Goal: Task Accomplishment & Management: Complete application form

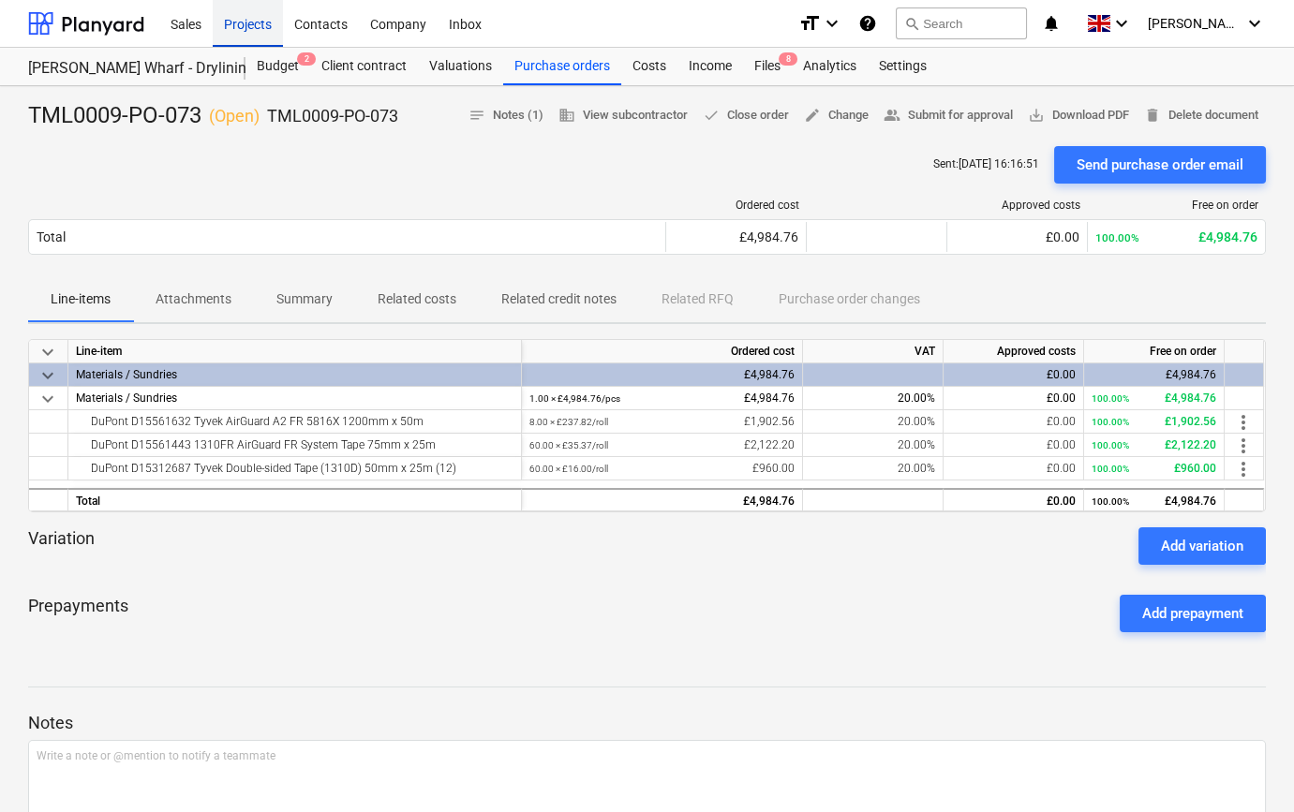
click at [239, 22] on div "Projects" at bounding box center [248, 23] width 70 height 48
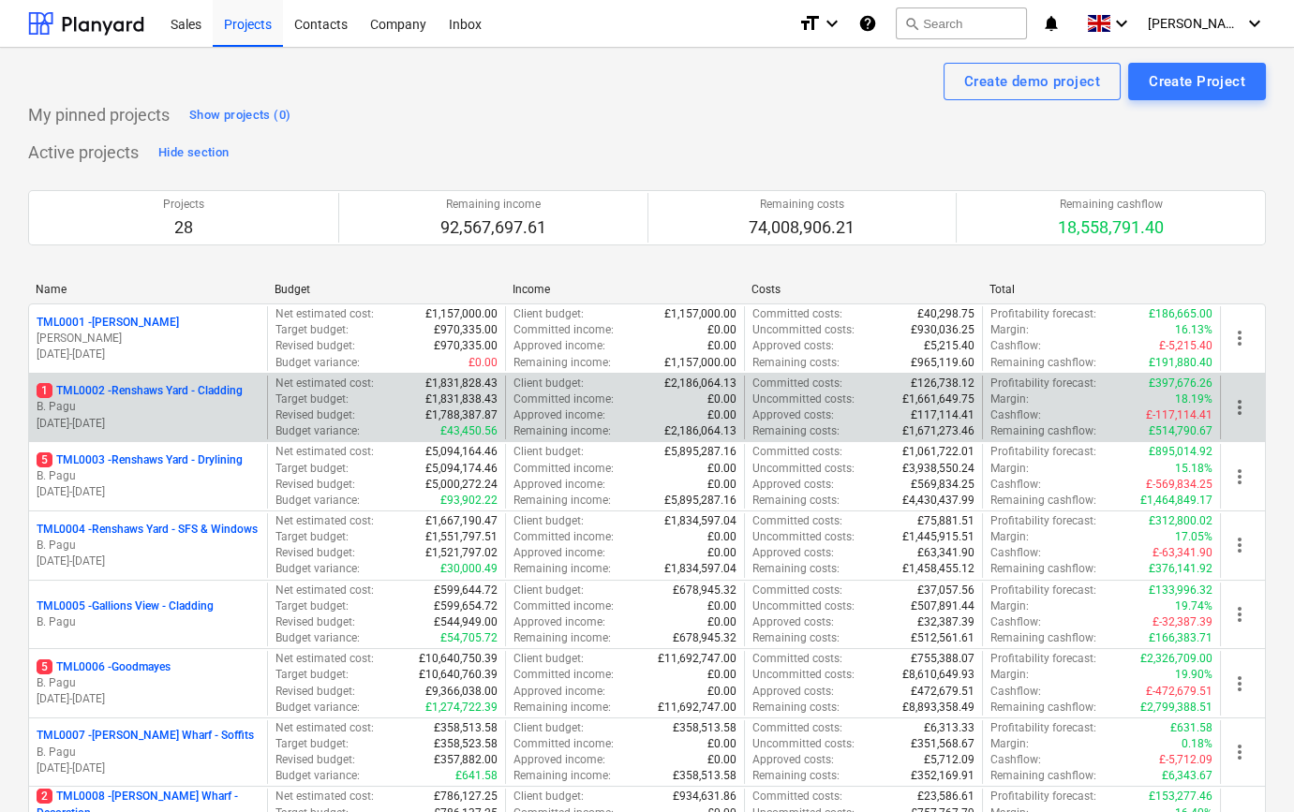
click at [172, 421] on p "[DATE] - [DATE]" at bounding box center [148, 424] width 223 height 16
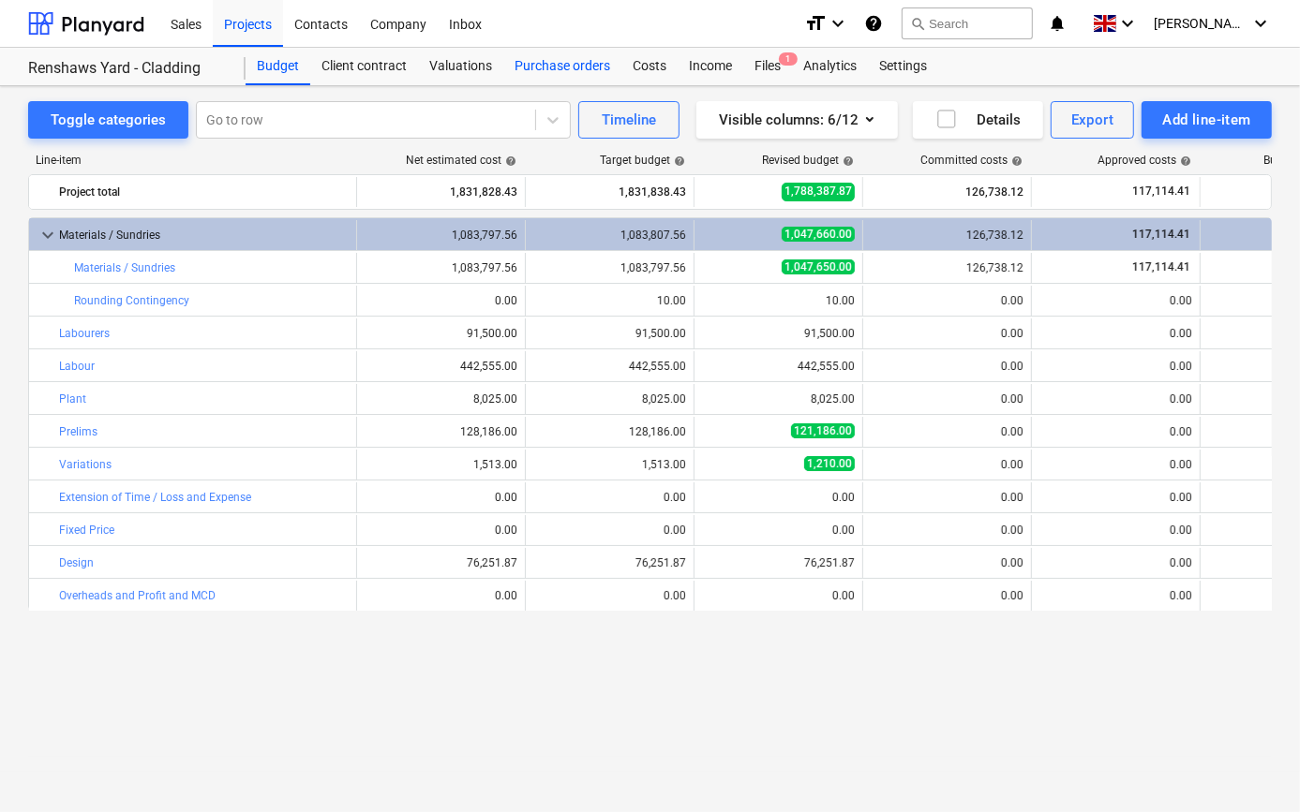
click at [533, 67] on div "Purchase orders" at bounding box center [562, 66] width 118 height 37
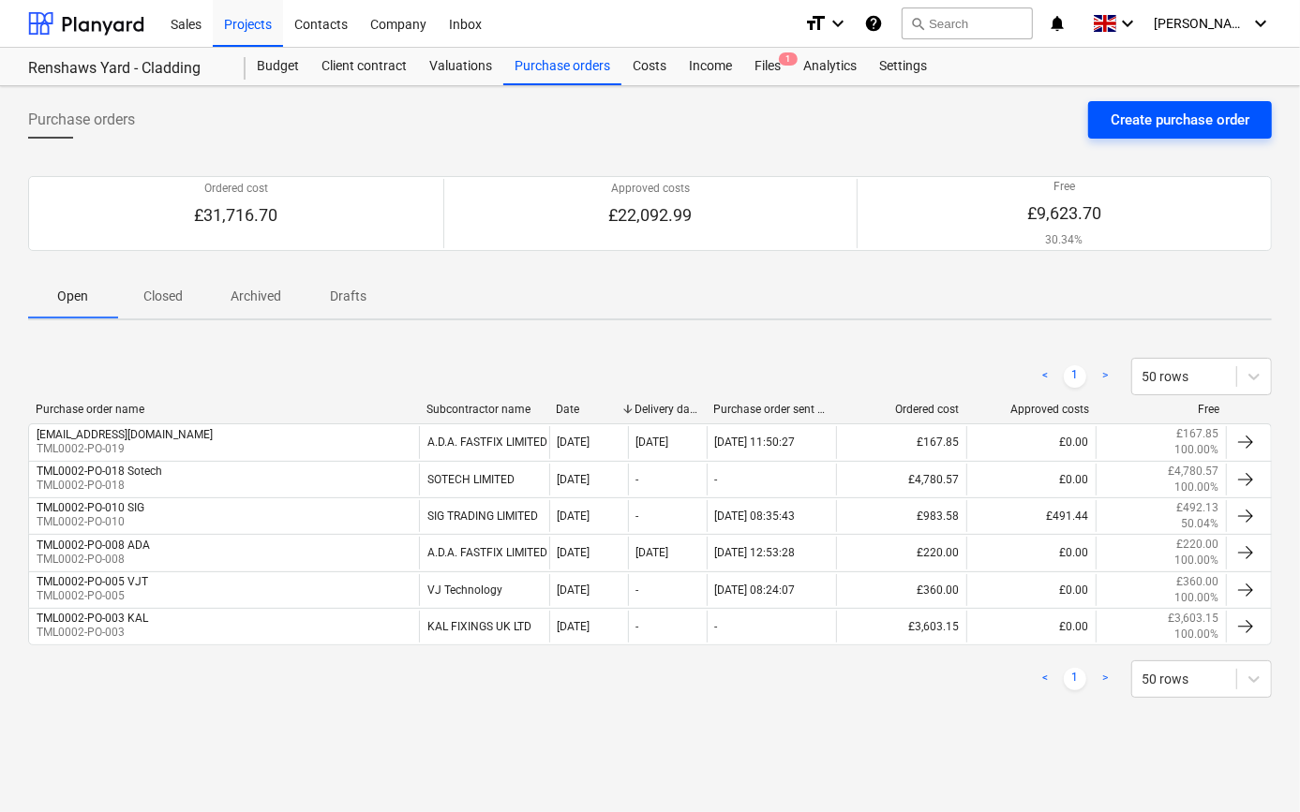
click at [1124, 121] on div "Create purchase order" at bounding box center [1179, 120] width 139 height 24
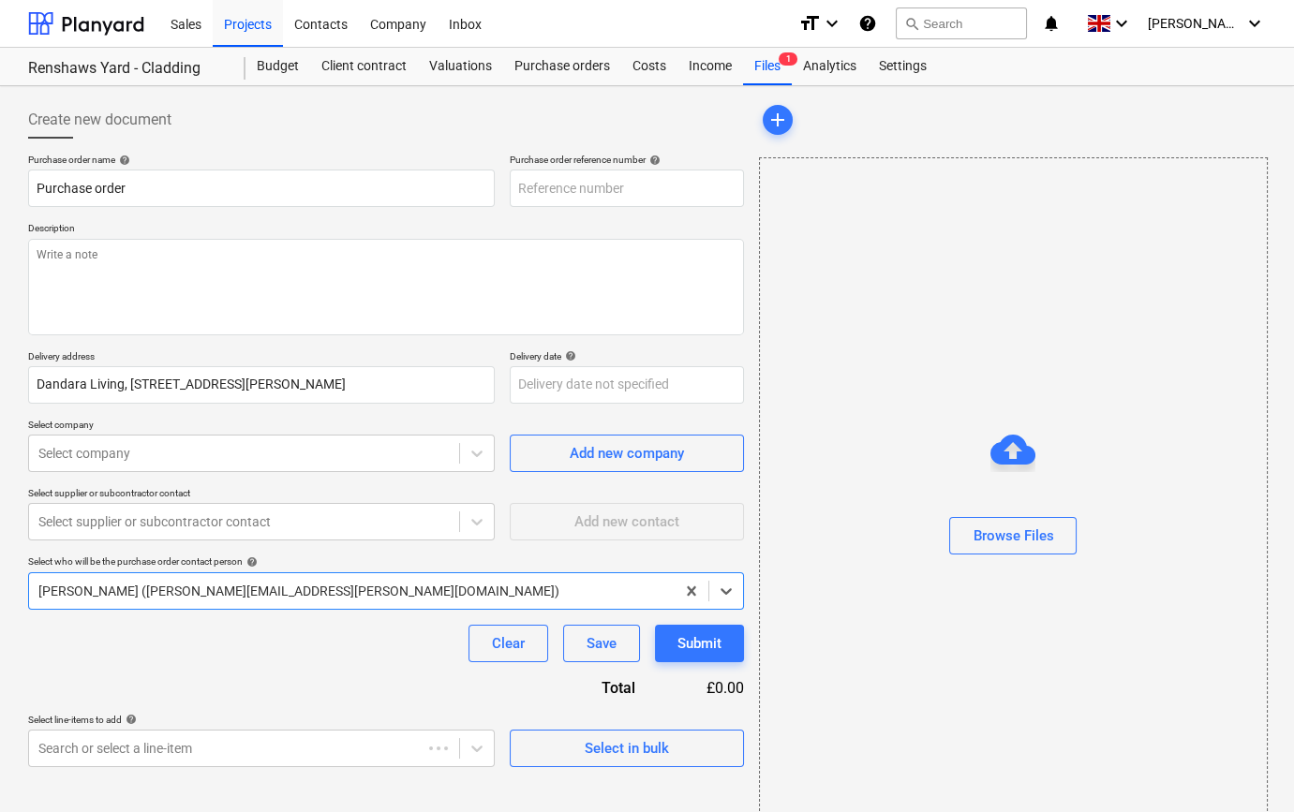
type textarea "x"
type input "TML0002-PO-020"
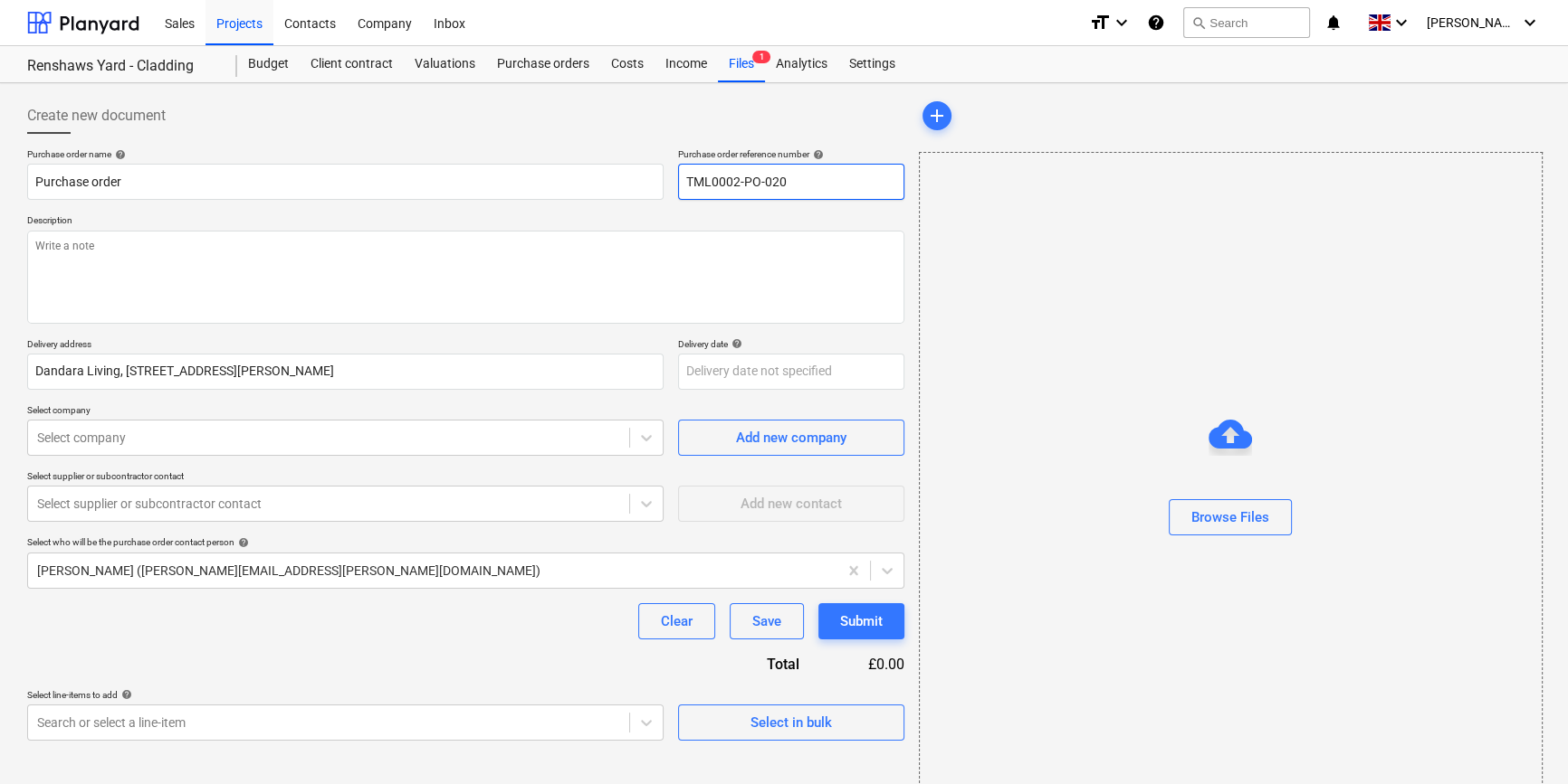
drag, startPoint x: 795, startPoint y: 179, endPoint x: 691, endPoint y: 182, distance: 104.0
click at [670, 181] on div "Purchase order name help Purchase order Purchase order reference number help TM…" at bounding box center [466, 174] width 877 height 51
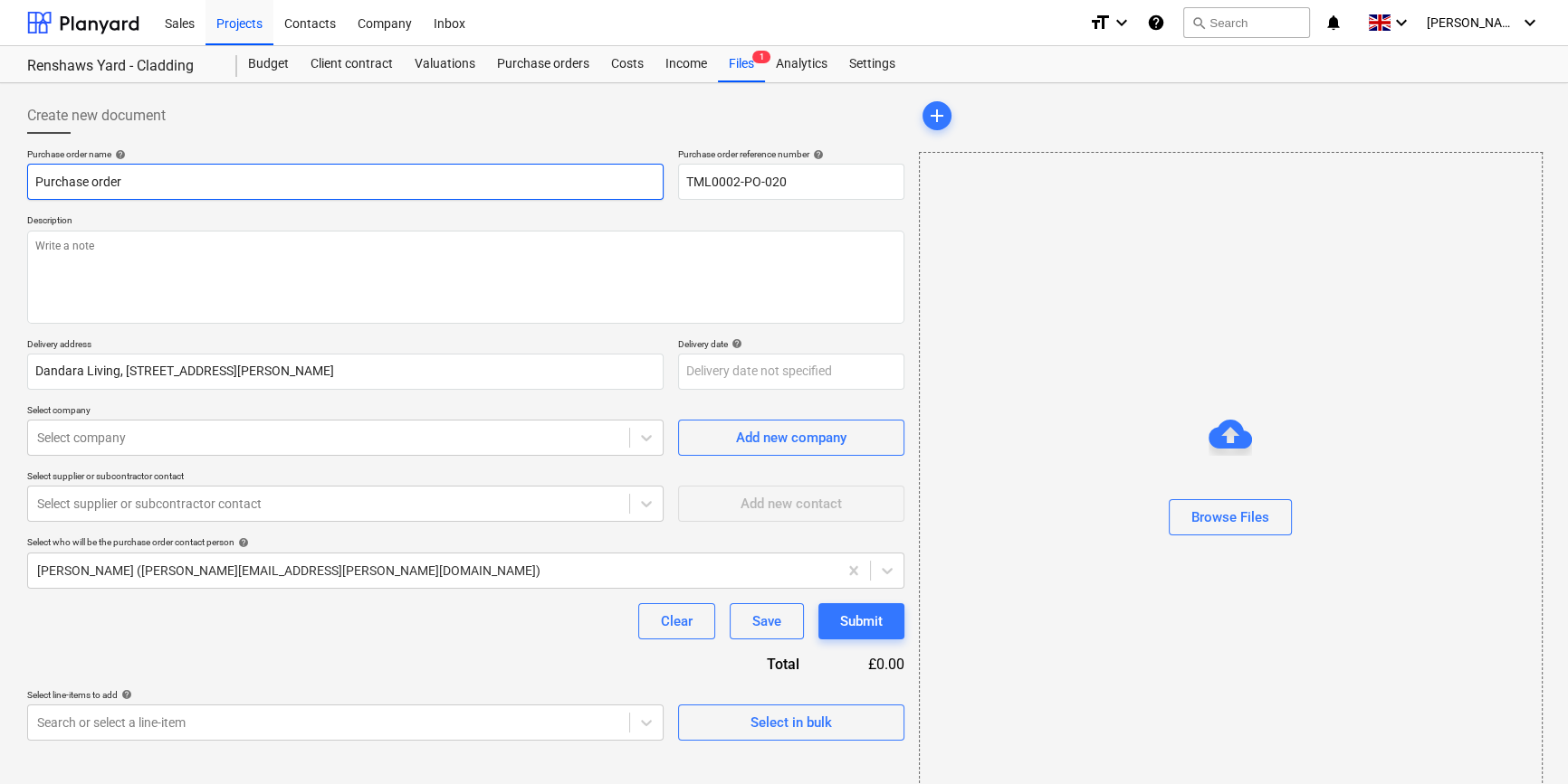
drag, startPoint x: 180, startPoint y: 176, endPoint x: 26, endPoint y: 176, distance: 154.0
click at [27, 176] on input "Purchase order" at bounding box center [345, 182] width 637 height 36
type textarea "x"
paste input "TML0002-PO-020"
type textarea "x"
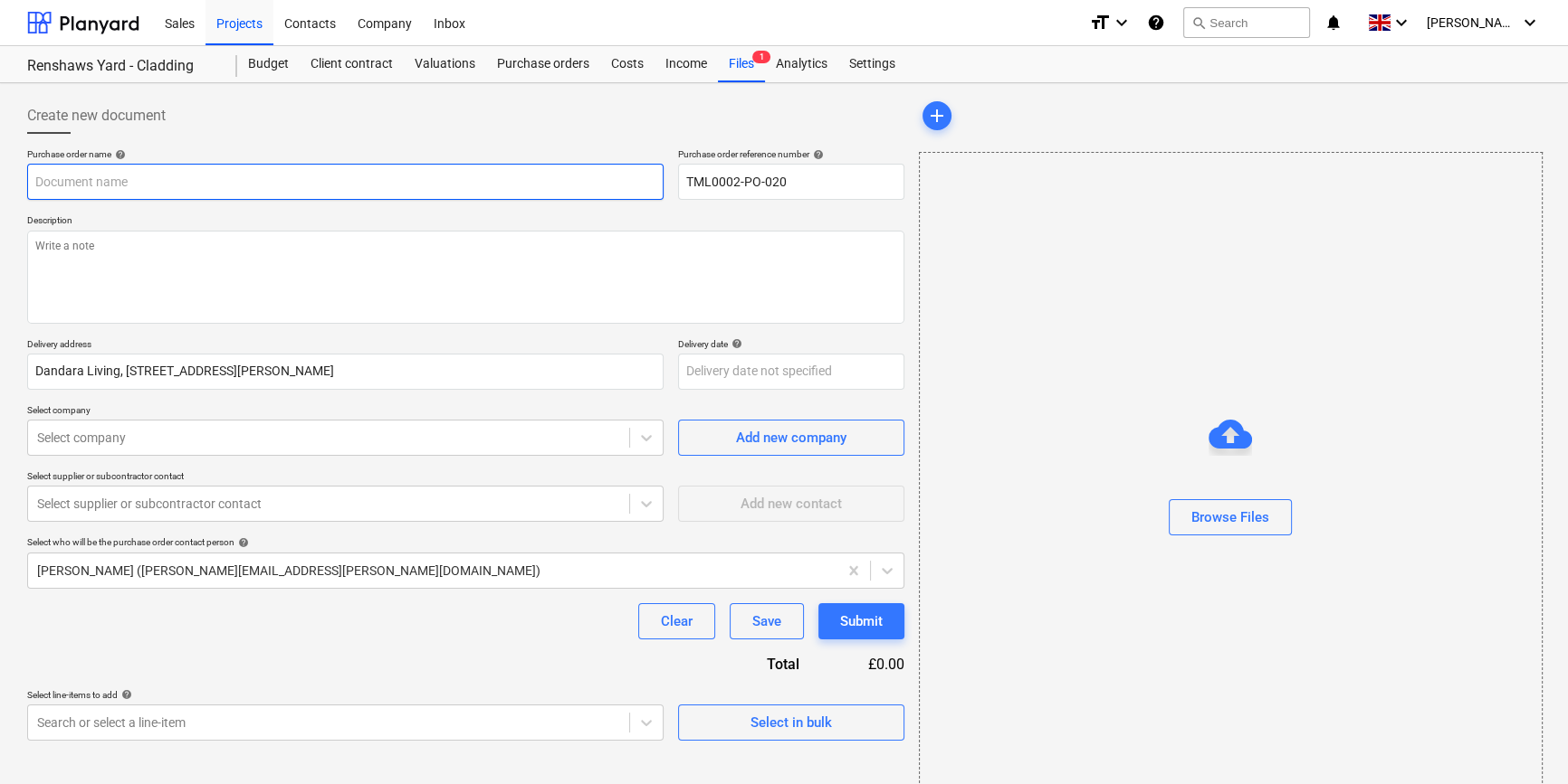
type input "TML0002-PO-020"
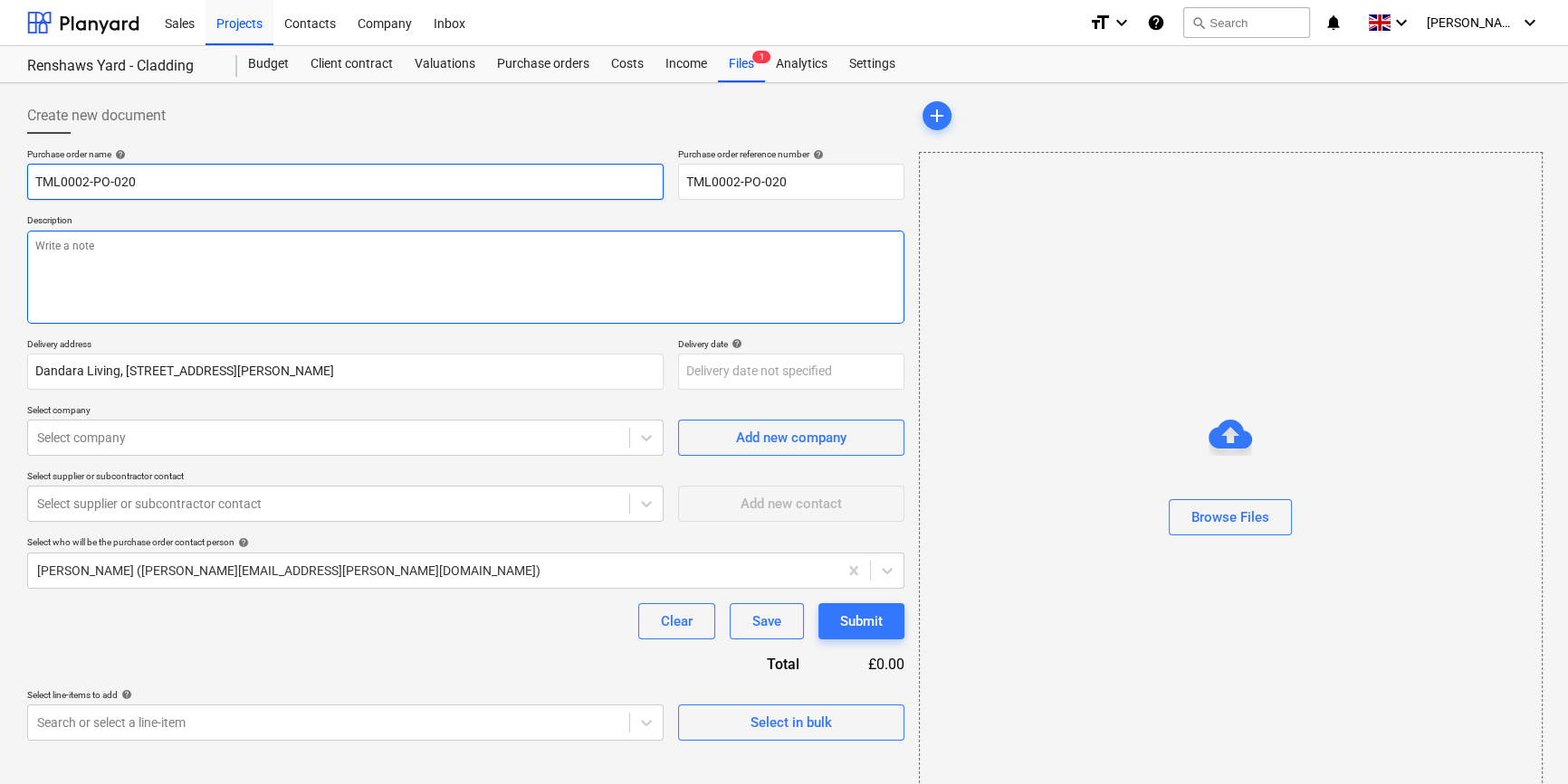
type textarea "x"
type input "TML0002-PO-020"
type textarea "x"
type input "TML0002-PO-020 A"
type textarea "x"
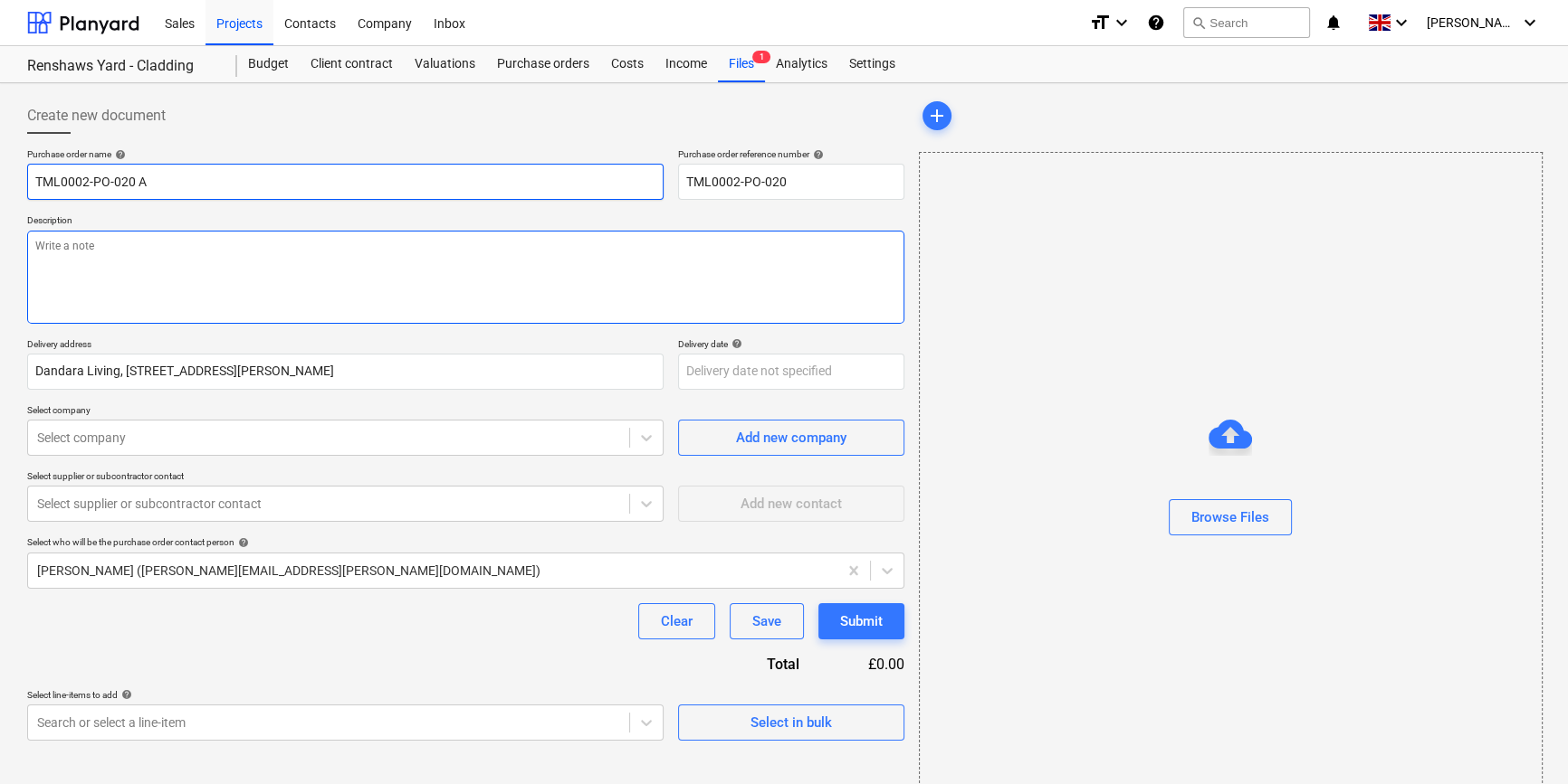
type input "TML0002-PO-020 AD"
type textarea "x"
type input "TML0002-PO-020 ADA"
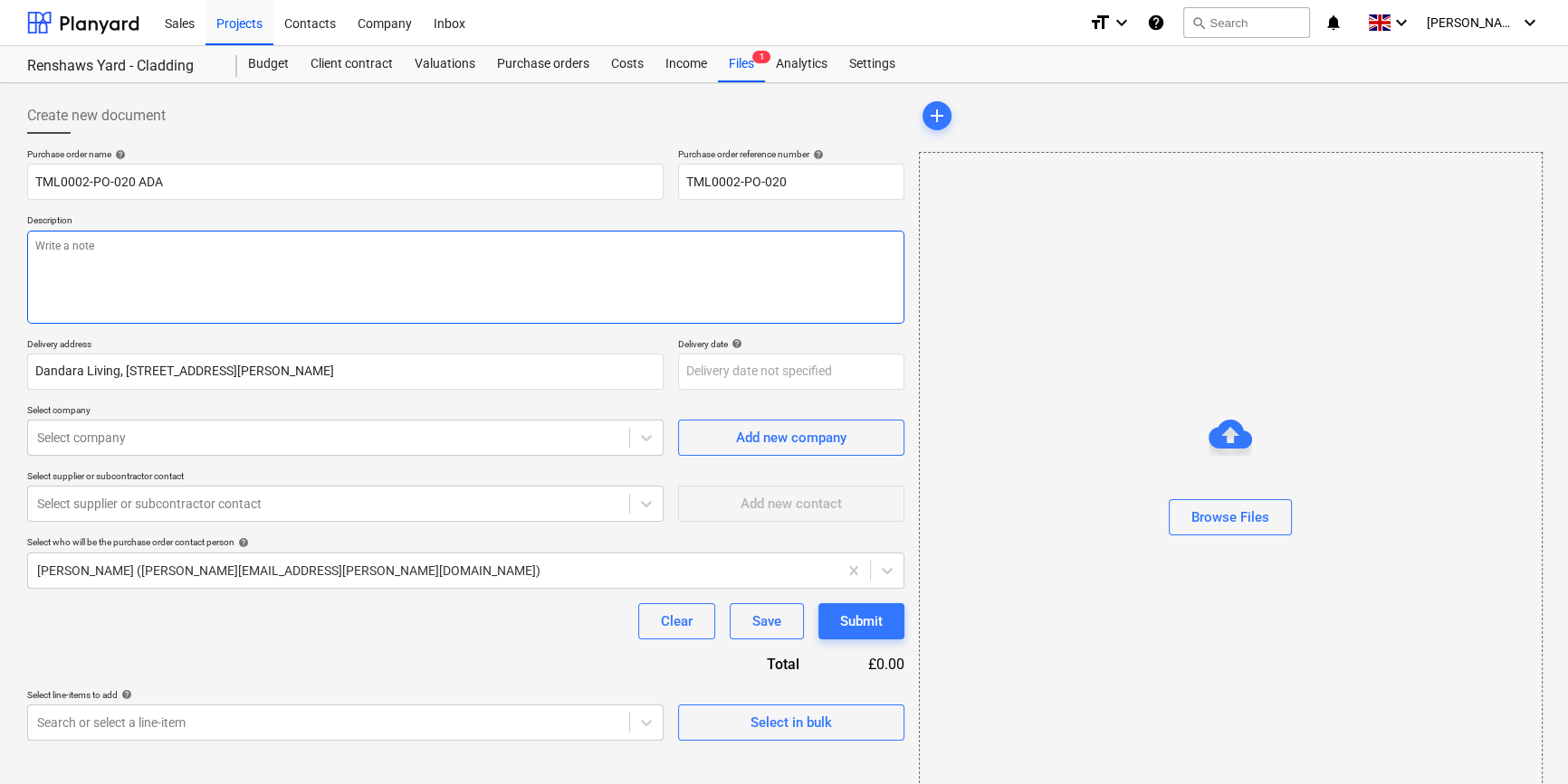
click at [102, 271] on textarea at bounding box center [466, 277] width 877 height 94
type textarea "x"
type textarea "S"
type textarea "x"
type textarea "Si"
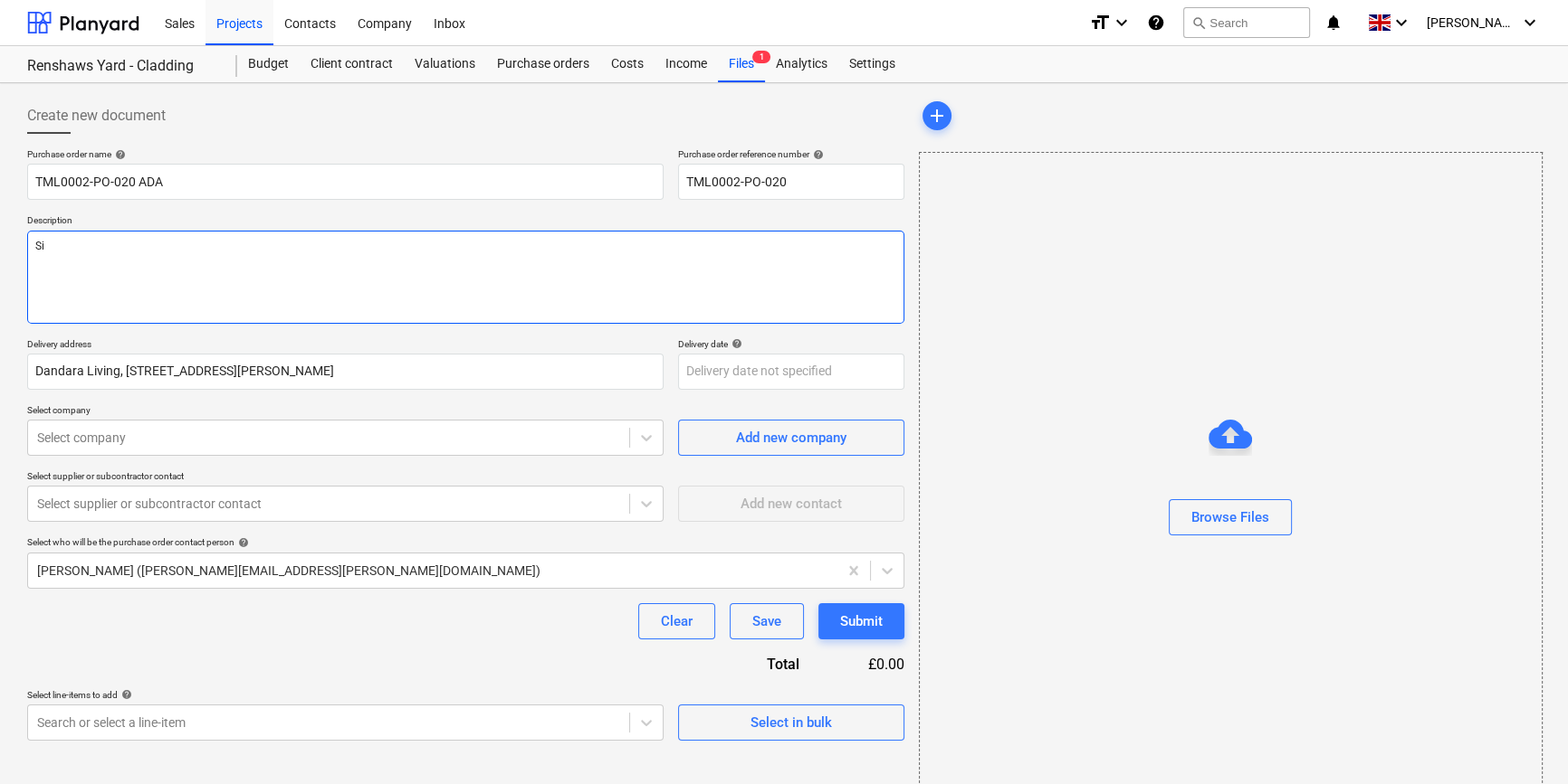
type textarea "x"
type textarea "Sit"
type textarea "x"
type textarea "Site"
type textarea "x"
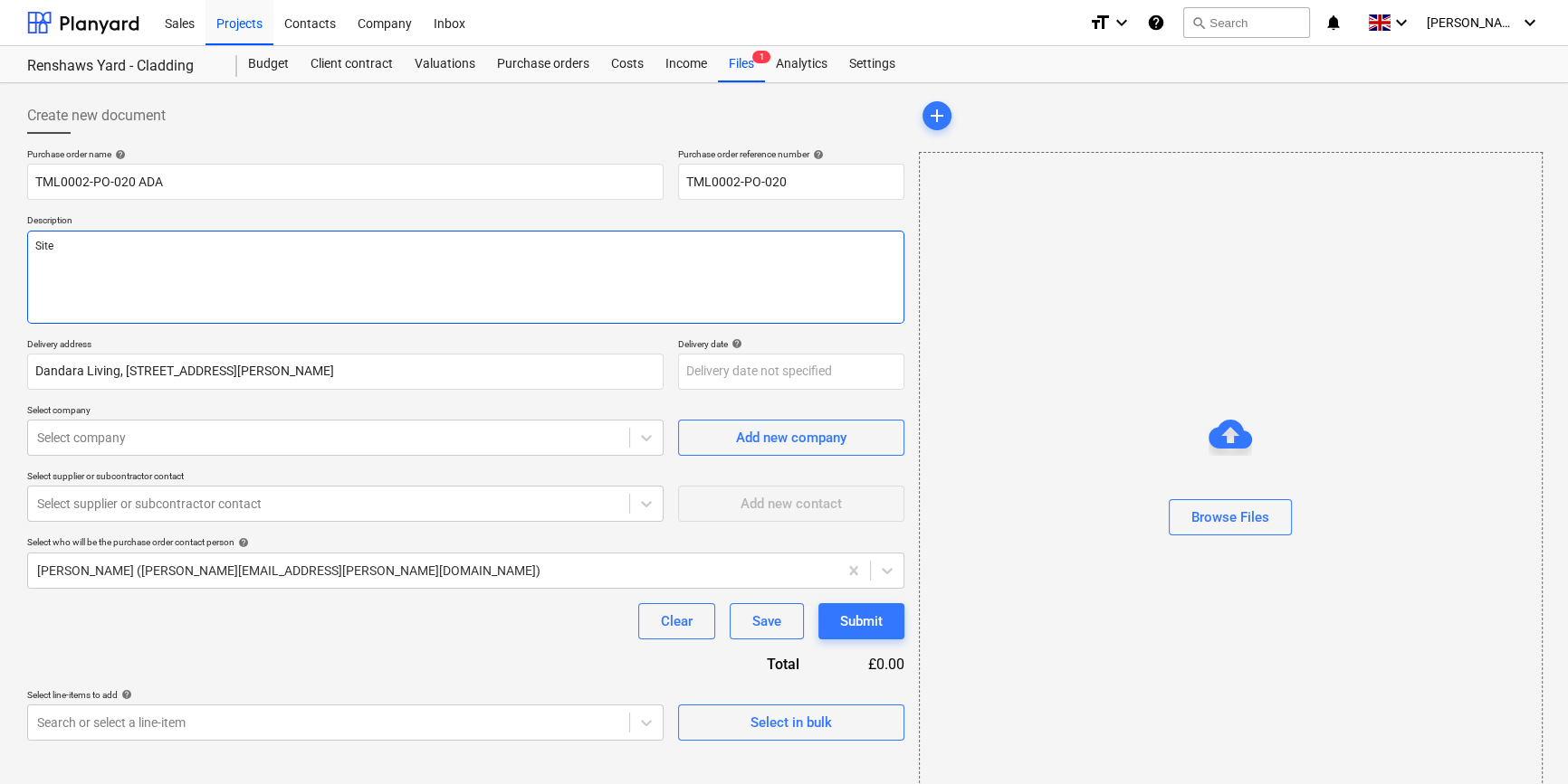
type textarea "Site"
type textarea "x"
type textarea "Site c"
type textarea "x"
type textarea "Site co"
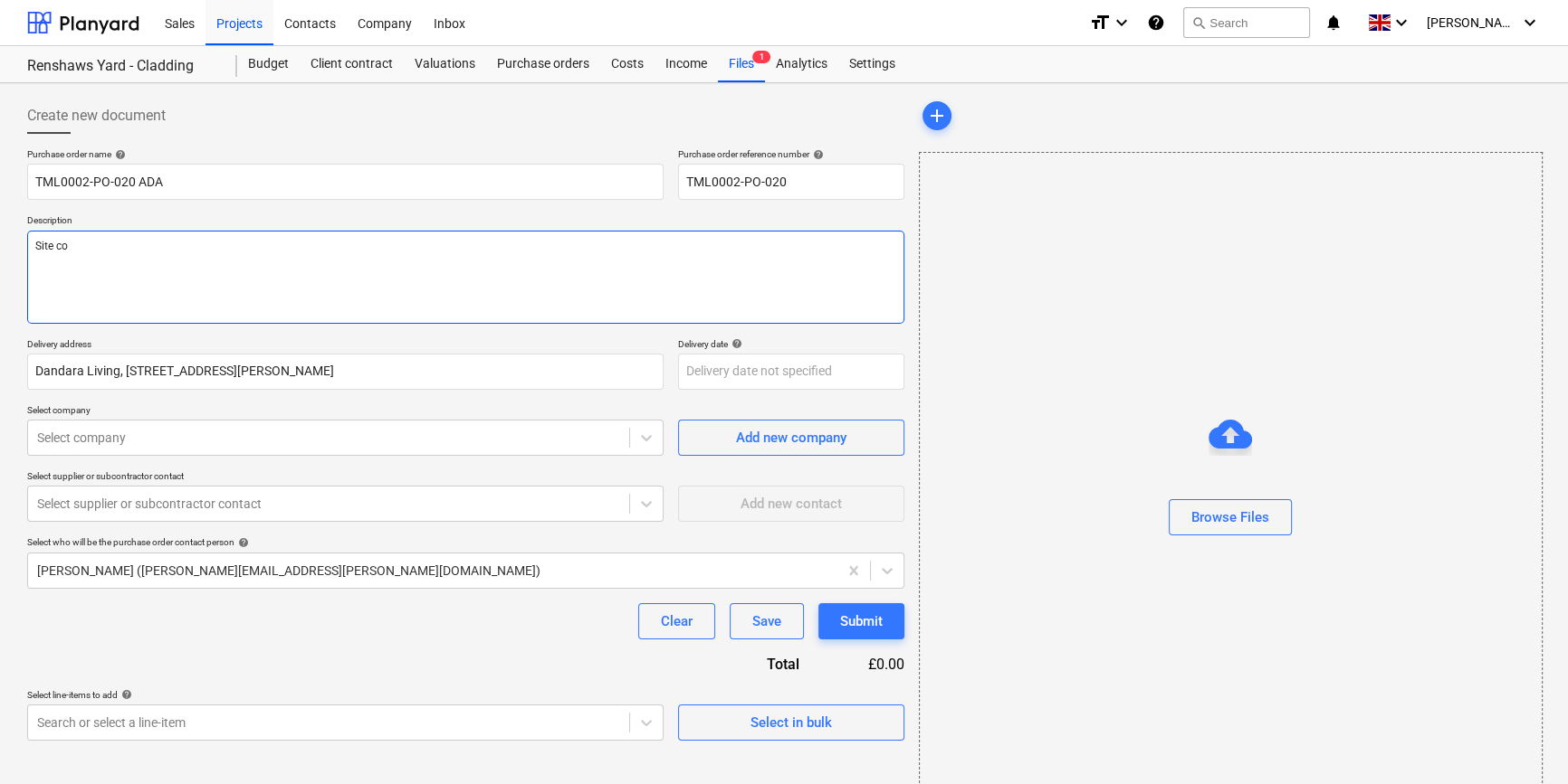
type textarea "x"
type textarea "Site con"
type textarea "x"
type textarea "Site cont"
type textarea "x"
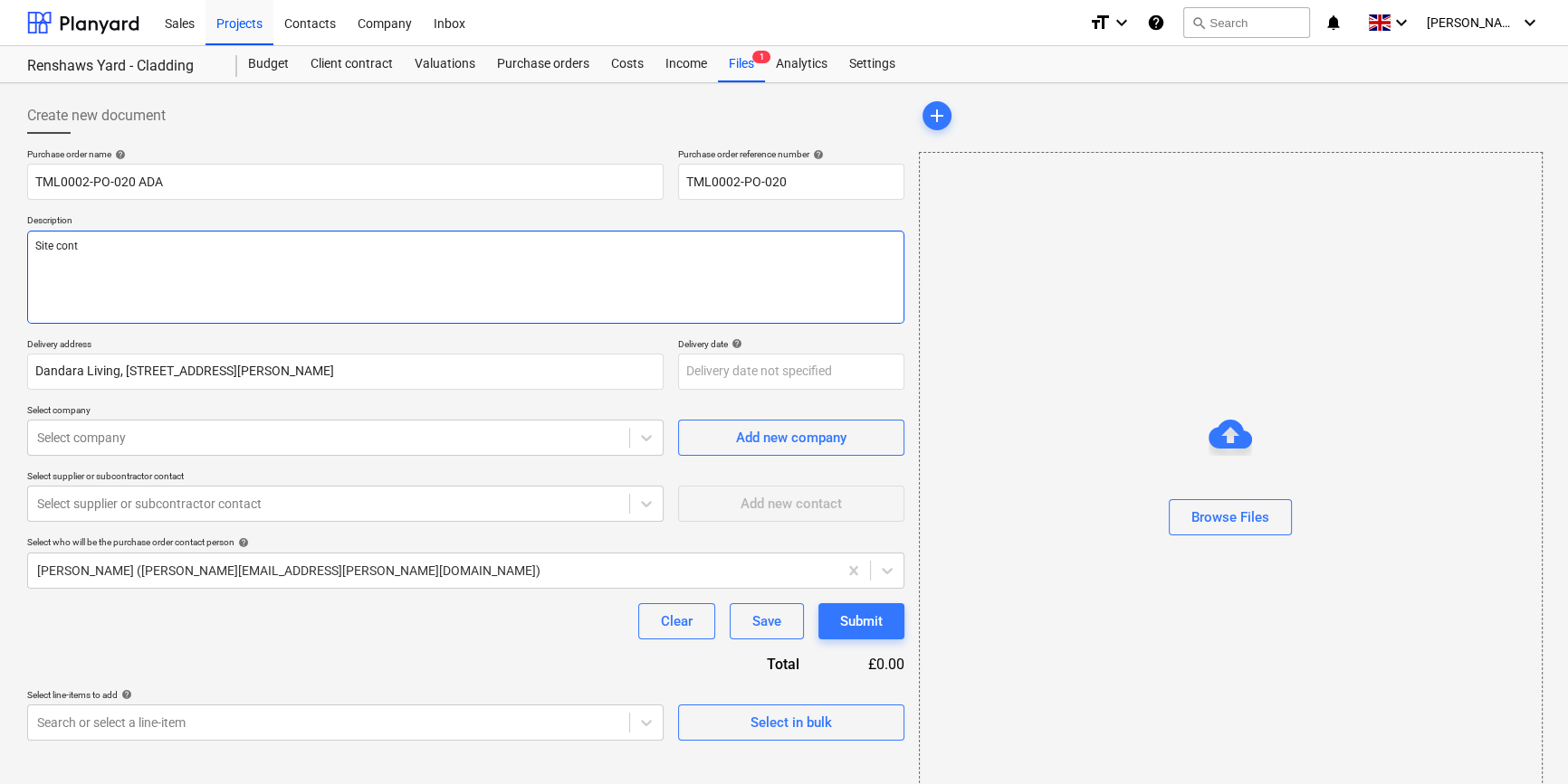
type textarea "Site conta"
type textarea "x"
type textarea "Site contac"
type textarea "x"
type textarea "Site contact"
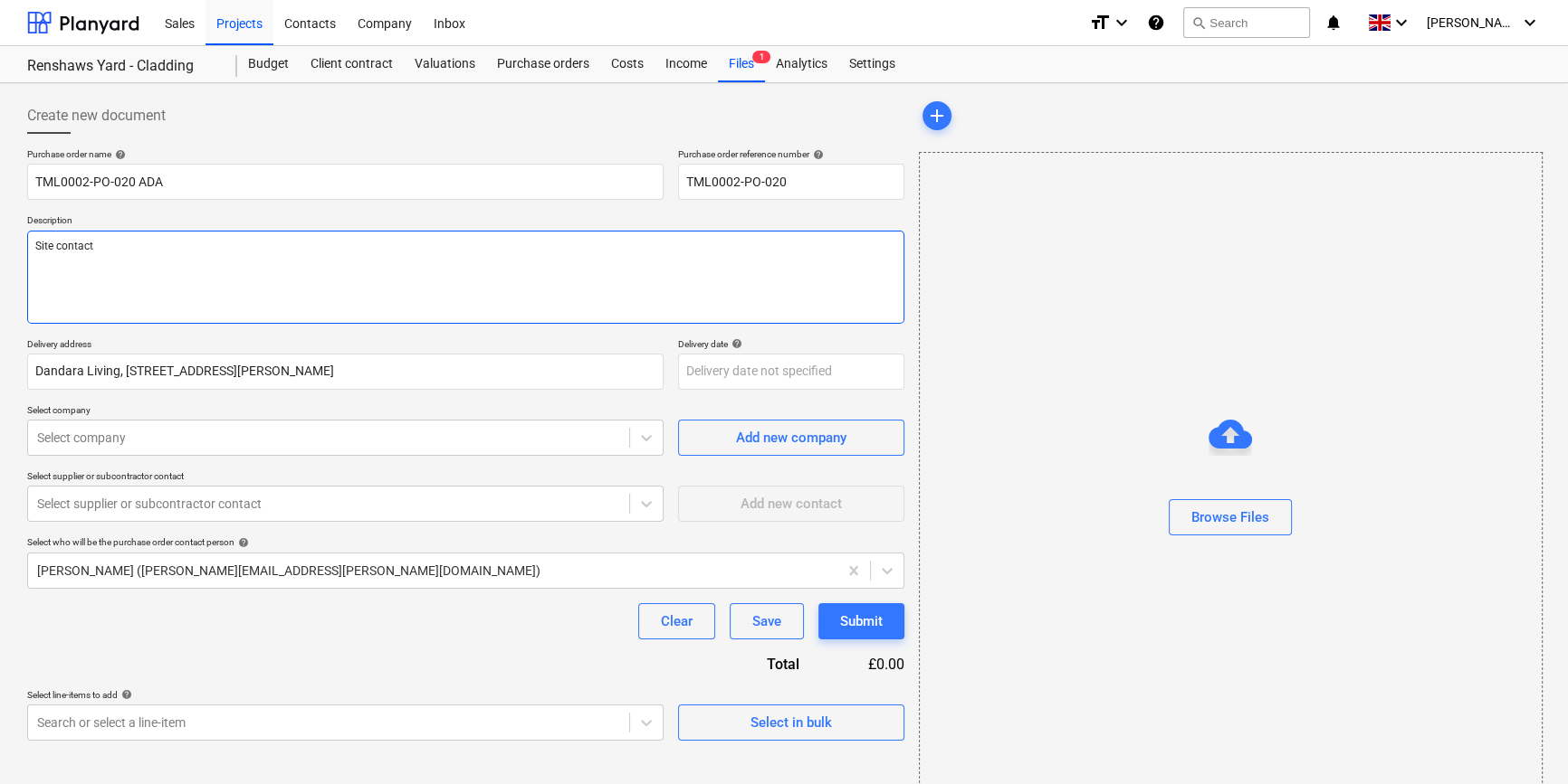
type textarea "x"
type textarea "Site contact"
type textarea "x"
type textarea "Site contact P"
type textarea "x"
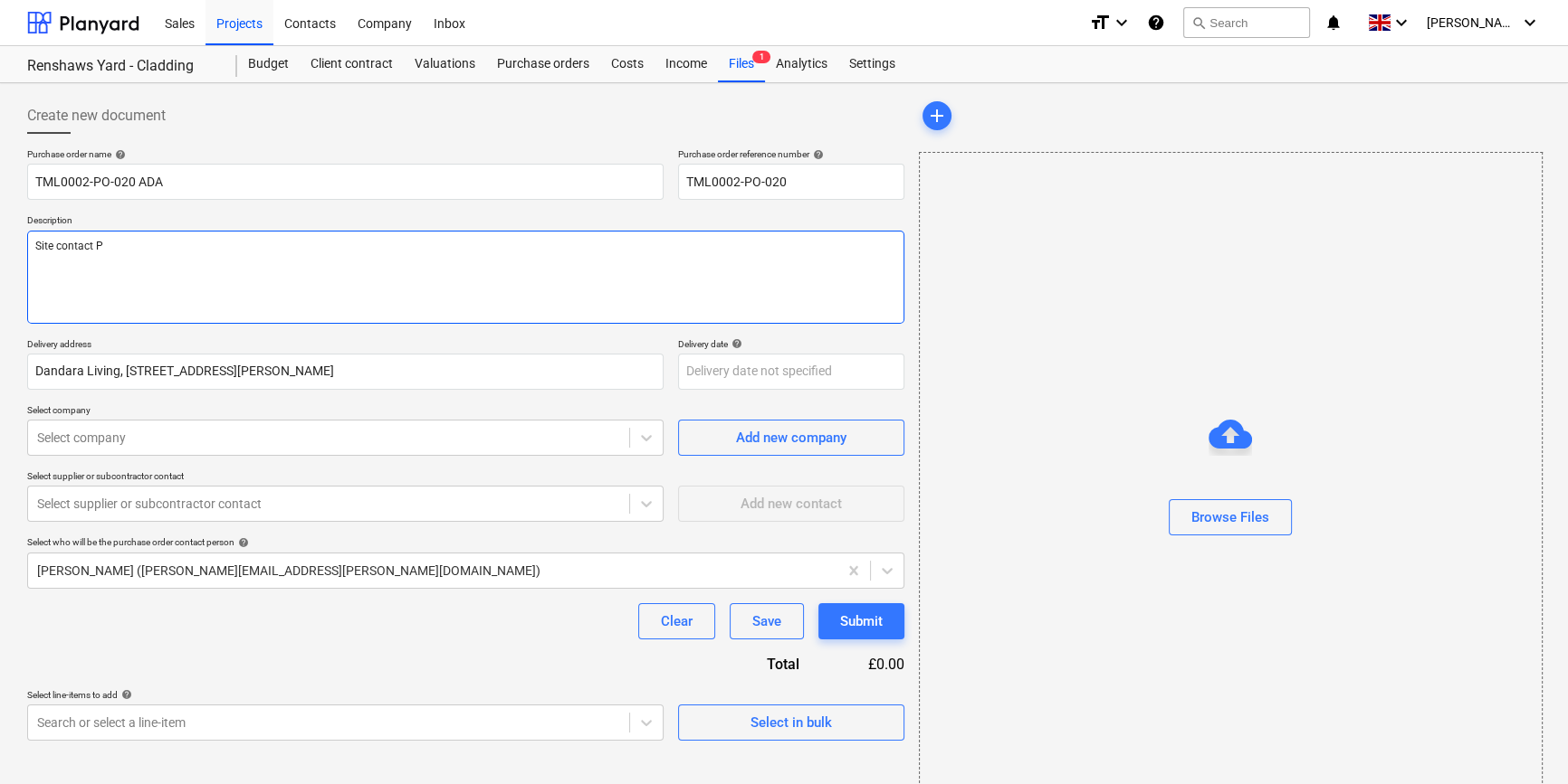
type textarea "Site contact Pe"
type textarea "x"
type textarea "Site contact Ped"
type textarea "x"
type textarea "Site contact Pedz"
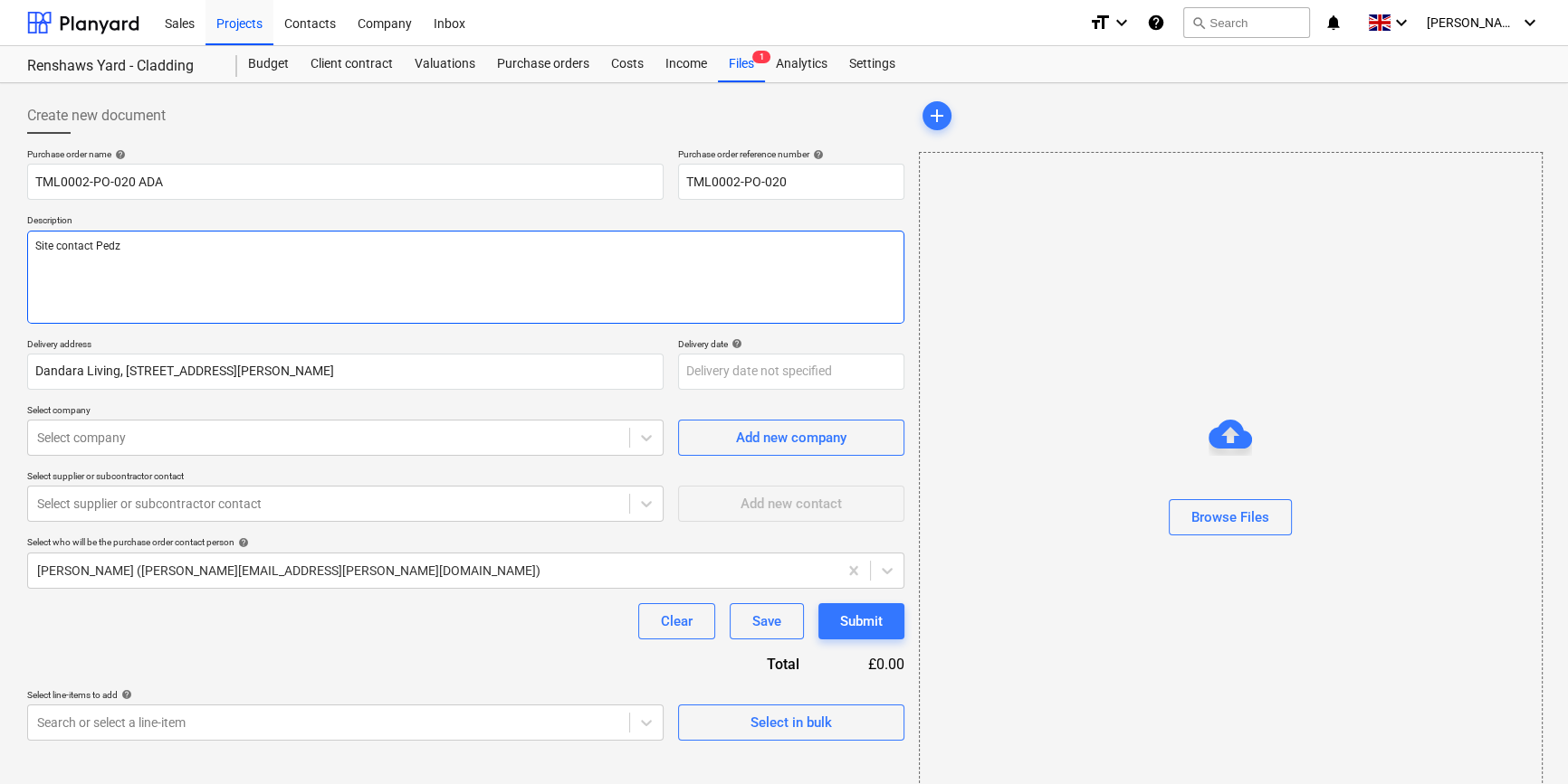
type textarea "x"
type textarea "Site contact Pedzi"
type textarea "x"
type textarea "Site contact Pedzi"
type textarea "x"
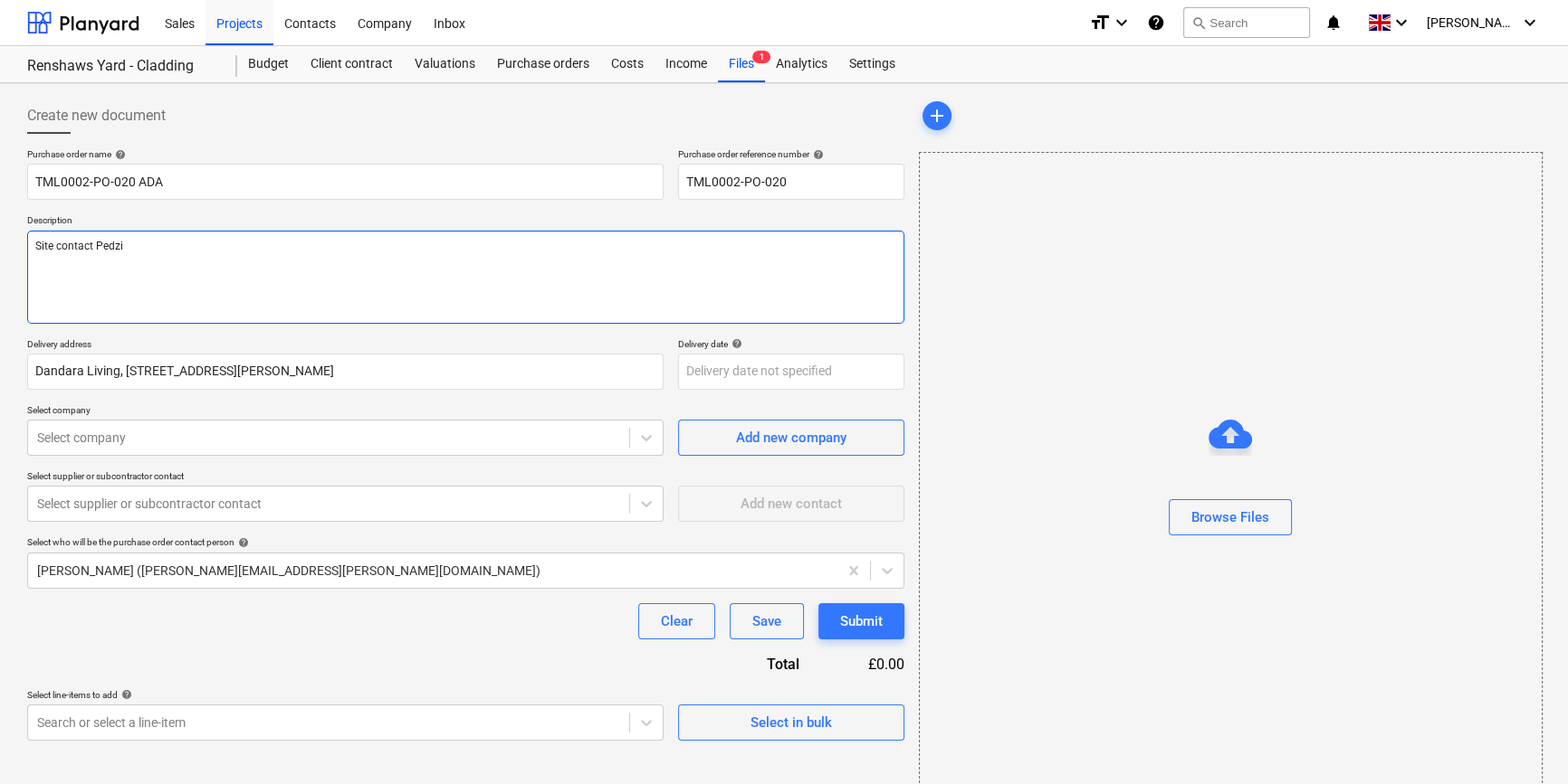
type textarea "Site contact Pedzi 0"
type textarea "x"
type textarea "Site contact Pedzi 07"
type textarea "x"
type textarea "Site contact Pedzi 075"
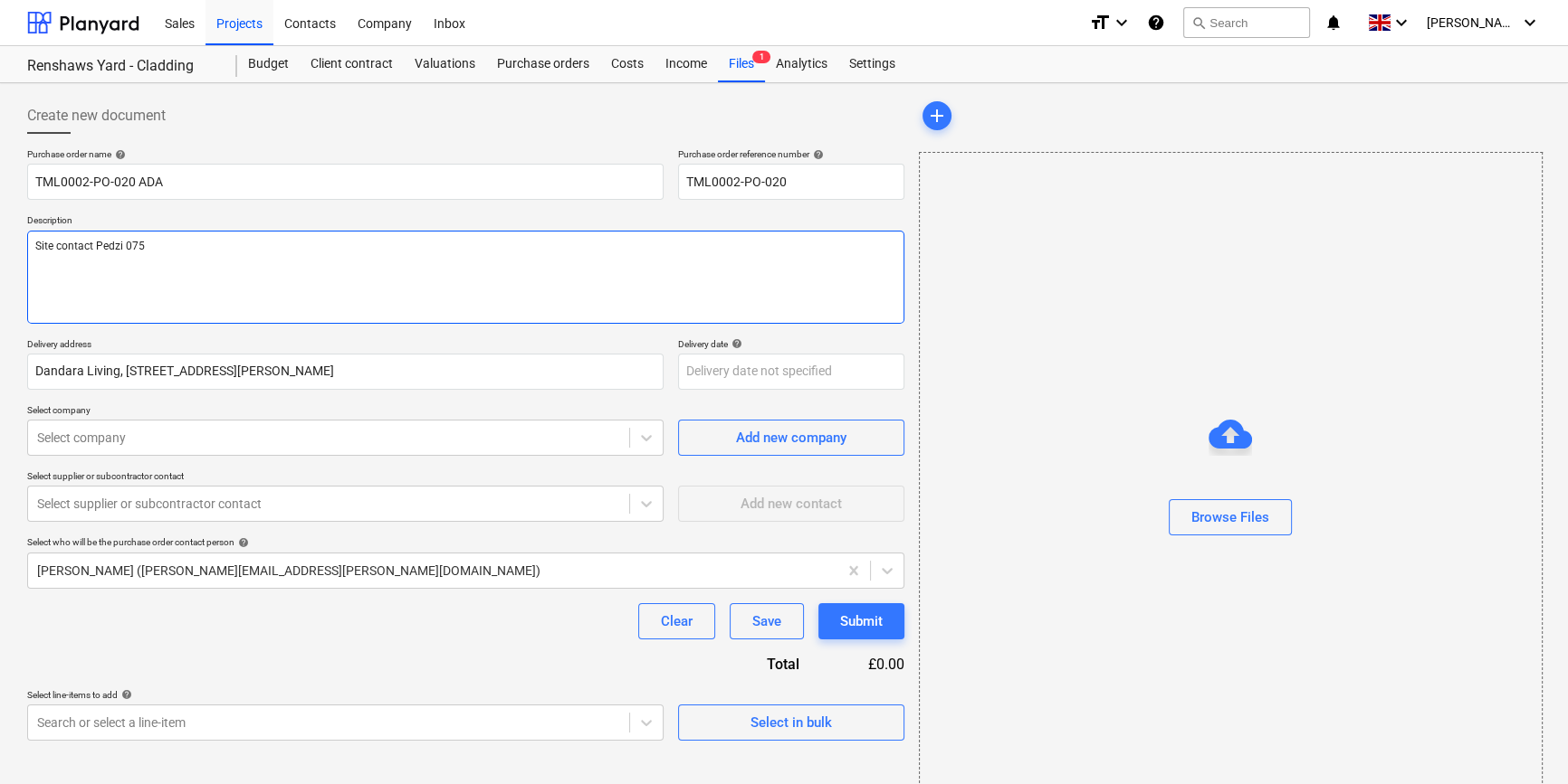
type textarea "x"
type textarea "Site contact Pedzi 0754"
type textarea "x"
type textarea "Site contact Pedzi 07547"
type textarea "x"
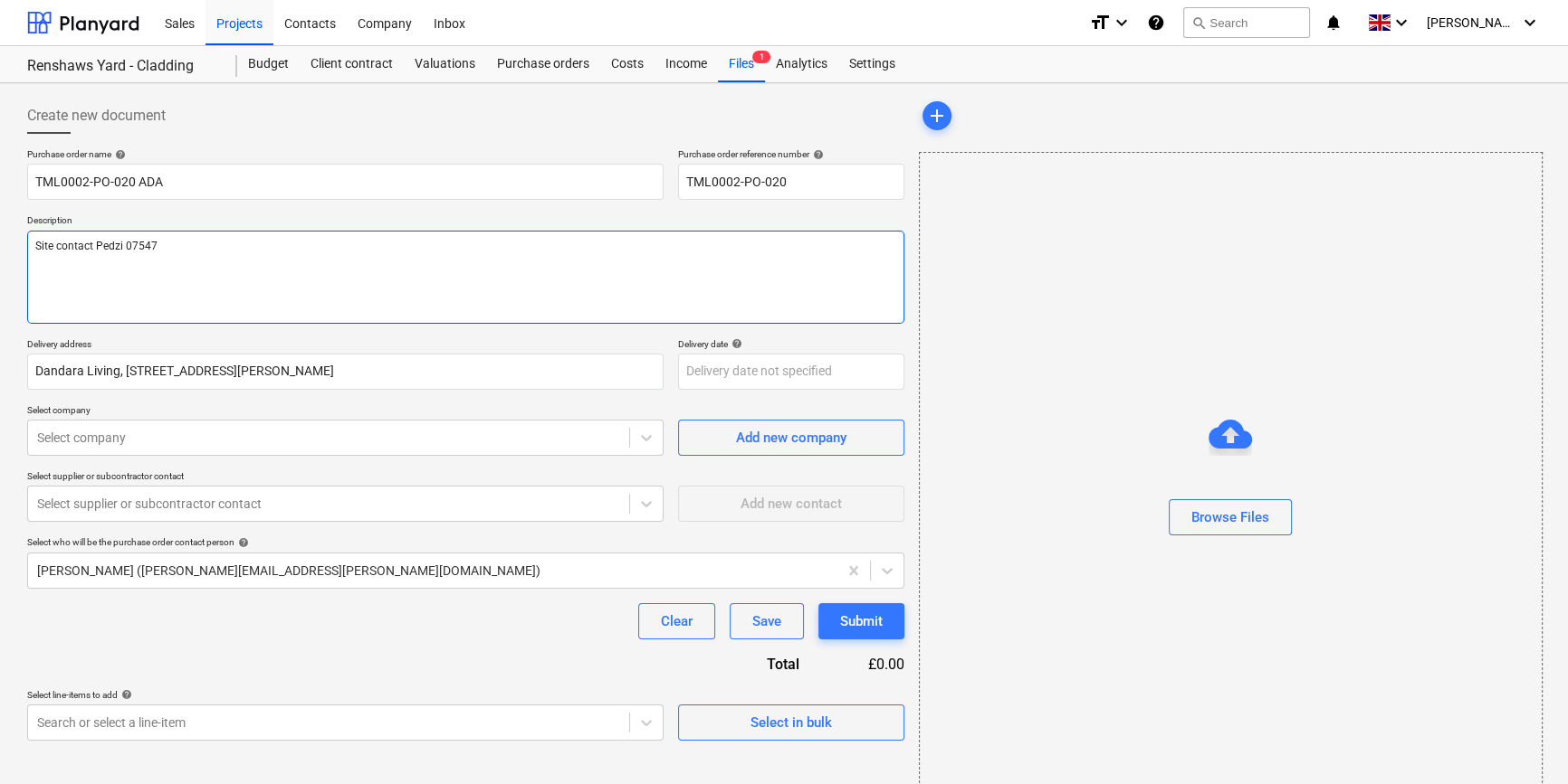
type textarea "Site contact Pedzi 07547"
type textarea "x"
type textarea "Site contact Pedzi 07547 6"
type textarea "x"
type textarea "Site contact Pedzi [PHONE_NUMBER]"
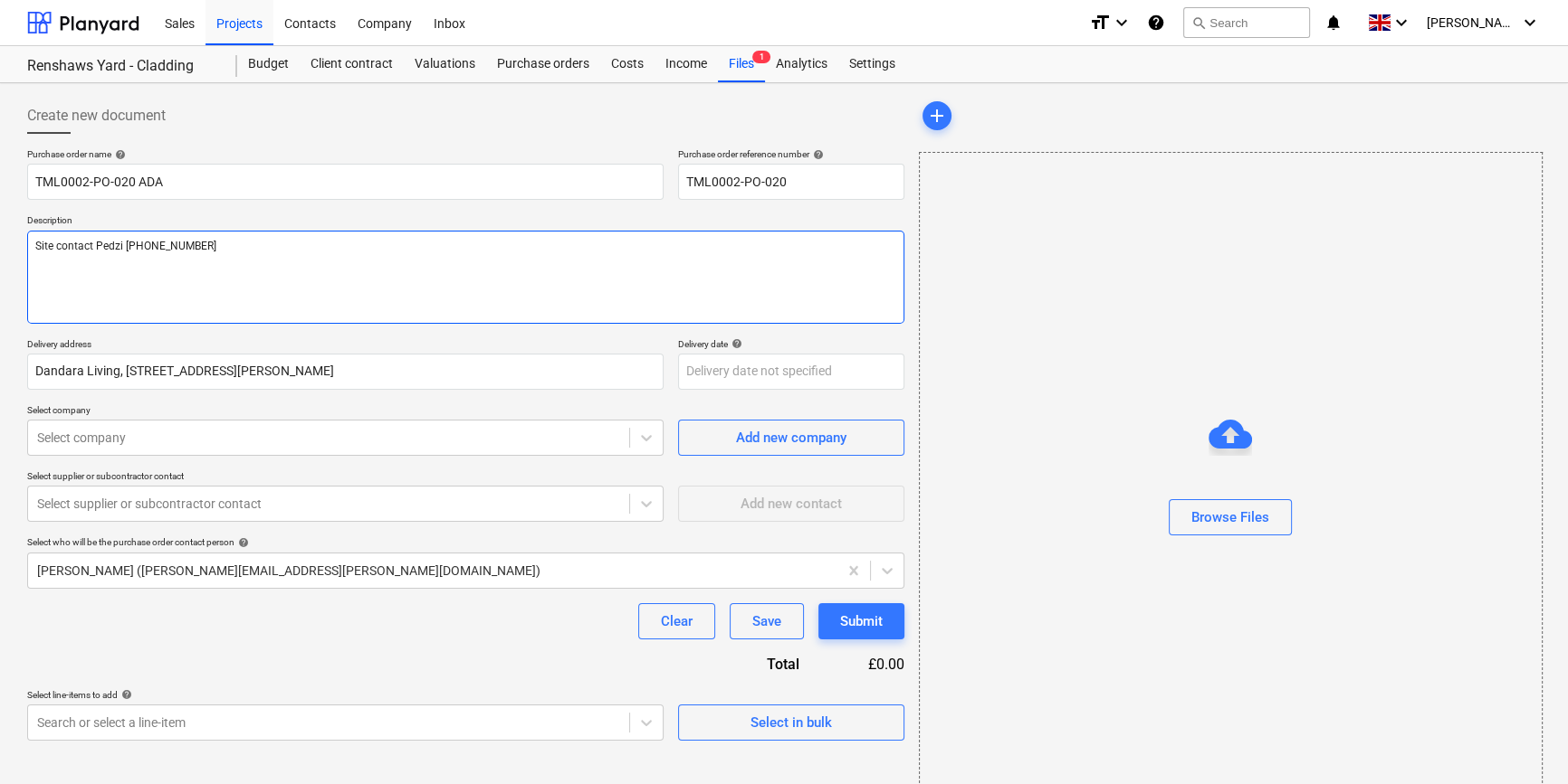
type textarea "x"
type textarea "Site contact Pedzi [PHONE_NUMBER]"
type textarea "x"
type textarea "Site contact Pedzi [PHONE_NUMBER]"
type textarea "x"
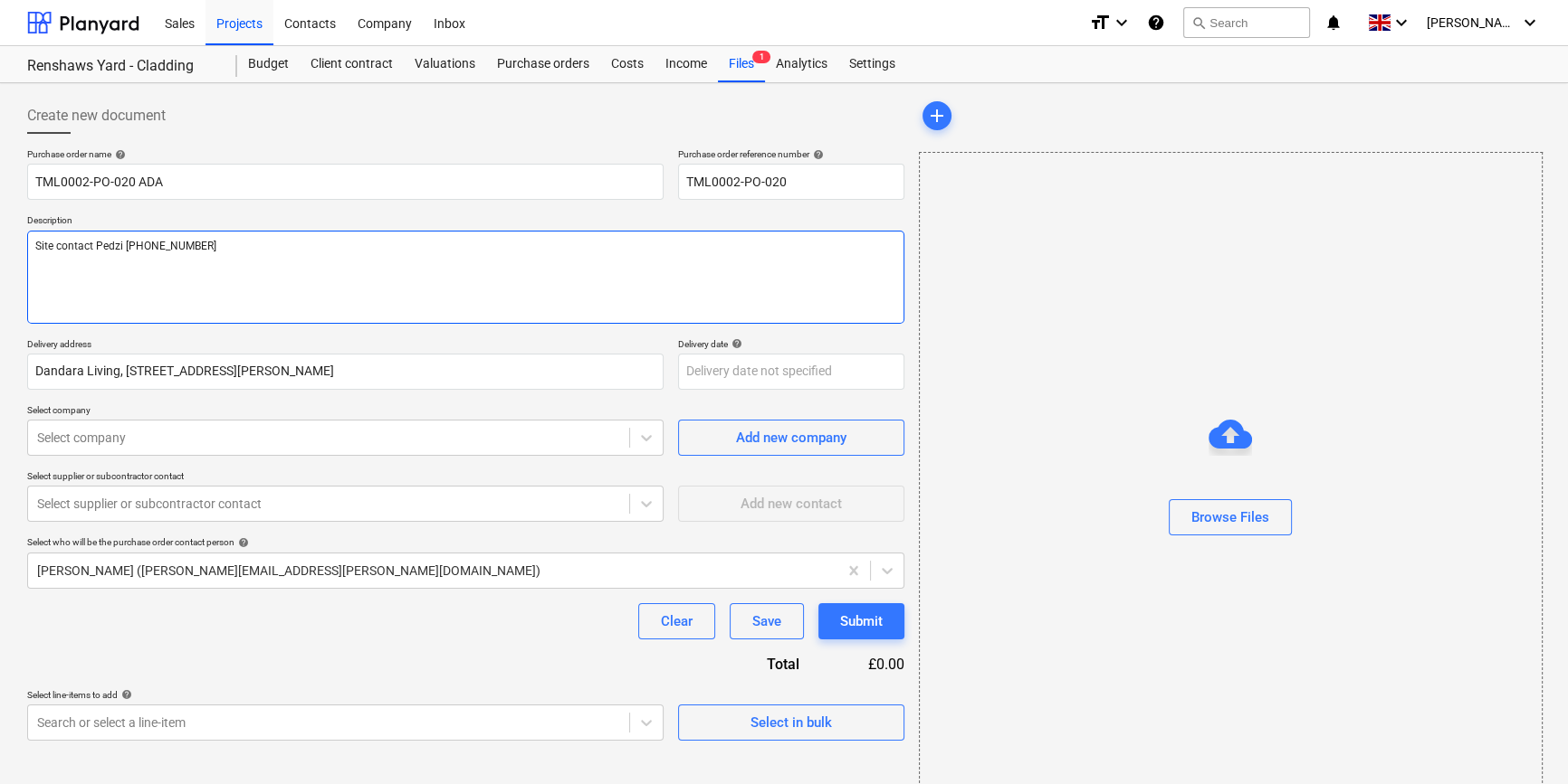
type textarea "Site contact Pedzi [PHONE_NUMBER]"
type textarea "x"
type textarea "Site contact Pedzi [PHONE_NUMBER]"
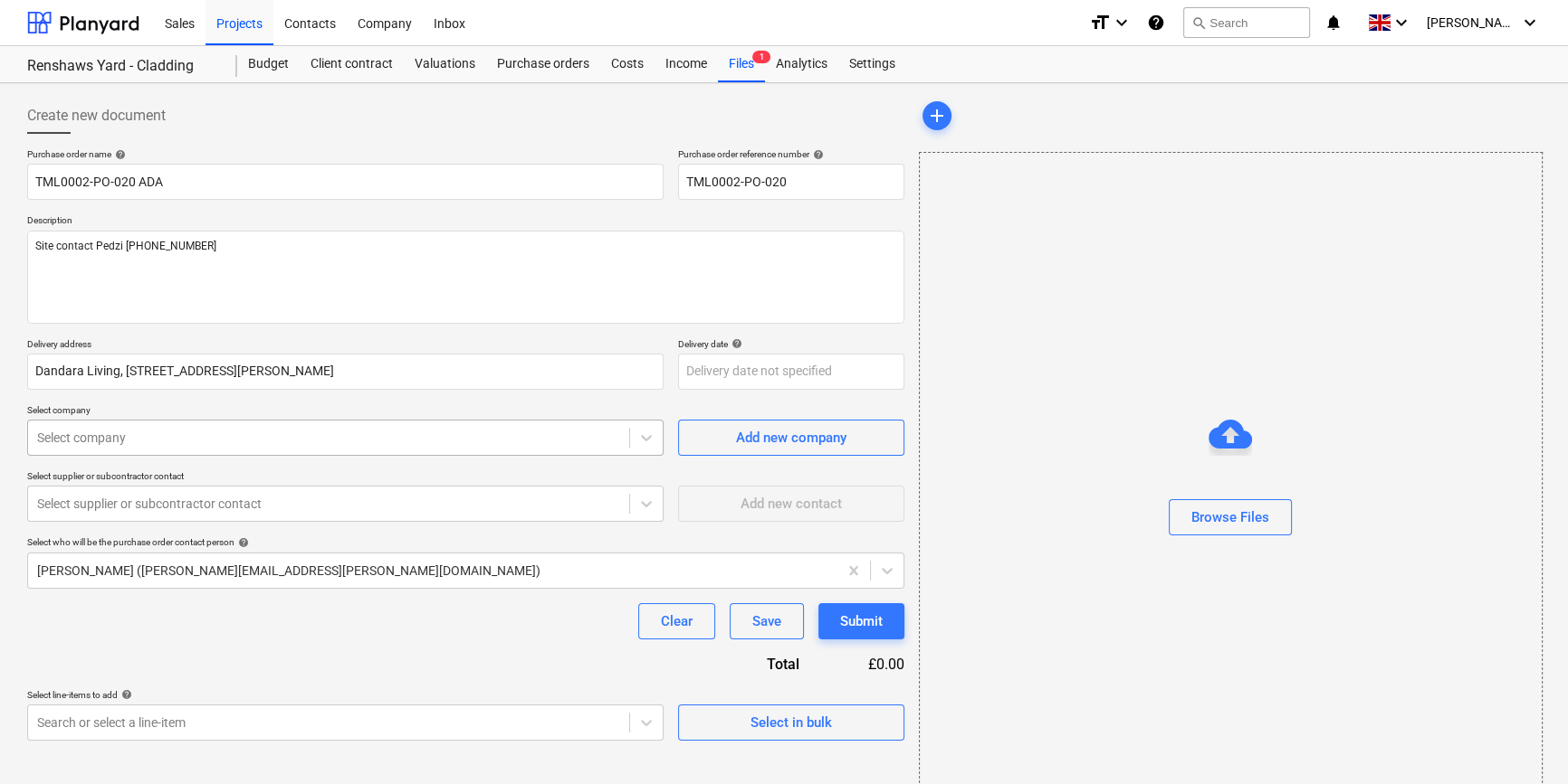
click at [167, 434] on div at bounding box center [328, 437] width 583 height 18
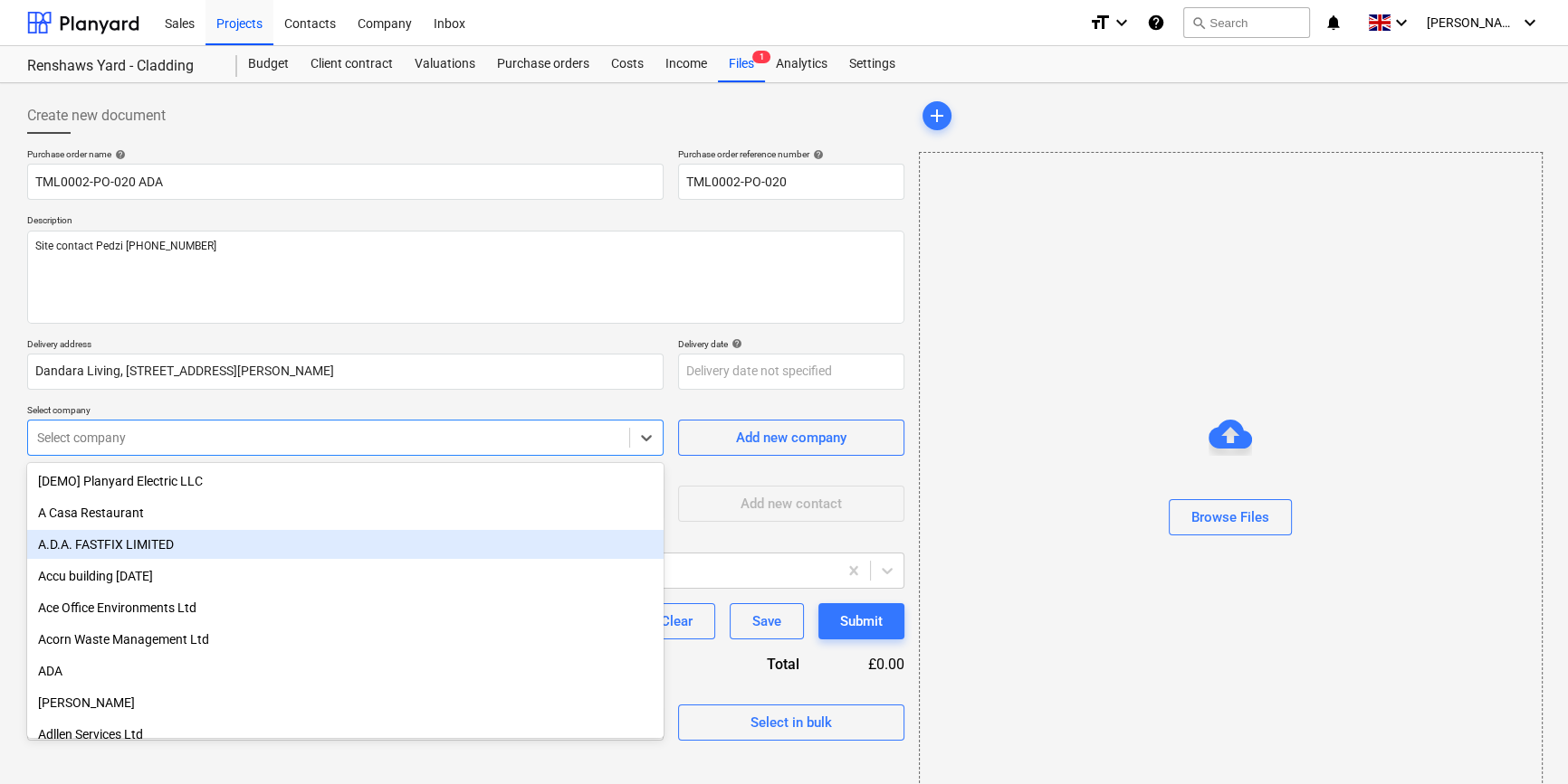
click at [114, 540] on div "A.D.A. FASTFIX LIMITED" at bounding box center [345, 545] width 637 height 29
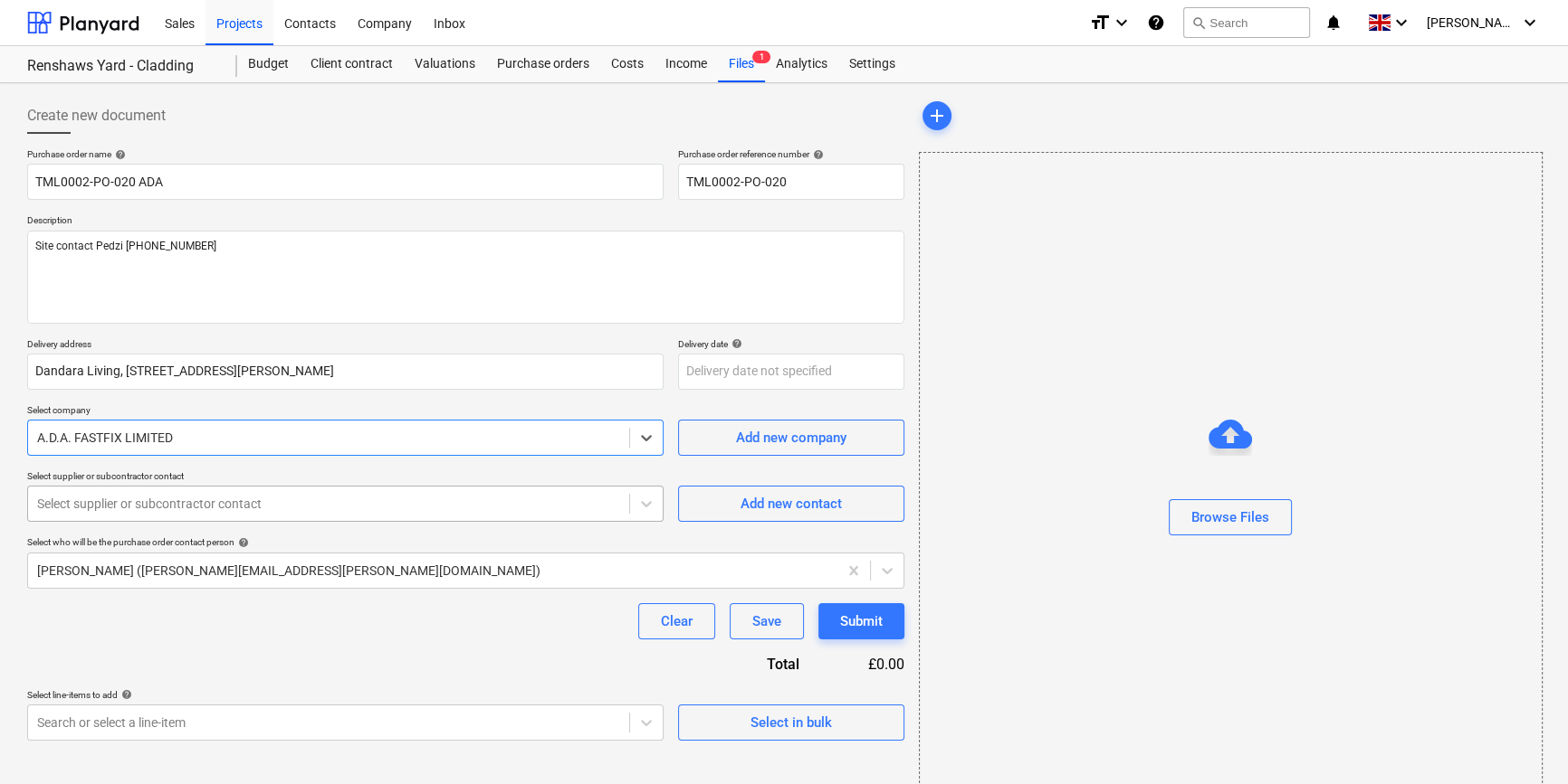
click at [103, 511] on div at bounding box center [328, 504] width 583 height 18
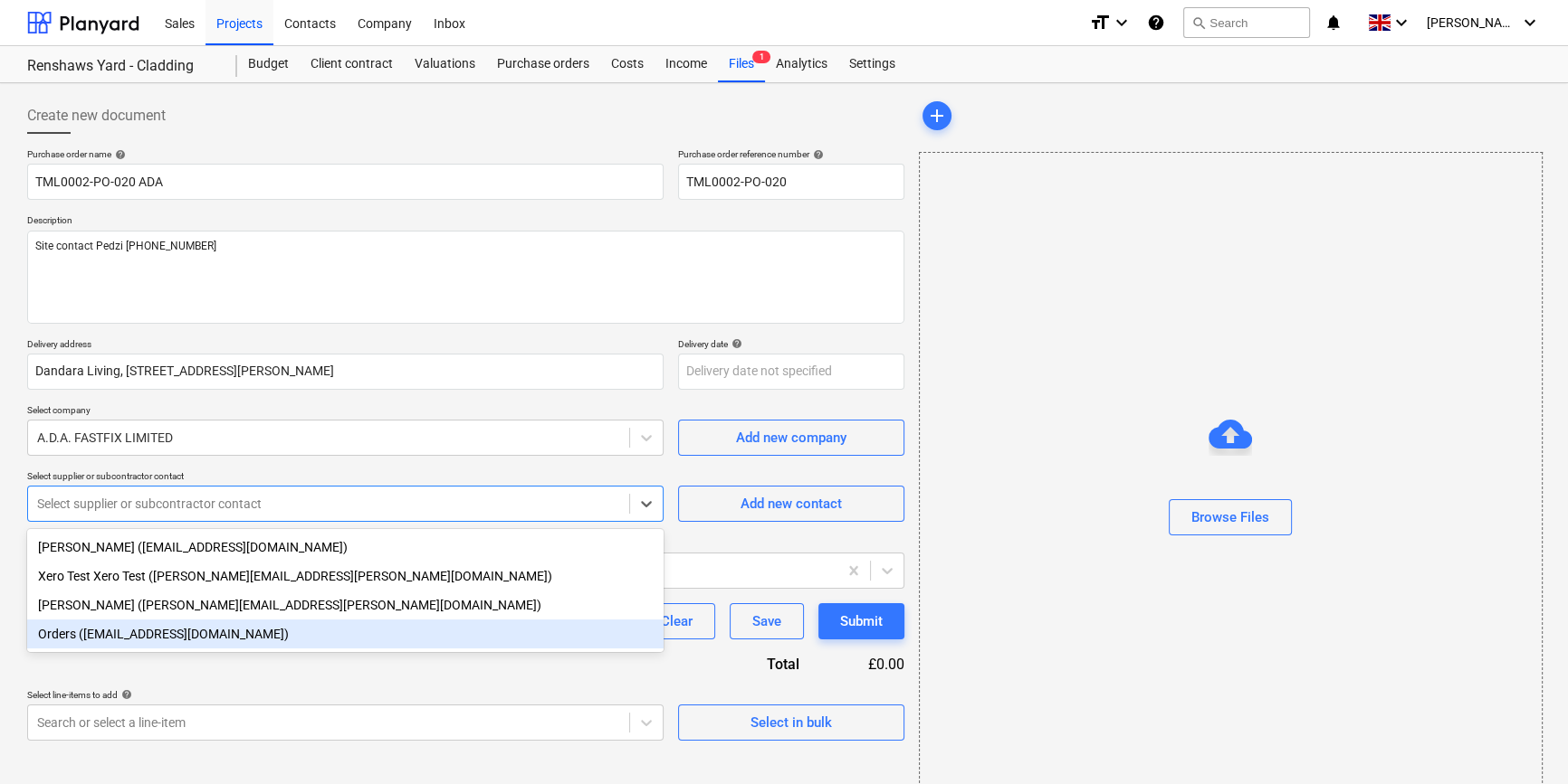
click at [96, 635] on div "Orders ([EMAIL_ADDRESS][DOMAIN_NAME])" at bounding box center [345, 634] width 637 height 29
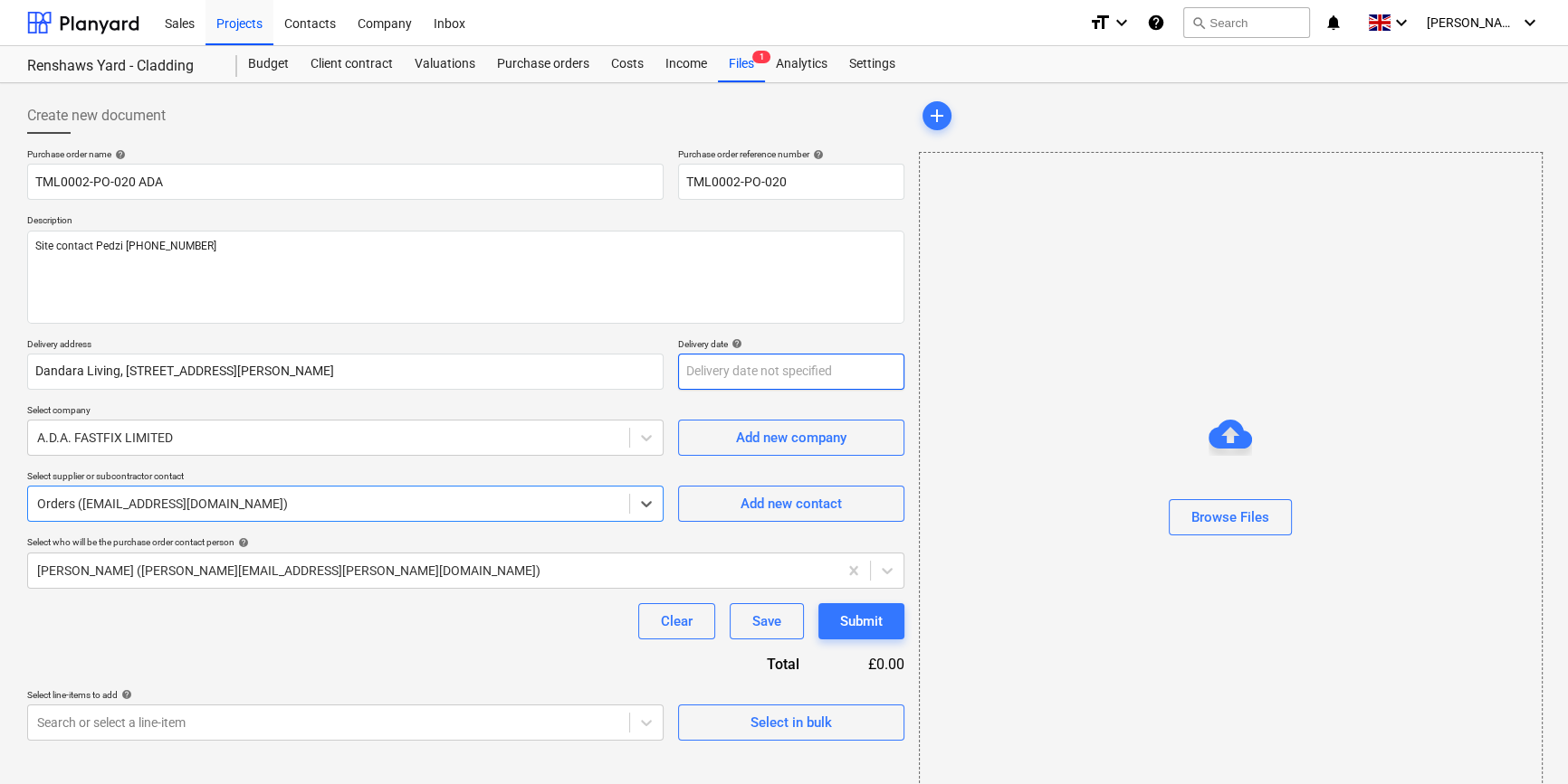
click at [702, 362] on body "Sales Projects Contacts Company Inbox format_size keyboard_arrow_down help sear…" at bounding box center [784, 392] width 1568 height 784
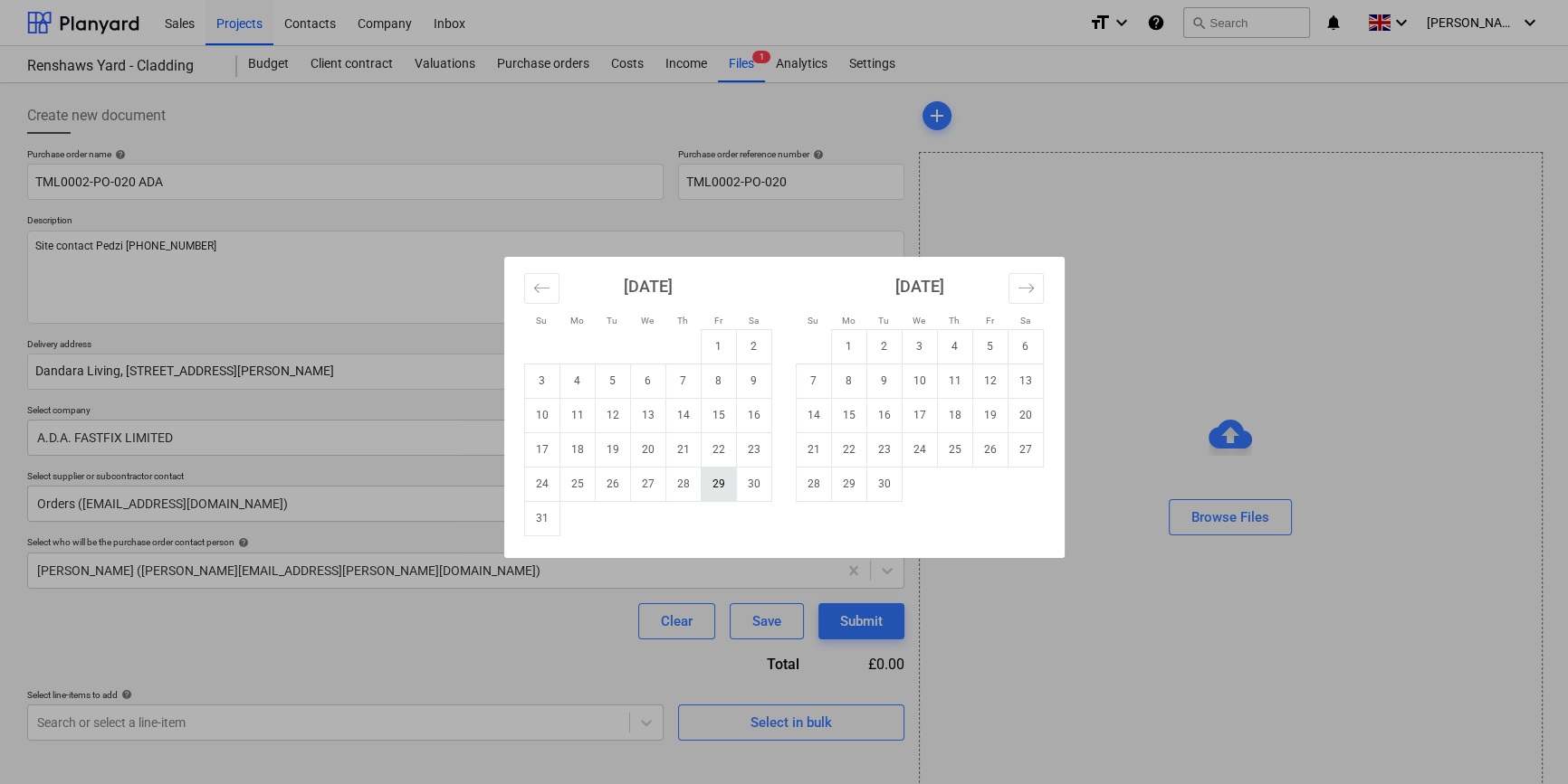
click at [707, 484] on td "29" at bounding box center [718, 485] width 36 height 35
type textarea "x"
type input "[DATE]"
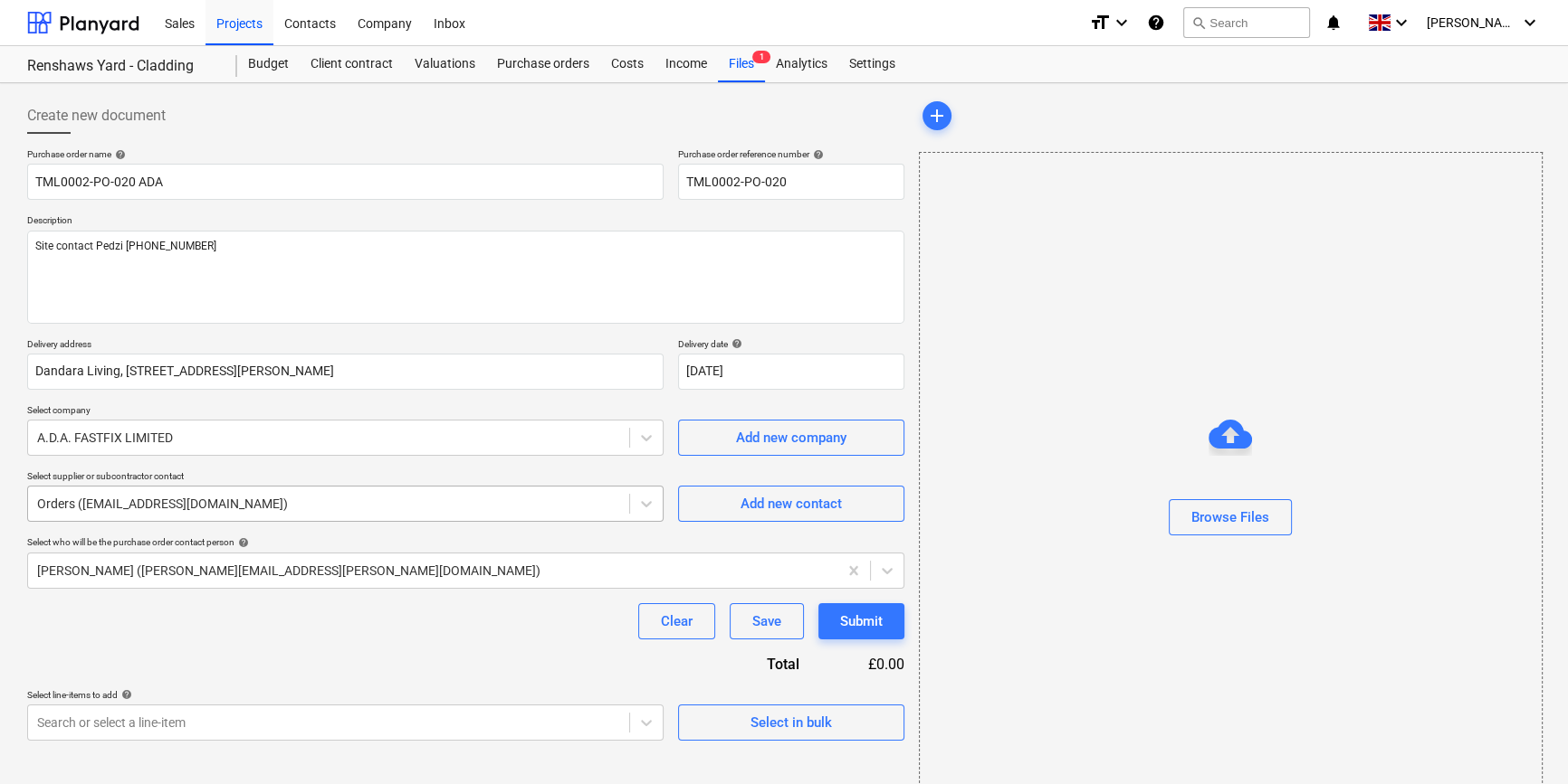
scroll to position [39, 0]
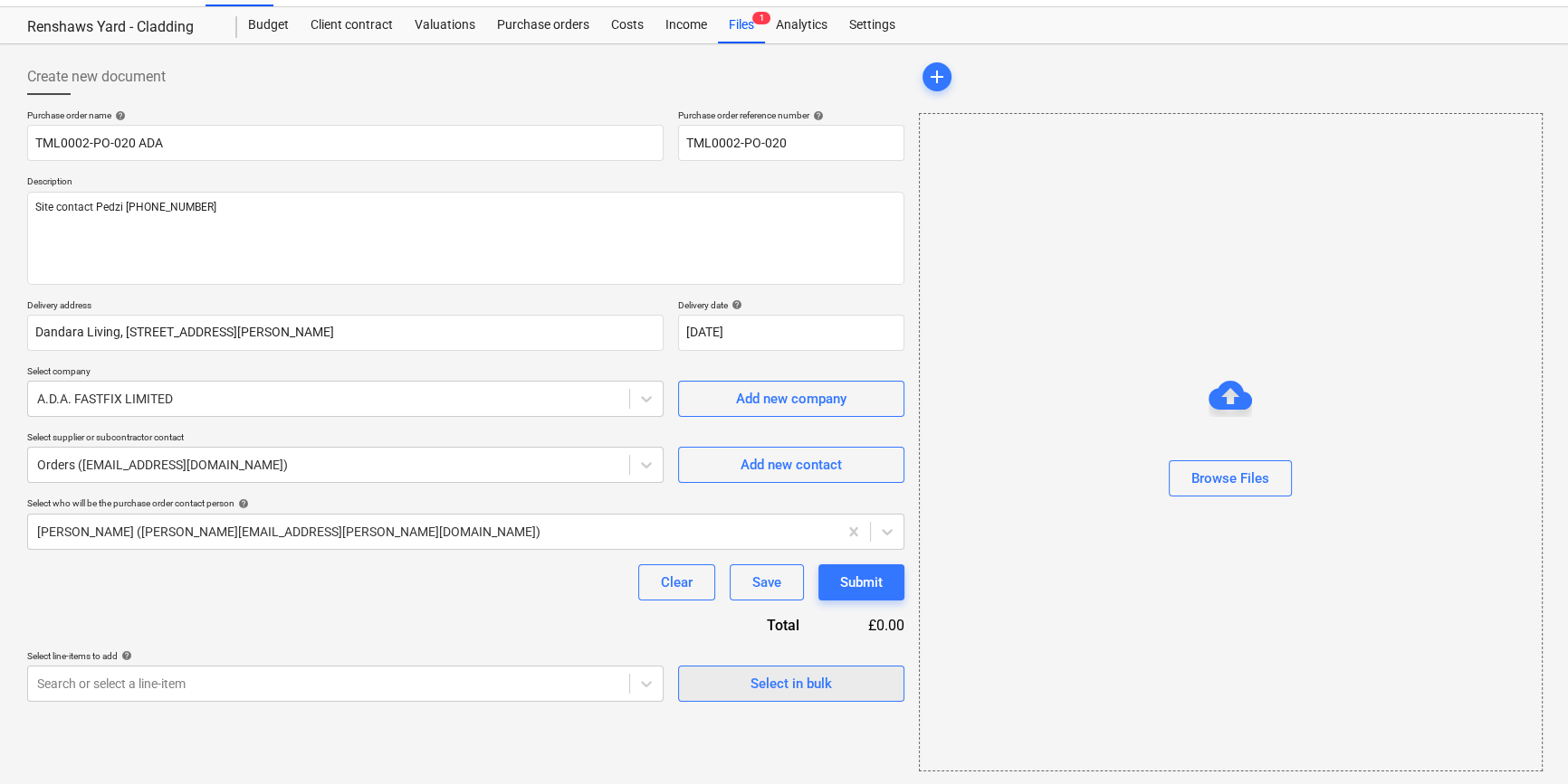
click at [813, 681] on div "Select in bulk" at bounding box center [791, 684] width 81 height 23
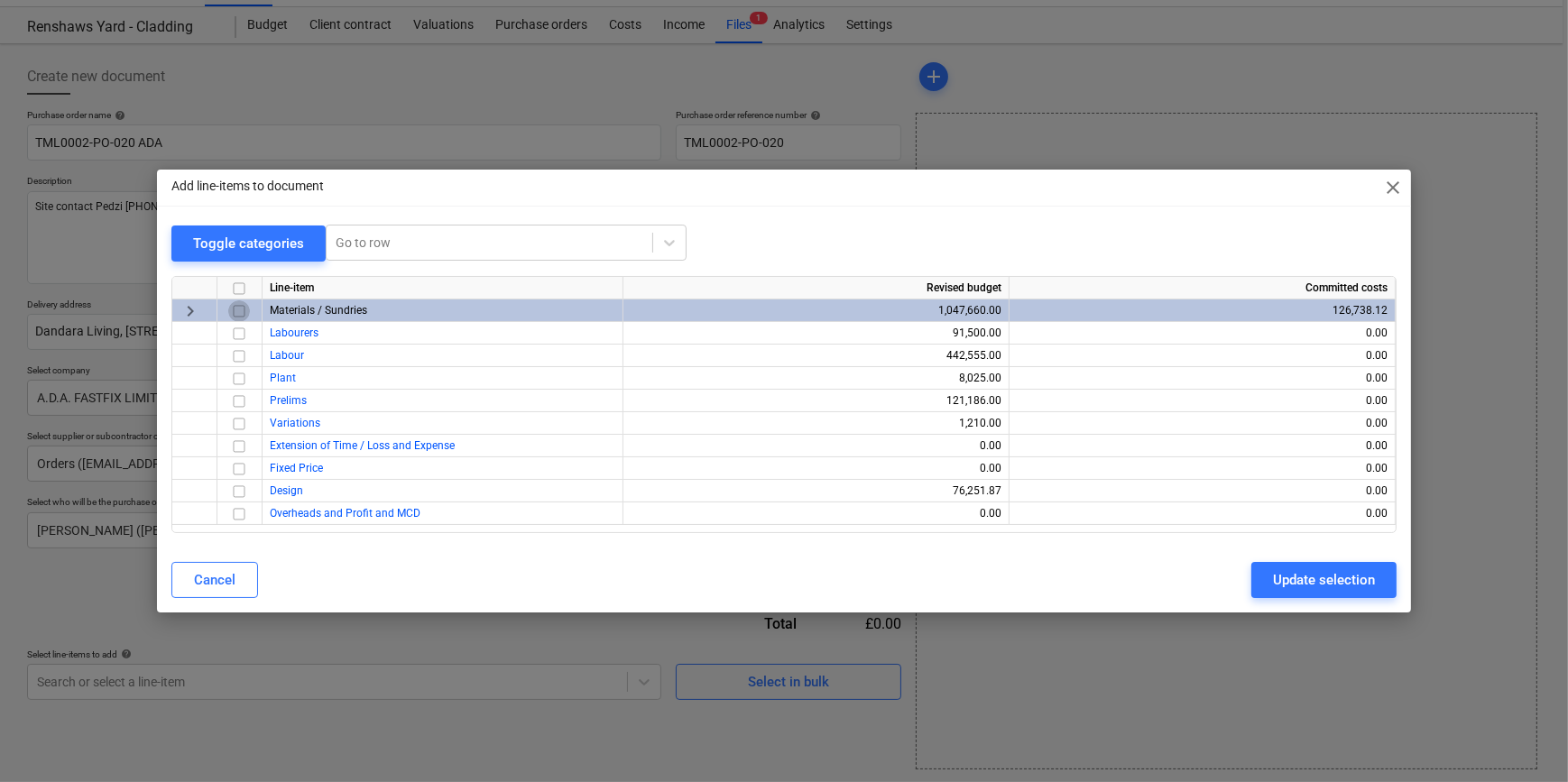
click at [237, 311] on input "checkbox" at bounding box center [239, 311] width 21 height 21
click at [1245, 578] on div "Update selection" at bounding box center [1324, 580] width 102 height 23
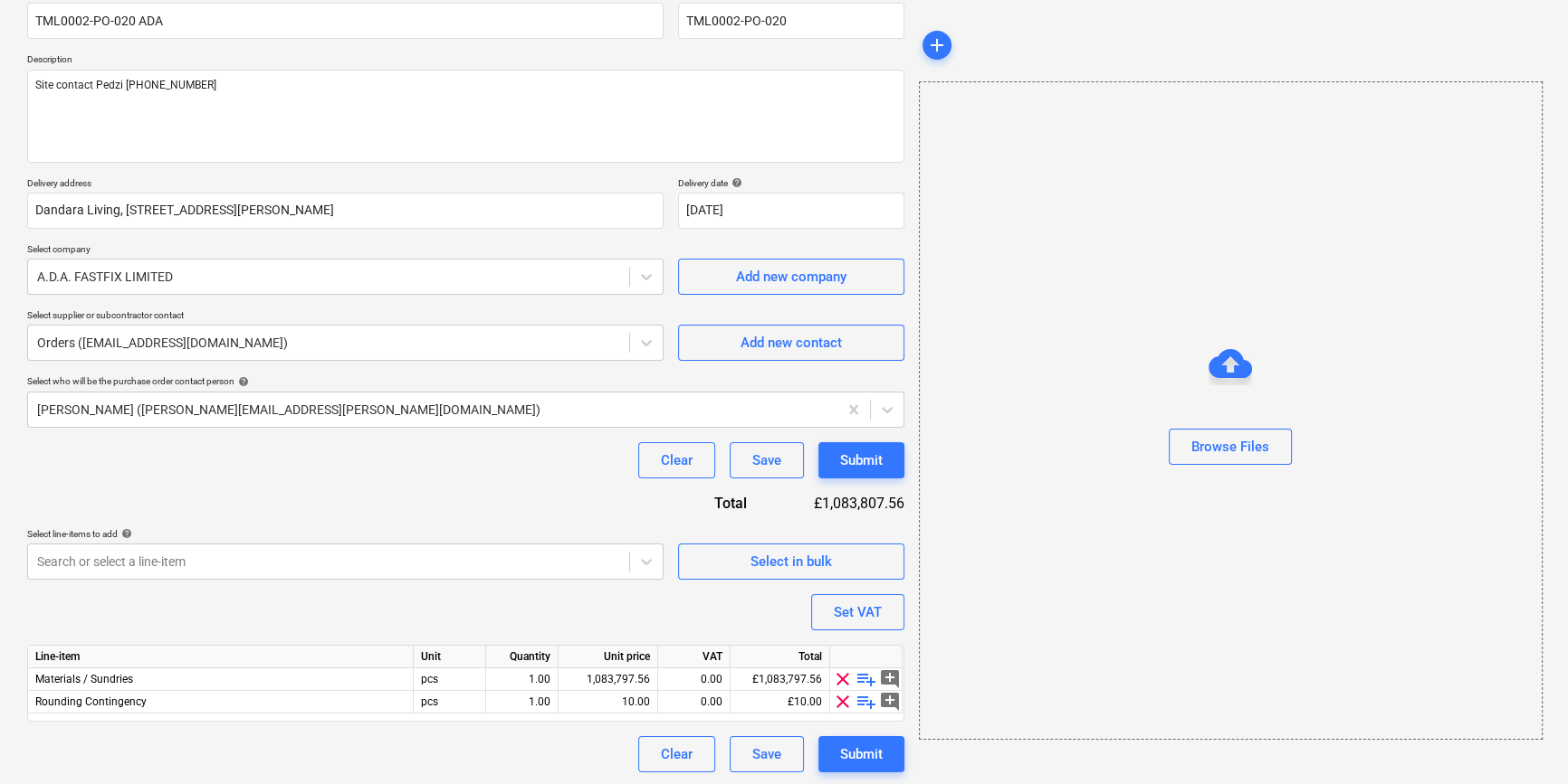
scroll to position [163, 0]
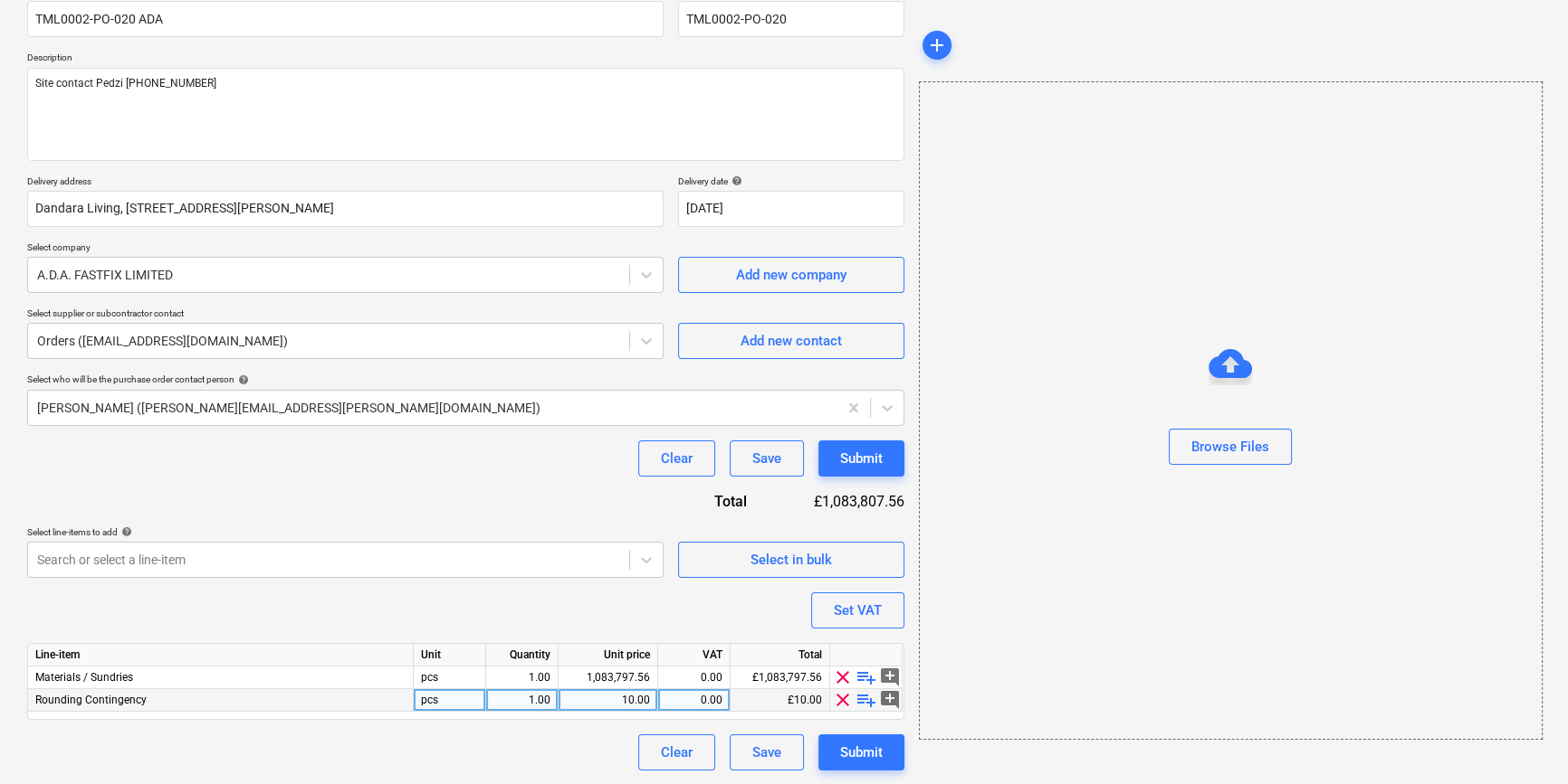
click at [841, 697] on span "clear" at bounding box center [842, 700] width 21 height 21
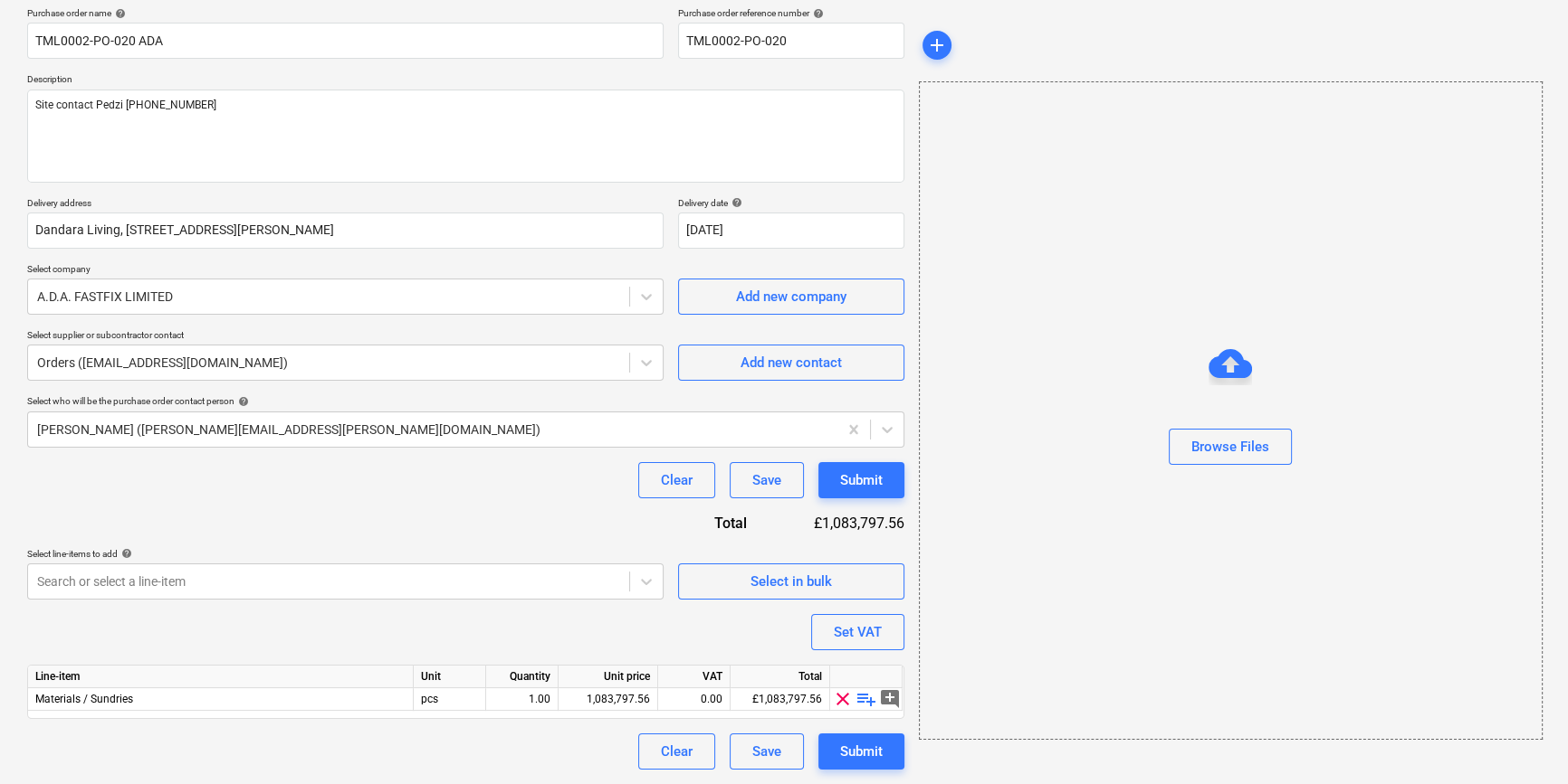
scroll to position [140, 0]
click at [865, 701] on span "playlist_add" at bounding box center [866, 700] width 21 height 21
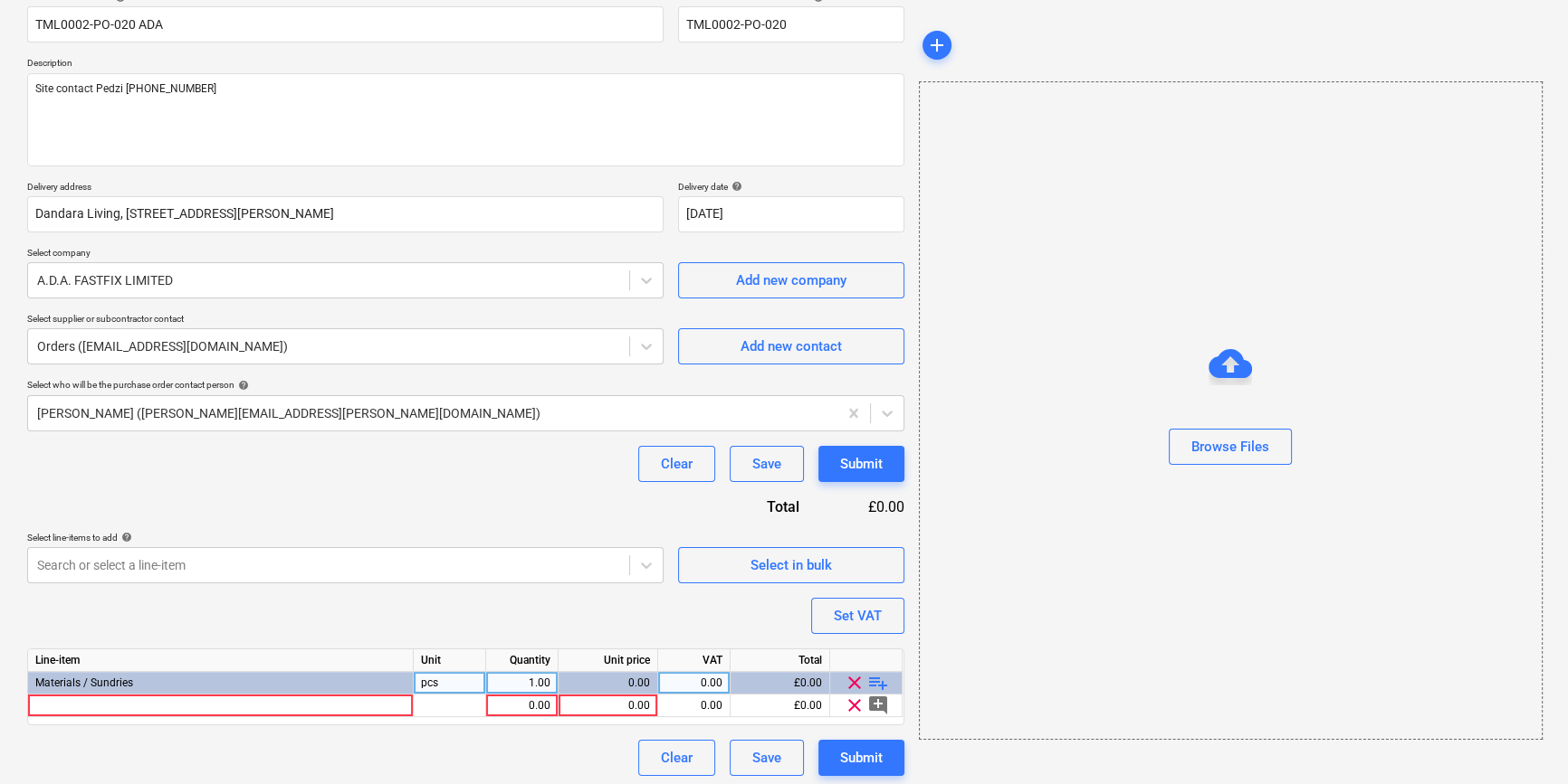
scroll to position [163, 0]
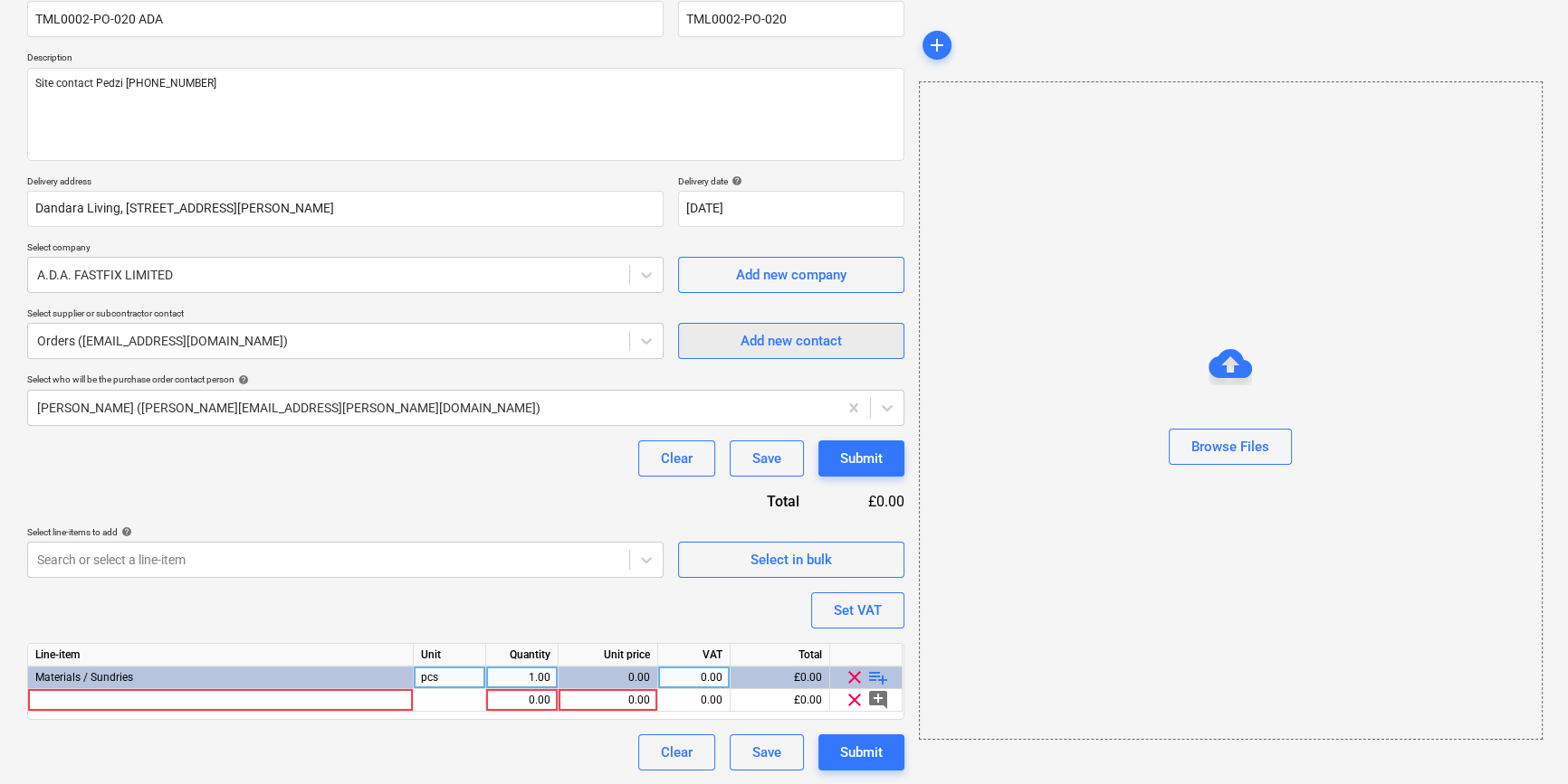
type textarea "x"
click at [57, 700] on div at bounding box center [220, 700] width 385 height 22
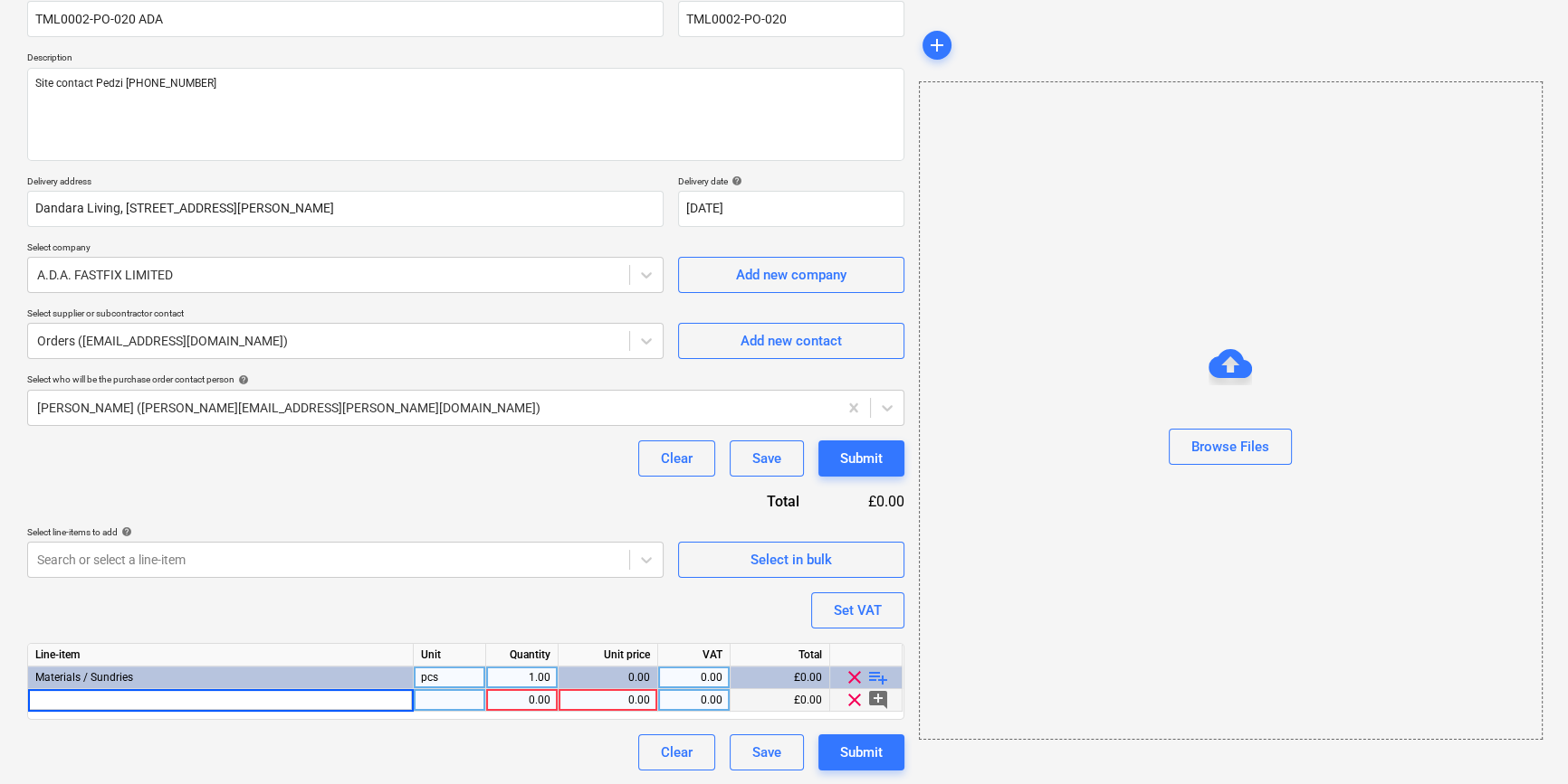
type input "[PERSON_NAME] Anti Mist Spectacle"
type textarea "x"
type input "30"
type textarea "x"
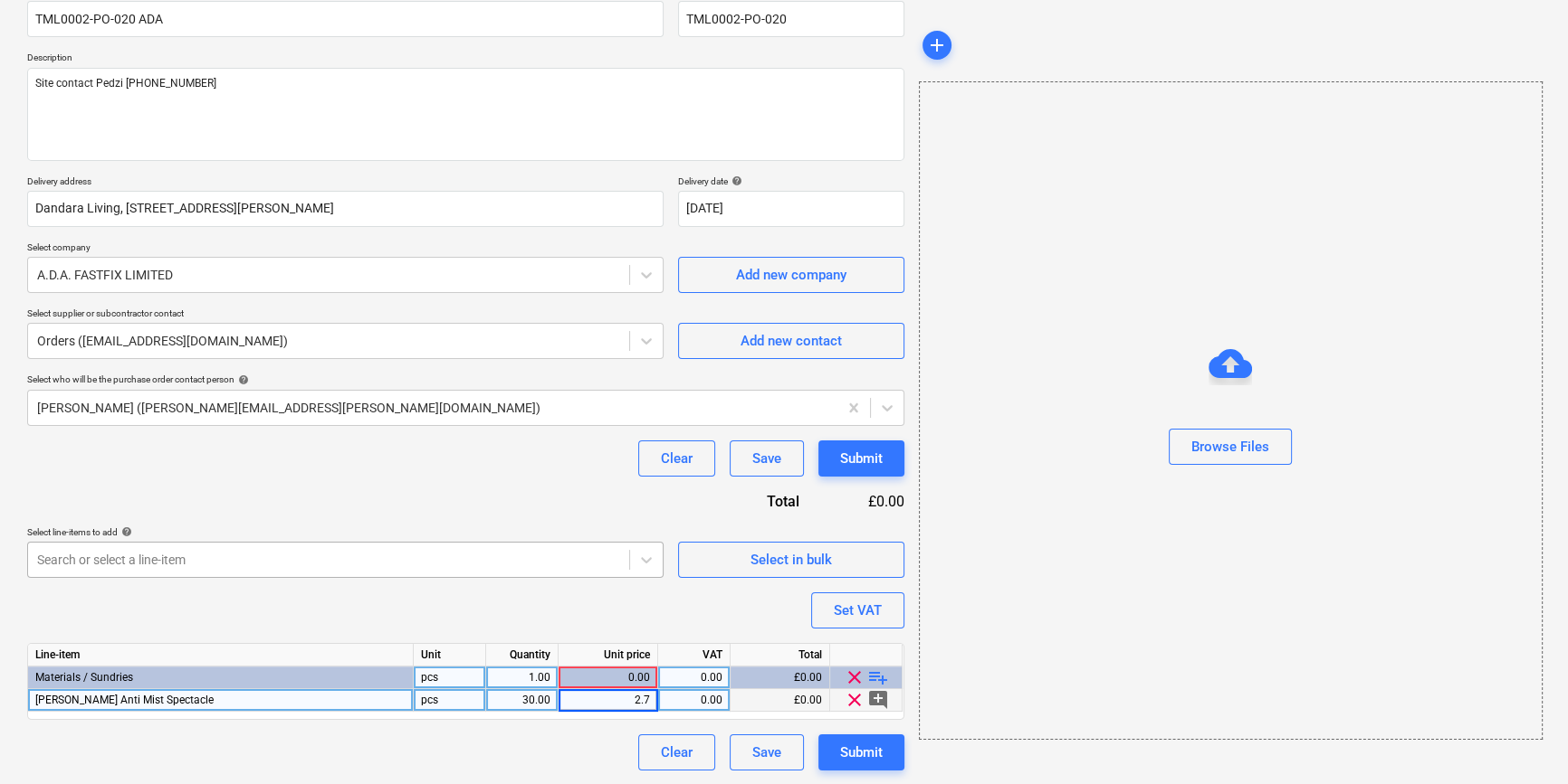
type input "2.75"
type textarea "x"
type input "20"
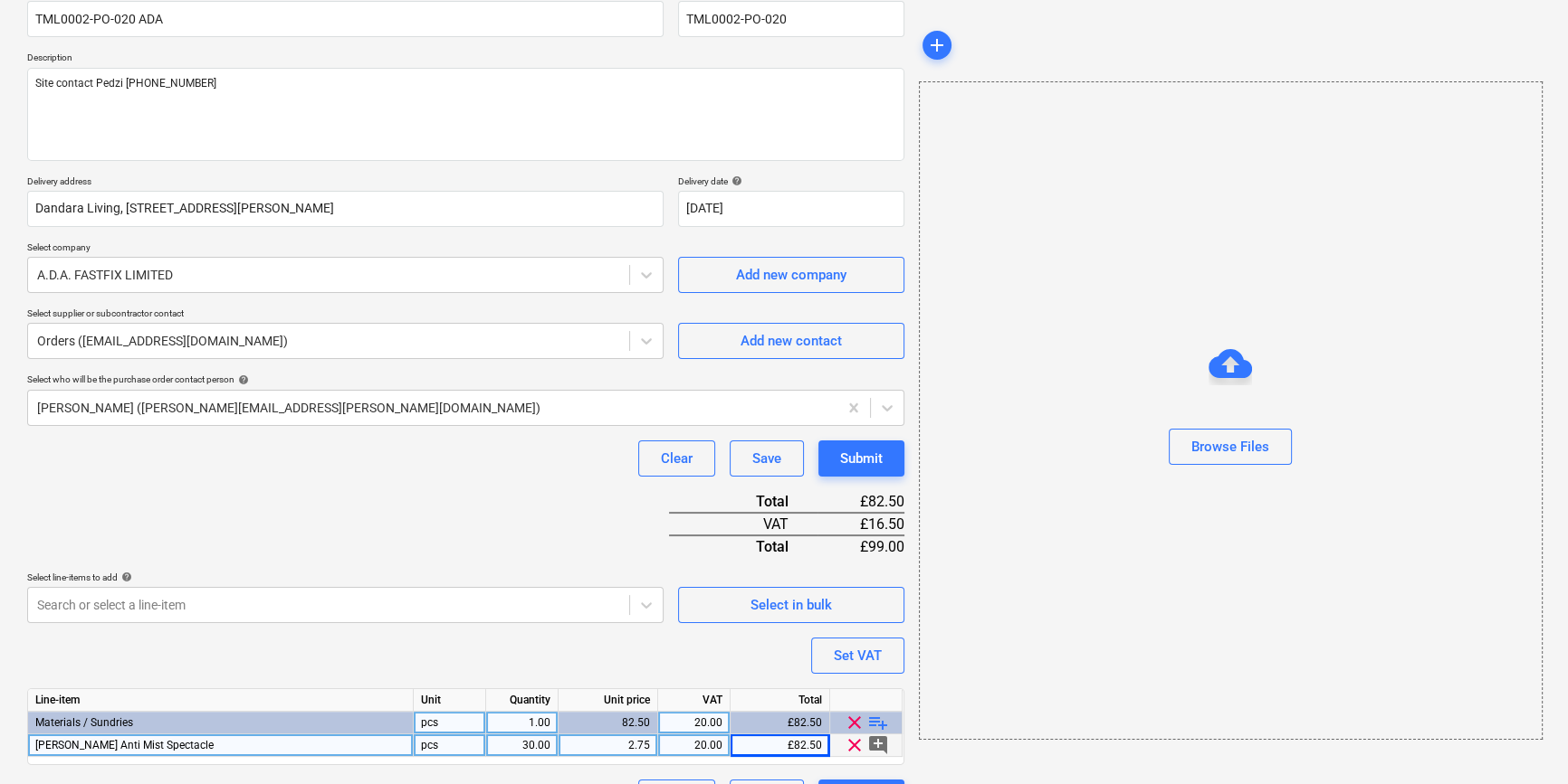
click at [877, 718] on span "playlist_add" at bounding box center [878, 722] width 21 height 21
type textarea "x"
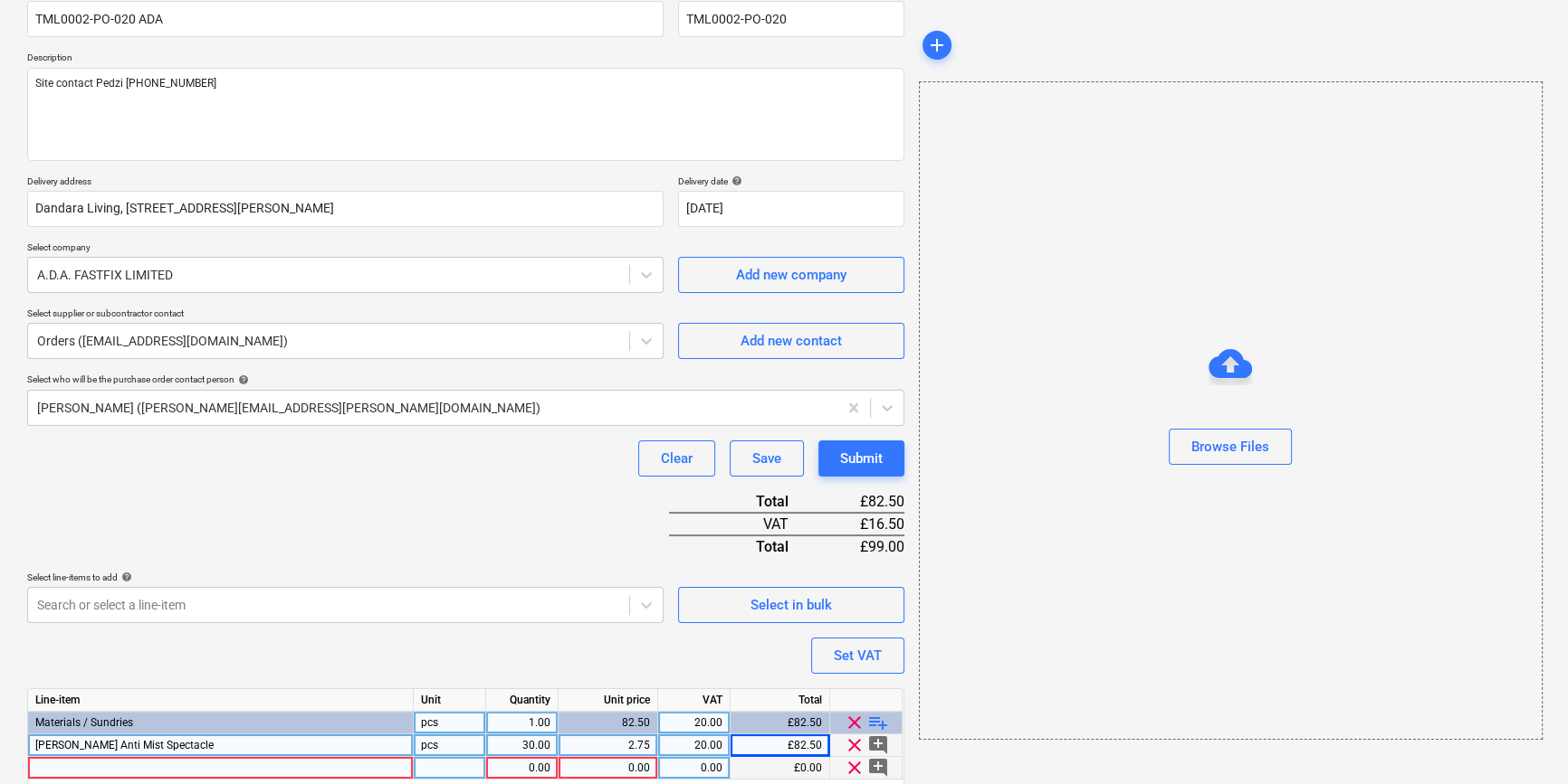
click at [67, 768] on div at bounding box center [220, 768] width 385 height 22
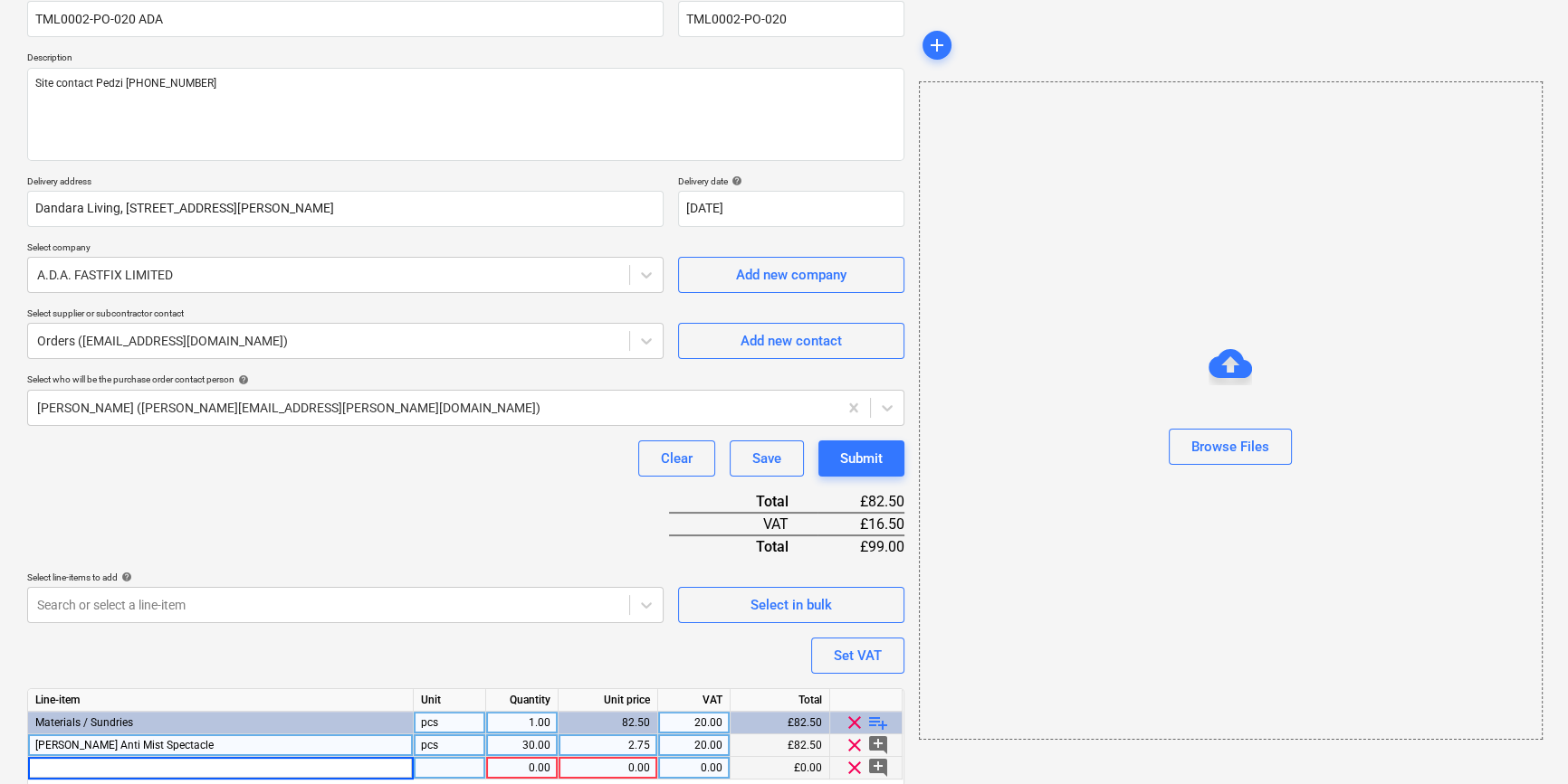
type input "Skytec Tons TP-5 P/U Palm Coated Glove Cut Level Sz9"
type textarea "x"
type input "pr"
type textarea "x"
type input "50"
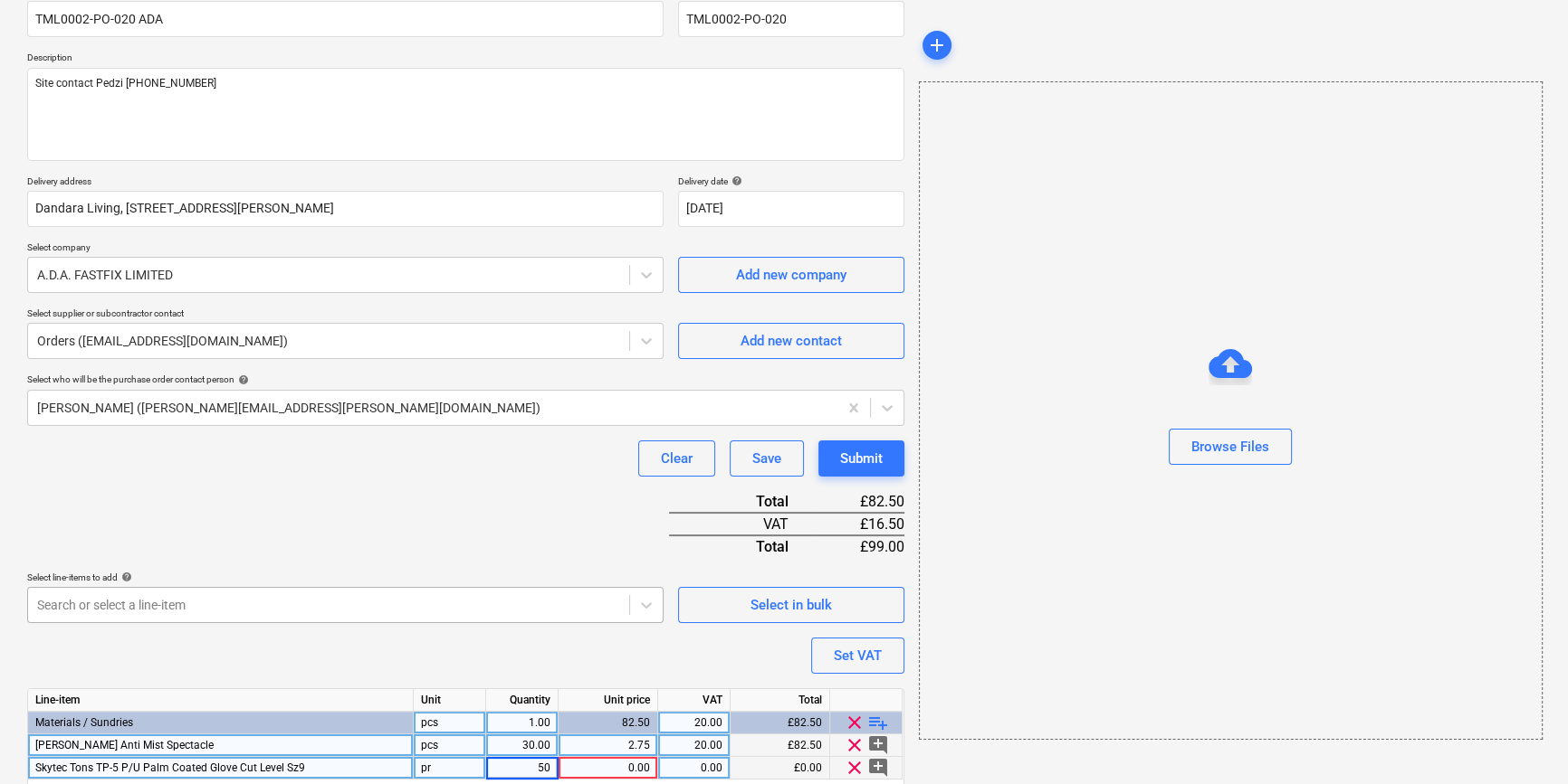
type textarea "x"
type input "2.78"
type textarea "x"
type input "20"
type textarea "x"
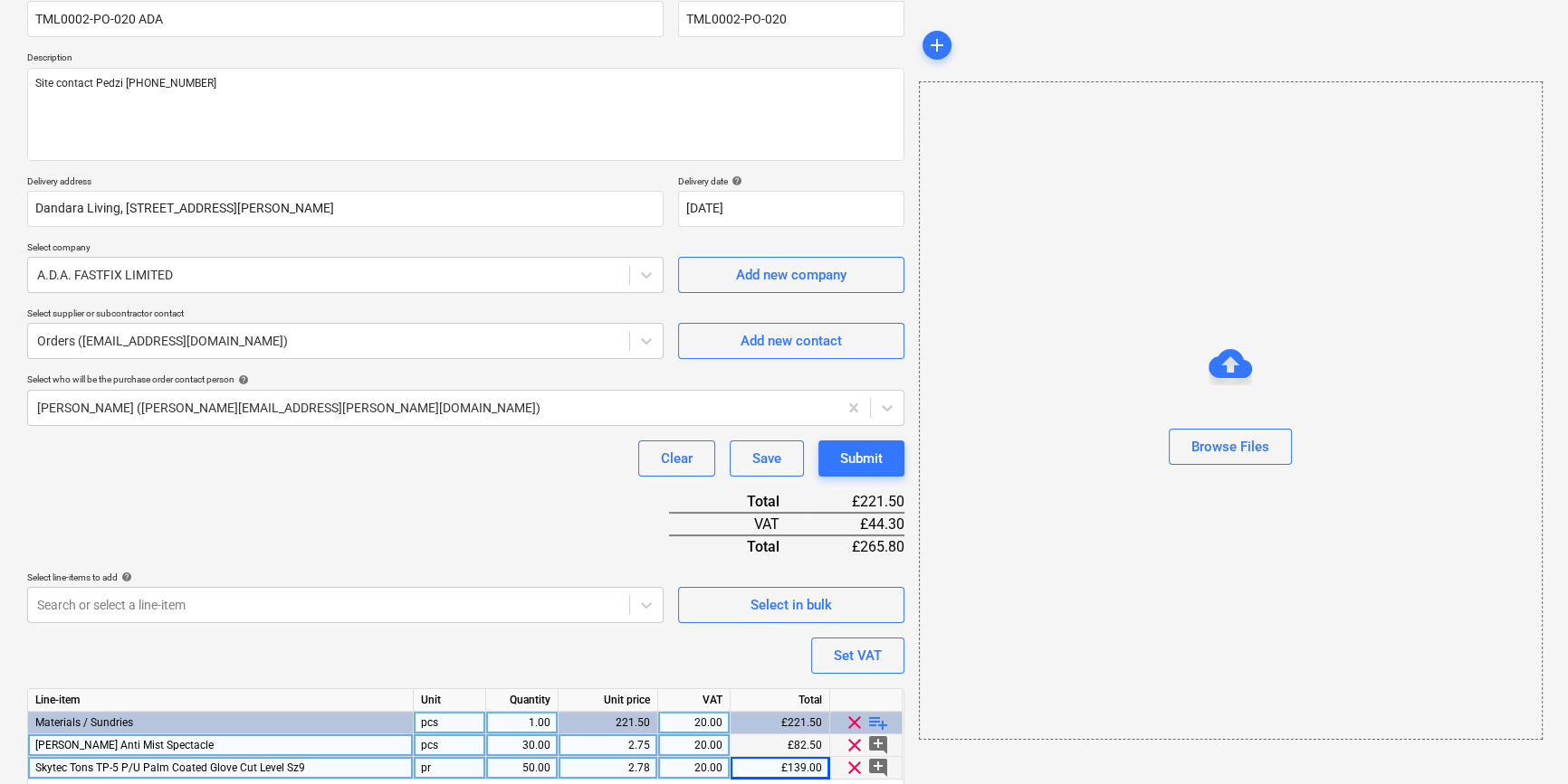
click at [436, 751] on div "pcs" at bounding box center [449, 745] width 72 height 22
type input "pr"
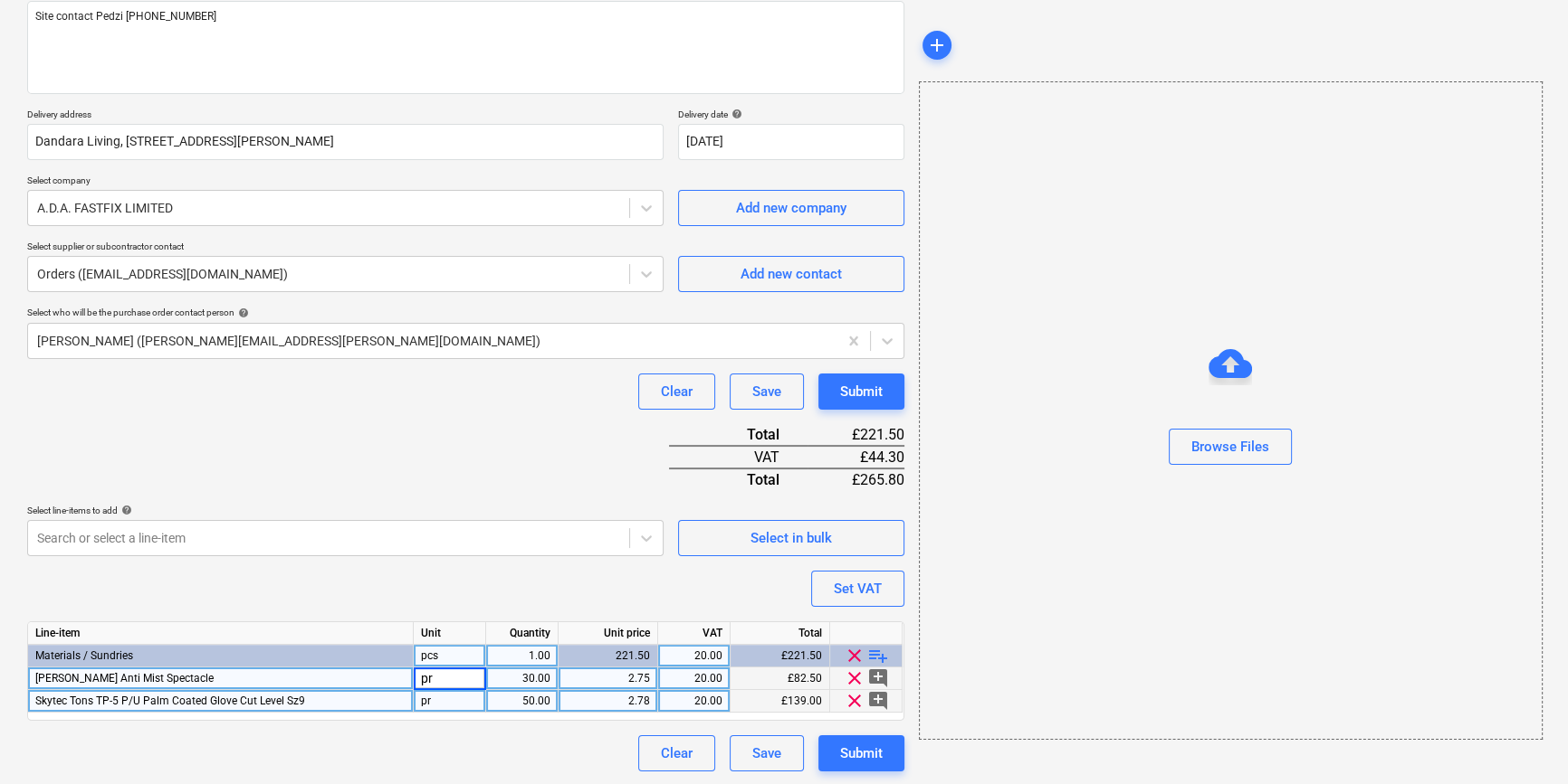
scroll to position [231, 0]
click at [878, 654] on span "playlist_add" at bounding box center [878, 655] width 21 height 21
type textarea "x"
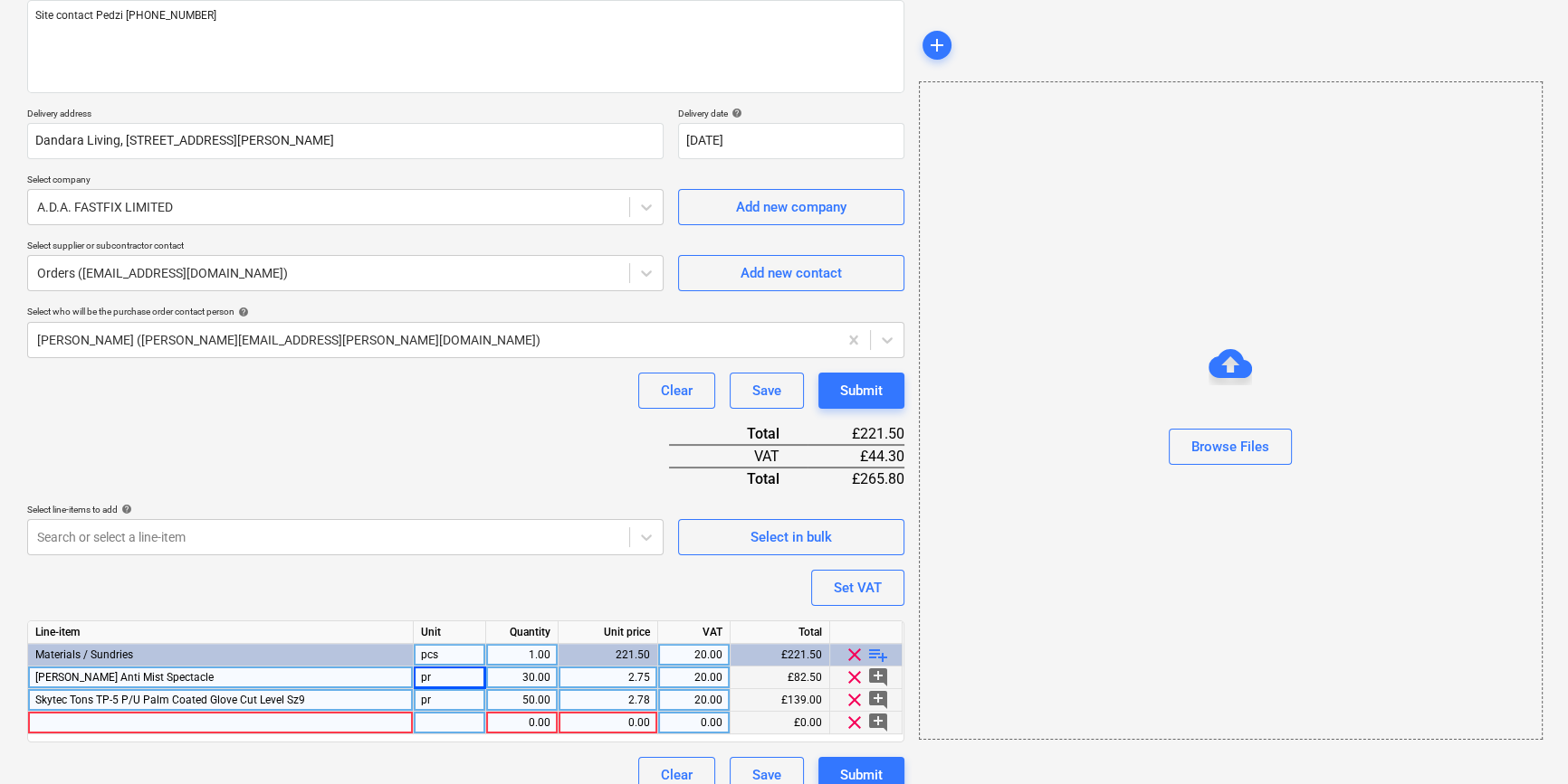
click at [44, 722] on div at bounding box center [220, 722] width 385 height 22
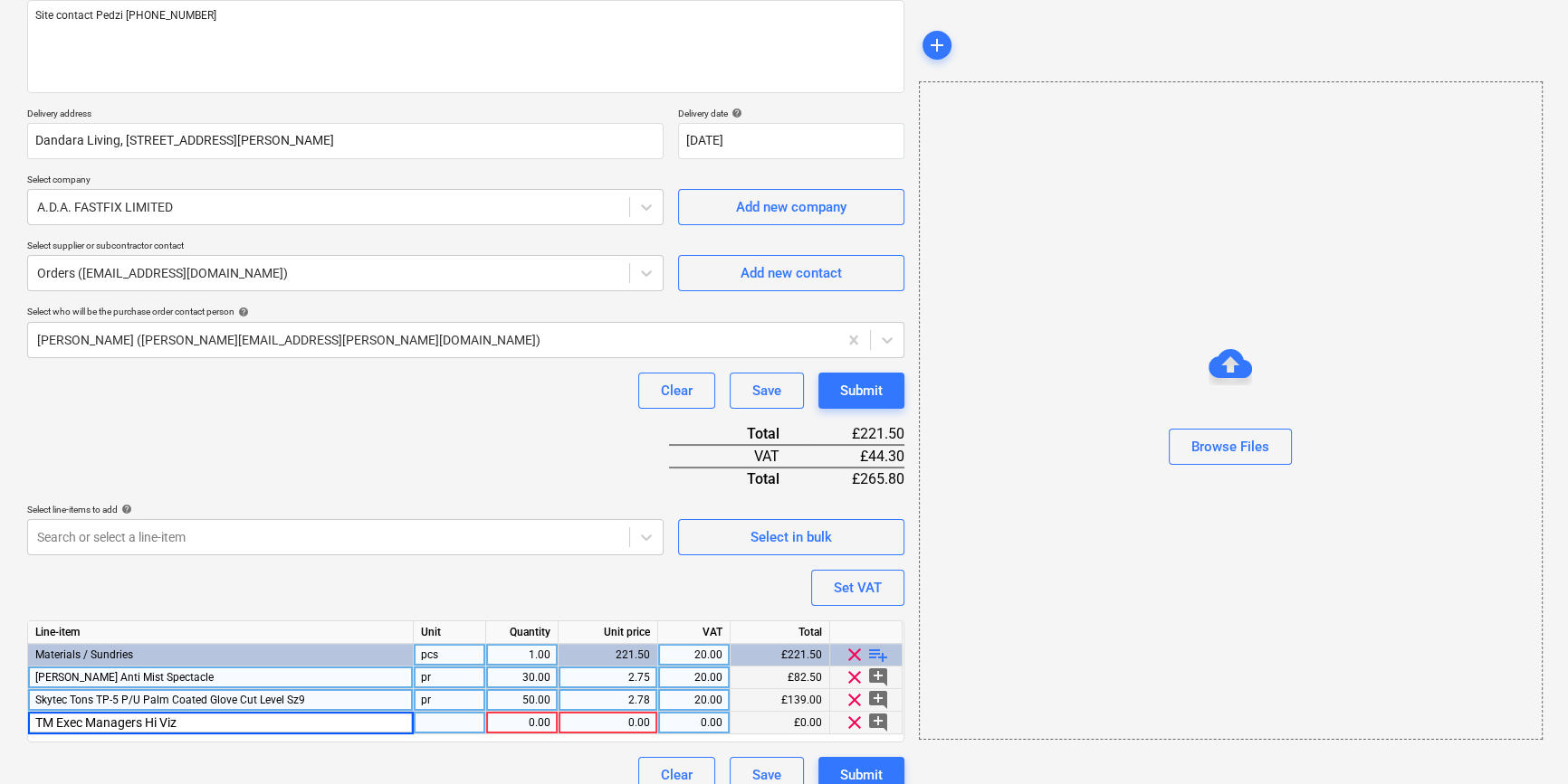
type input "TM Exec Managers Hi Viz L"
type textarea "x"
type input "ea"
type textarea "x"
type input "11.5"
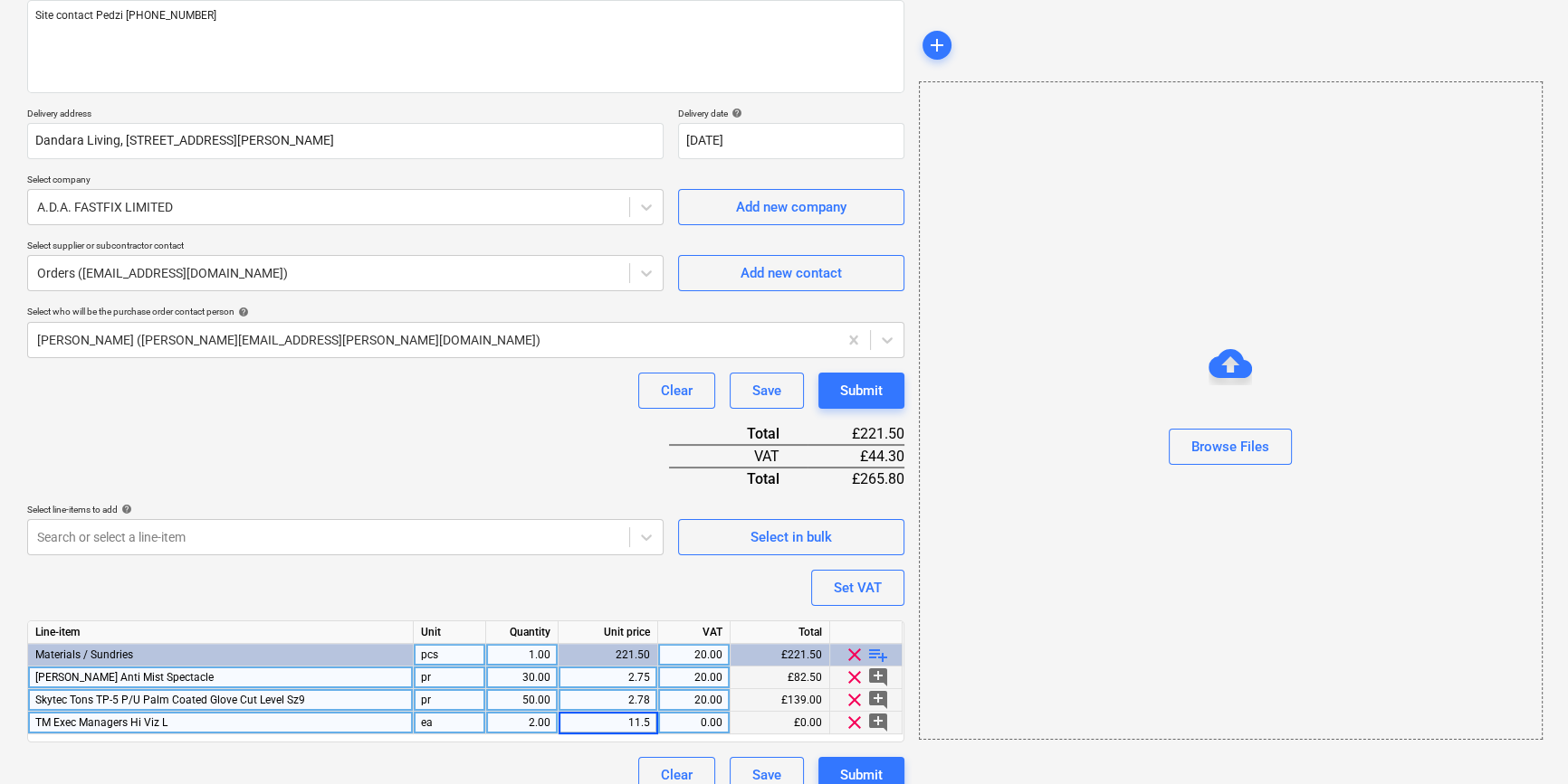
type textarea "x"
type input "20"
click at [883, 655] on span "playlist_add" at bounding box center [878, 655] width 21 height 21
type textarea "x"
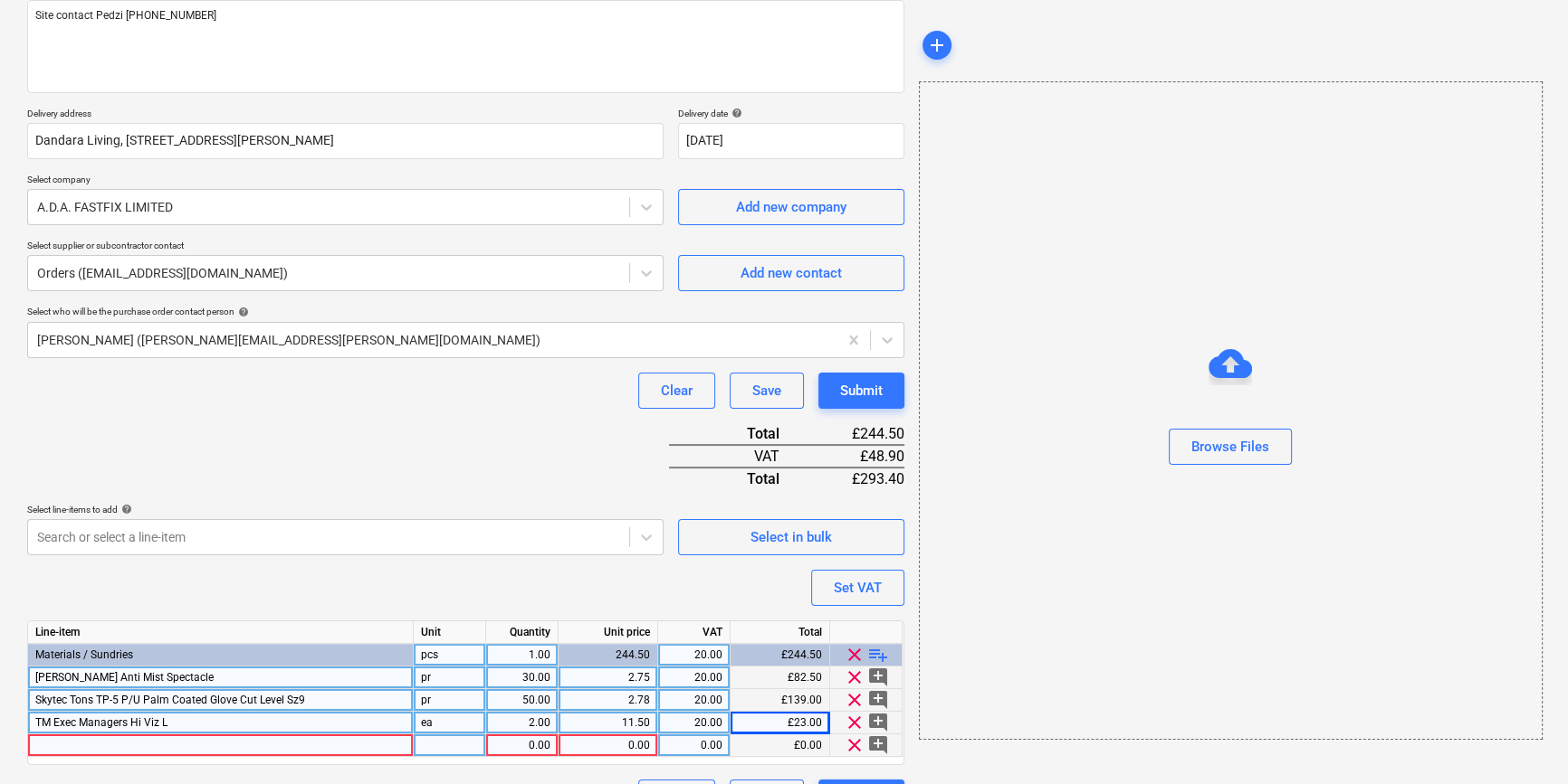
click at [68, 740] on div at bounding box center [220, 745] width 385 height 22
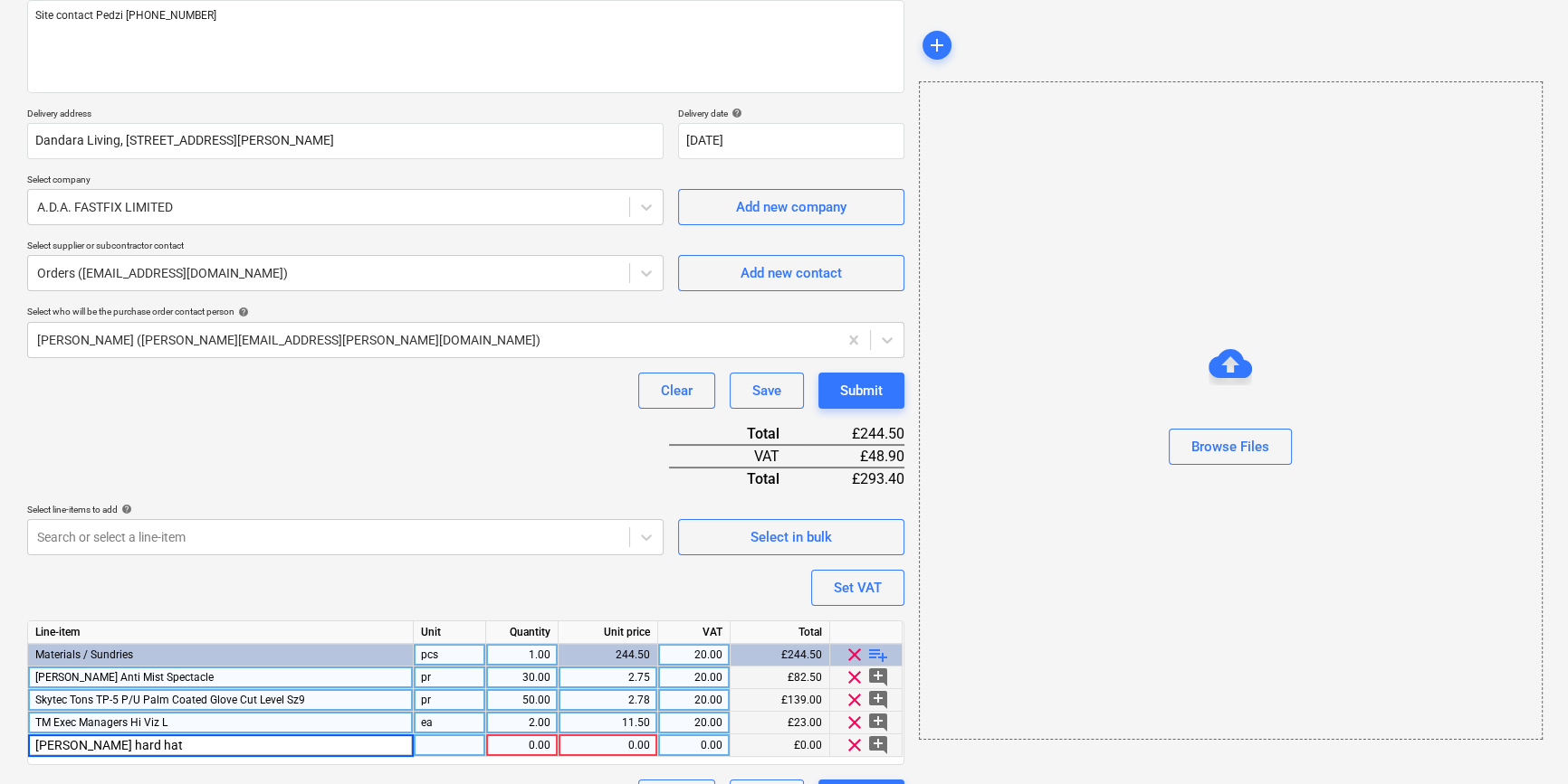
type input "[PERSON_NAME] hard hats"
type textarea "x"
click at [436, 741] on div "e" at bounding box center [449, 745] width 72 height 22
type input "ea"
type textarea "x"
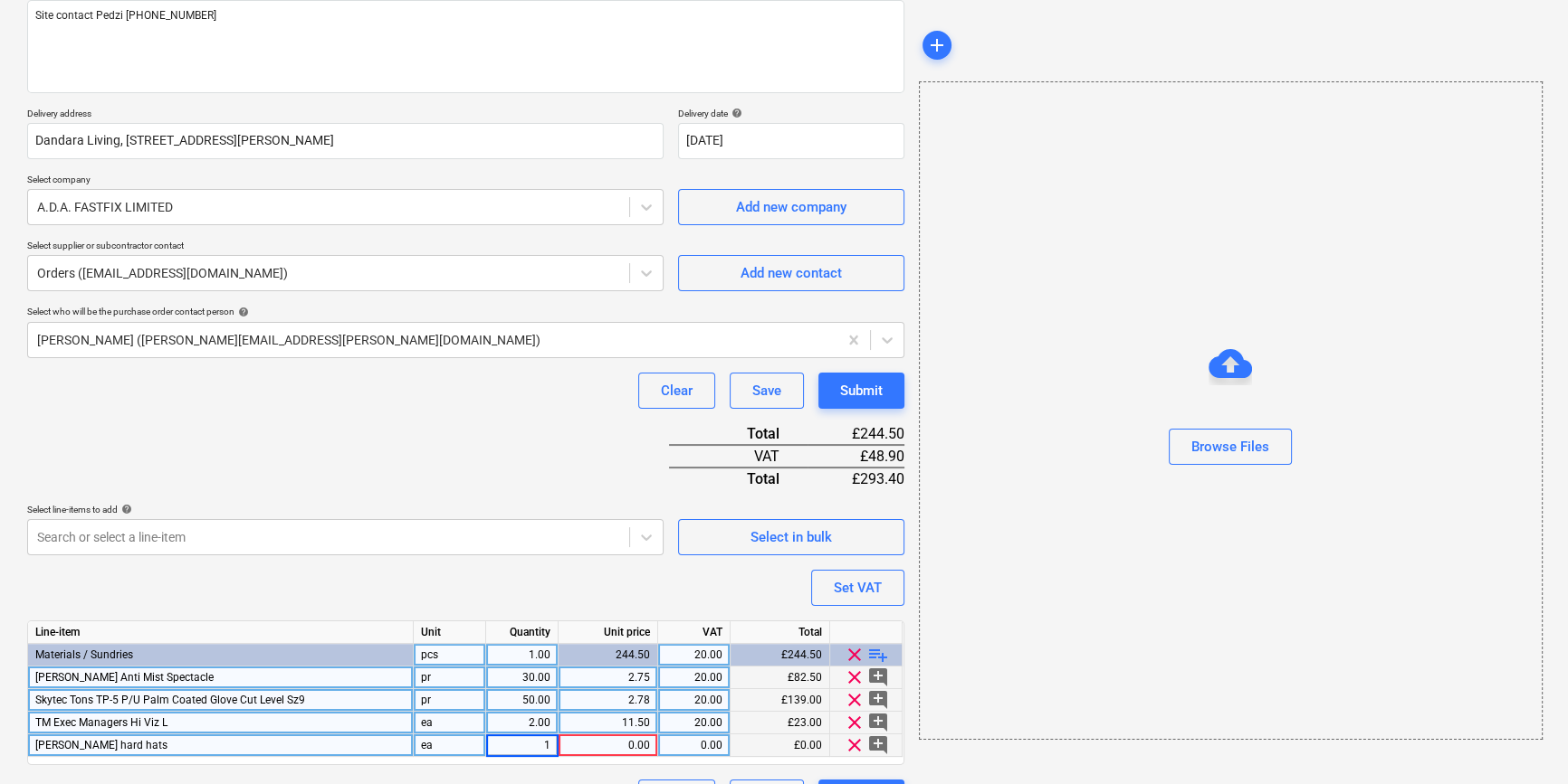
type input "15"
type textarea "x"
type input "6.44"
click at [645, 744] on div "6.44" at bounding box center [608, 745] width 84 height 22
type textarea "x"
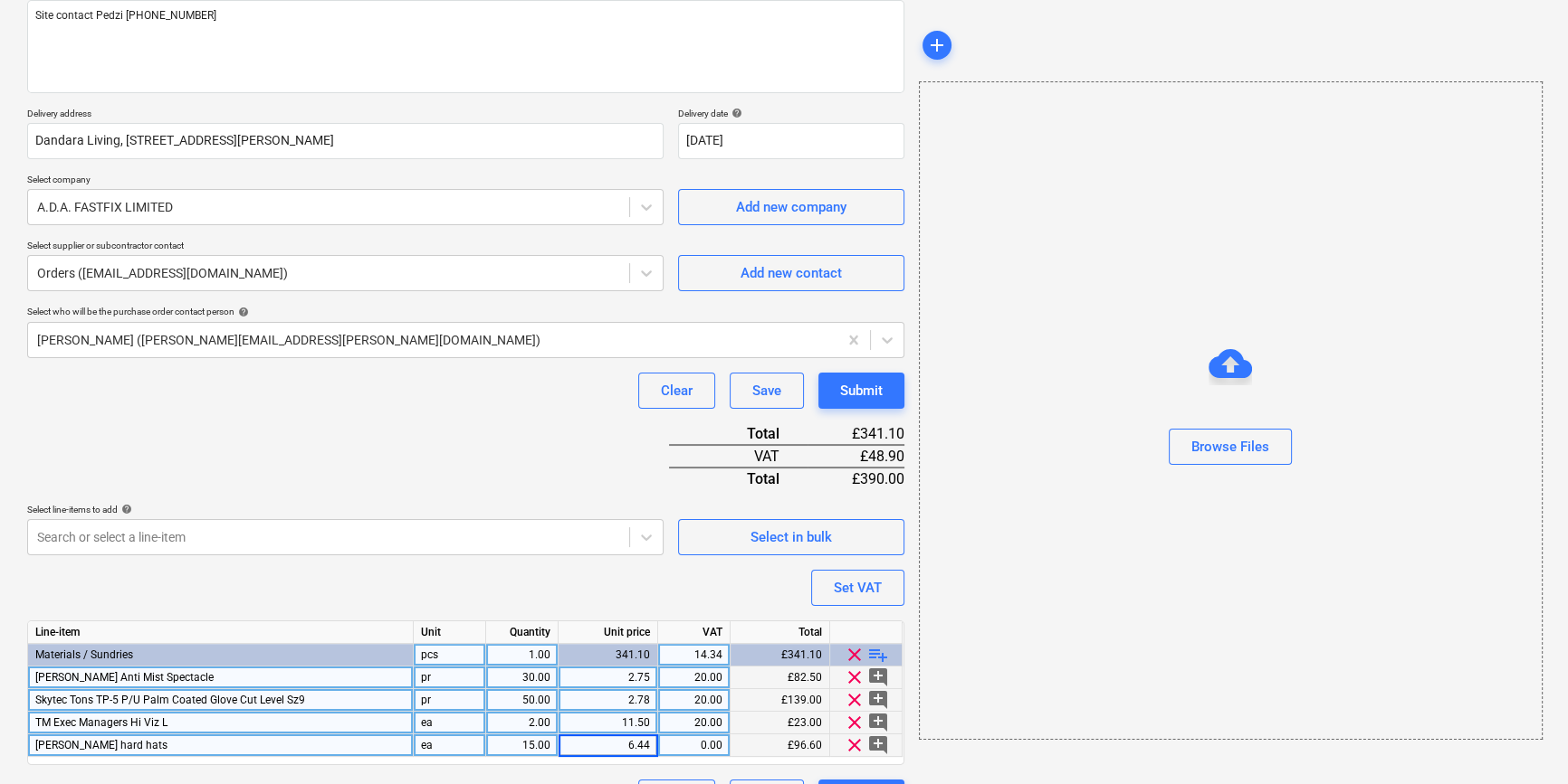
click at [650, 743] on input "6.44" at bounding box center [608, 745] width 99 height 21
type input "6.45"
click at [638, 721] on div "11.50" at bounding box center [608, 722] width 84 height 22
type textarea "x"
type input "11.2"
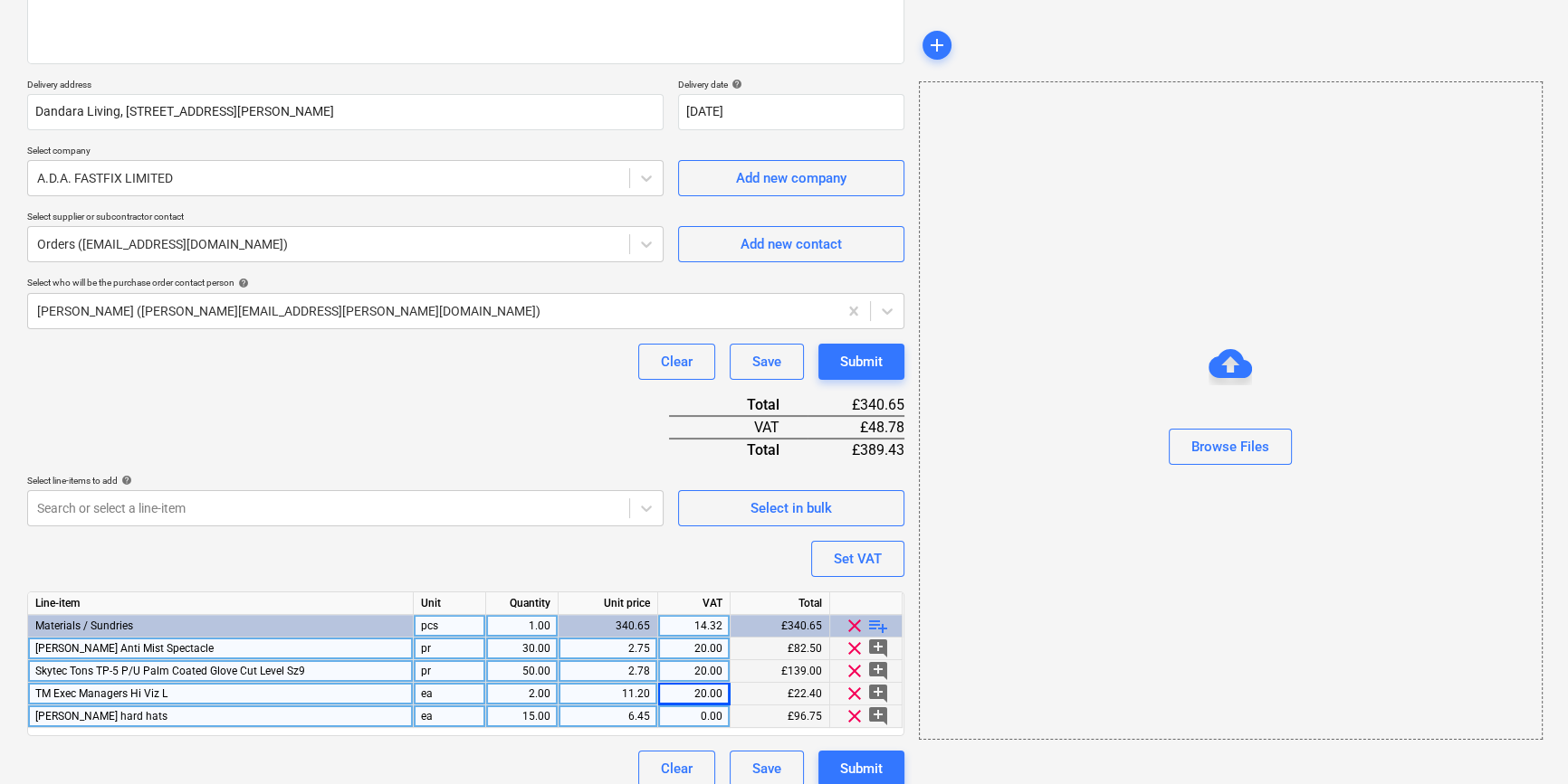
scroll to position [276, 0]
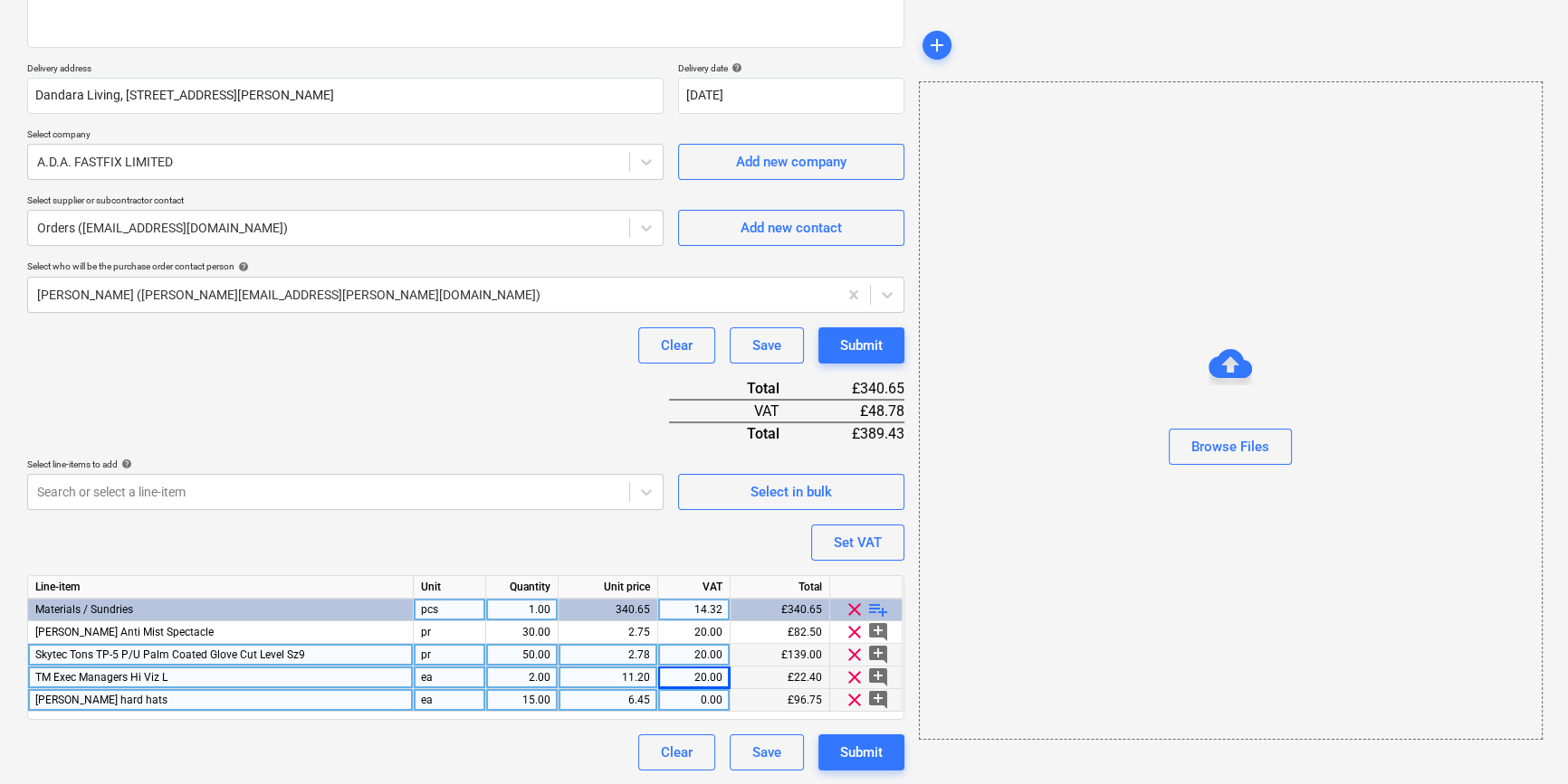
click at [874, 606] on span "playlist_add" at bounding box center [878, 609] width 21 height 21
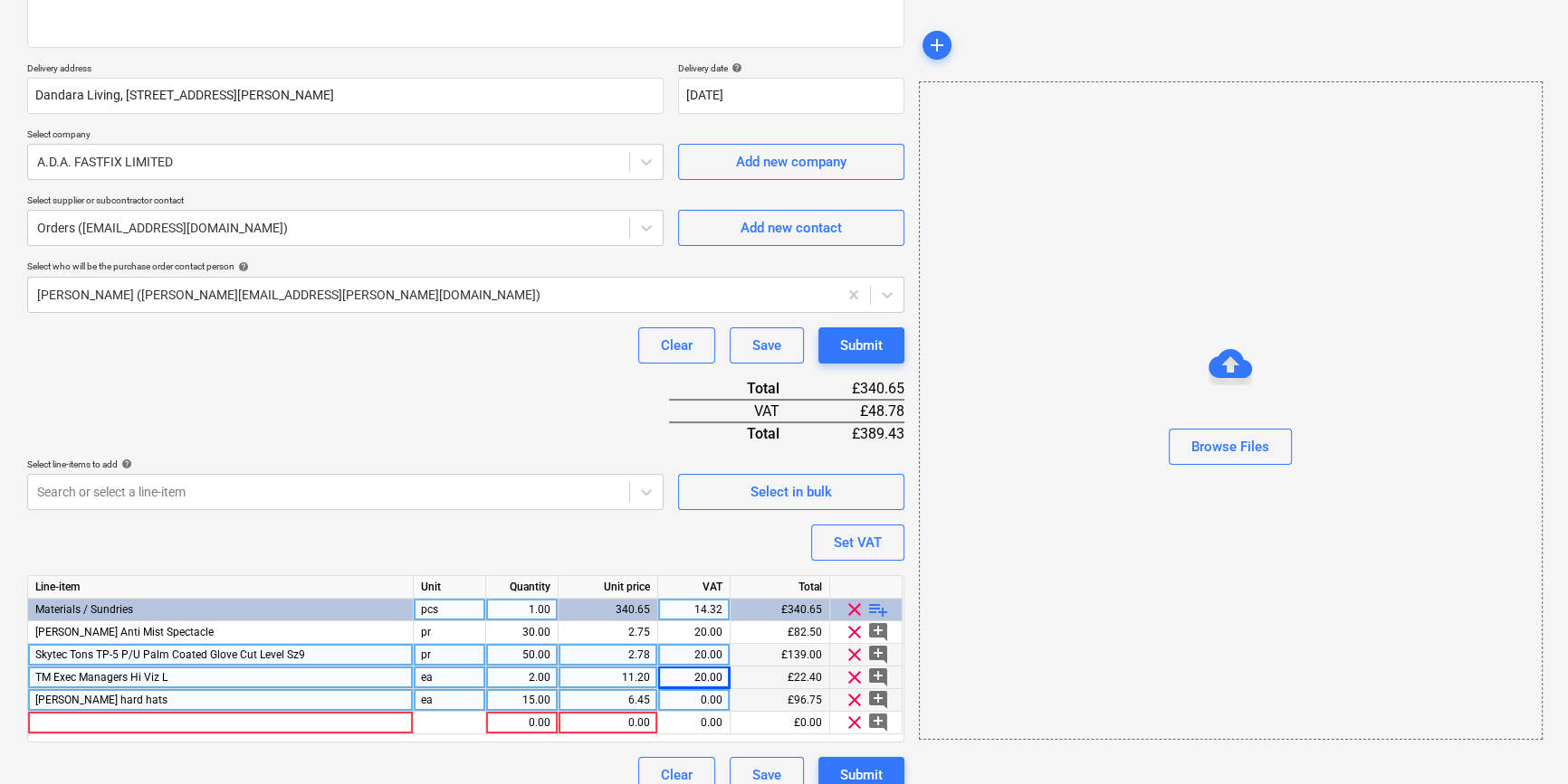
type textarea "x"
click at [47, 720] on div at bounding box center [220, 722] width 385 height 22
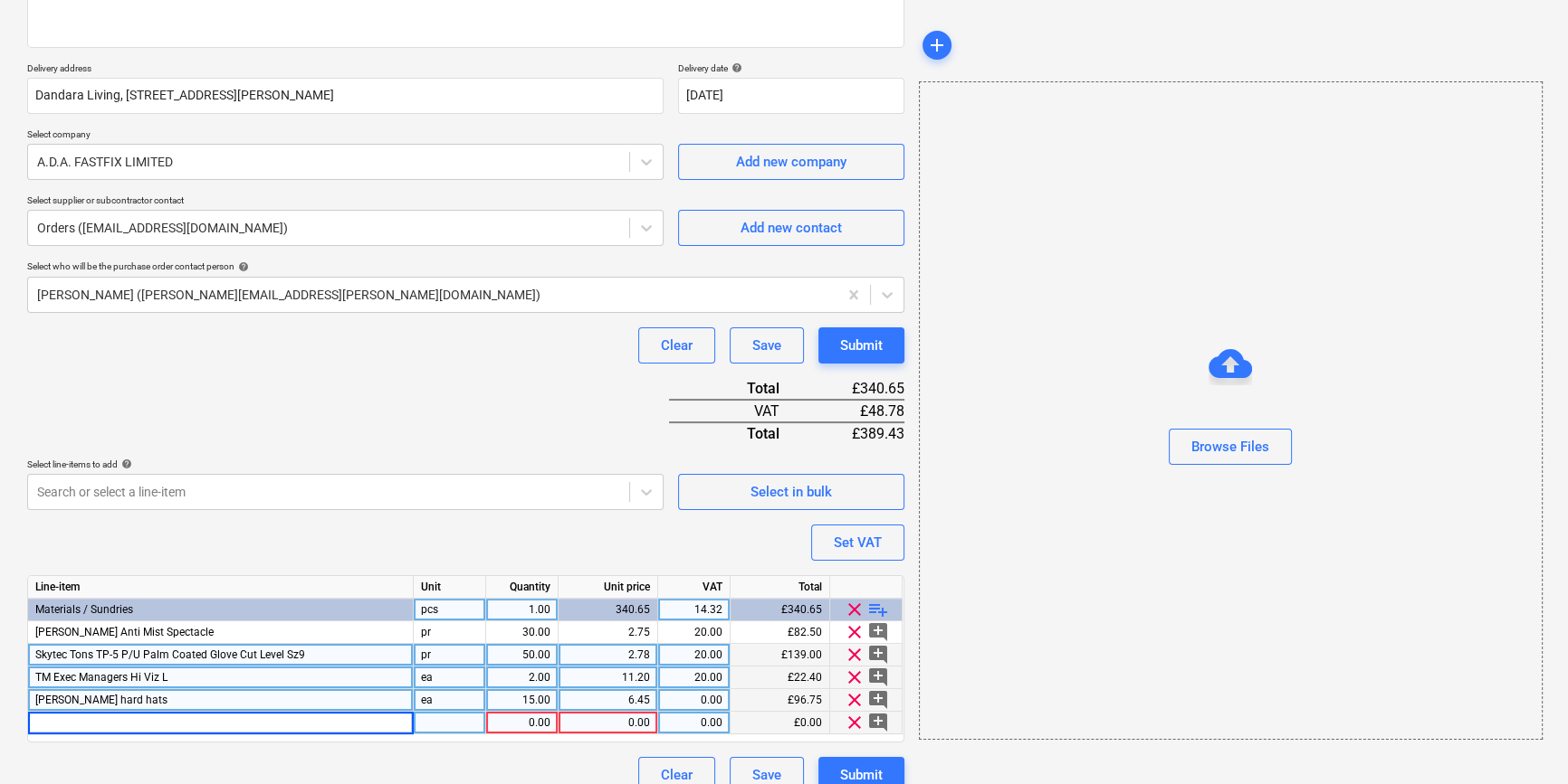
type input "M8 x 80 Nylon Hammerfix Screws"
type textarea "x"
type input "box"
type textarea "x"
type input "10"
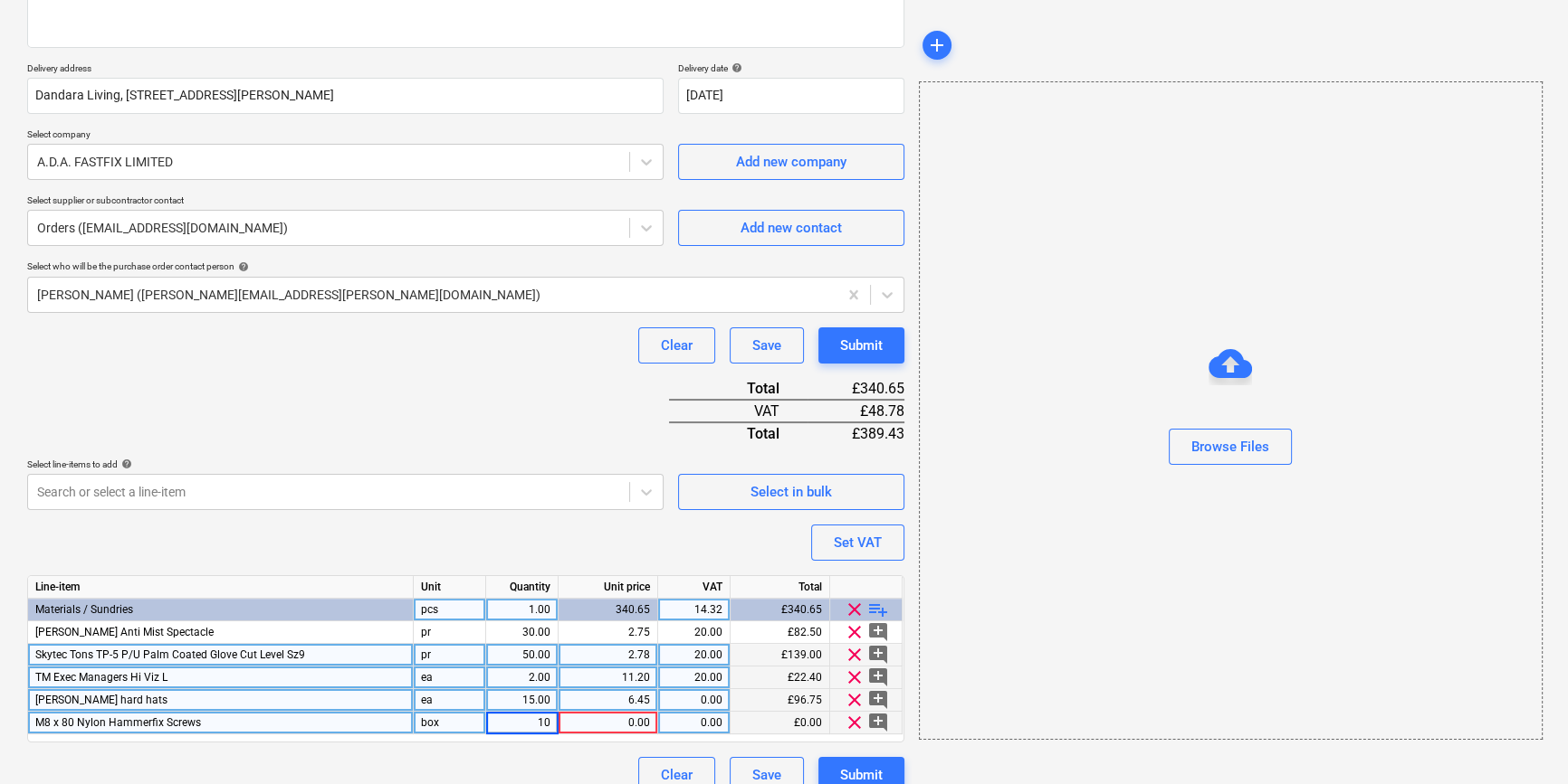
type textarea "x"
type input "10.25"
type textarea "x"
type input "20"
type textarea "x"
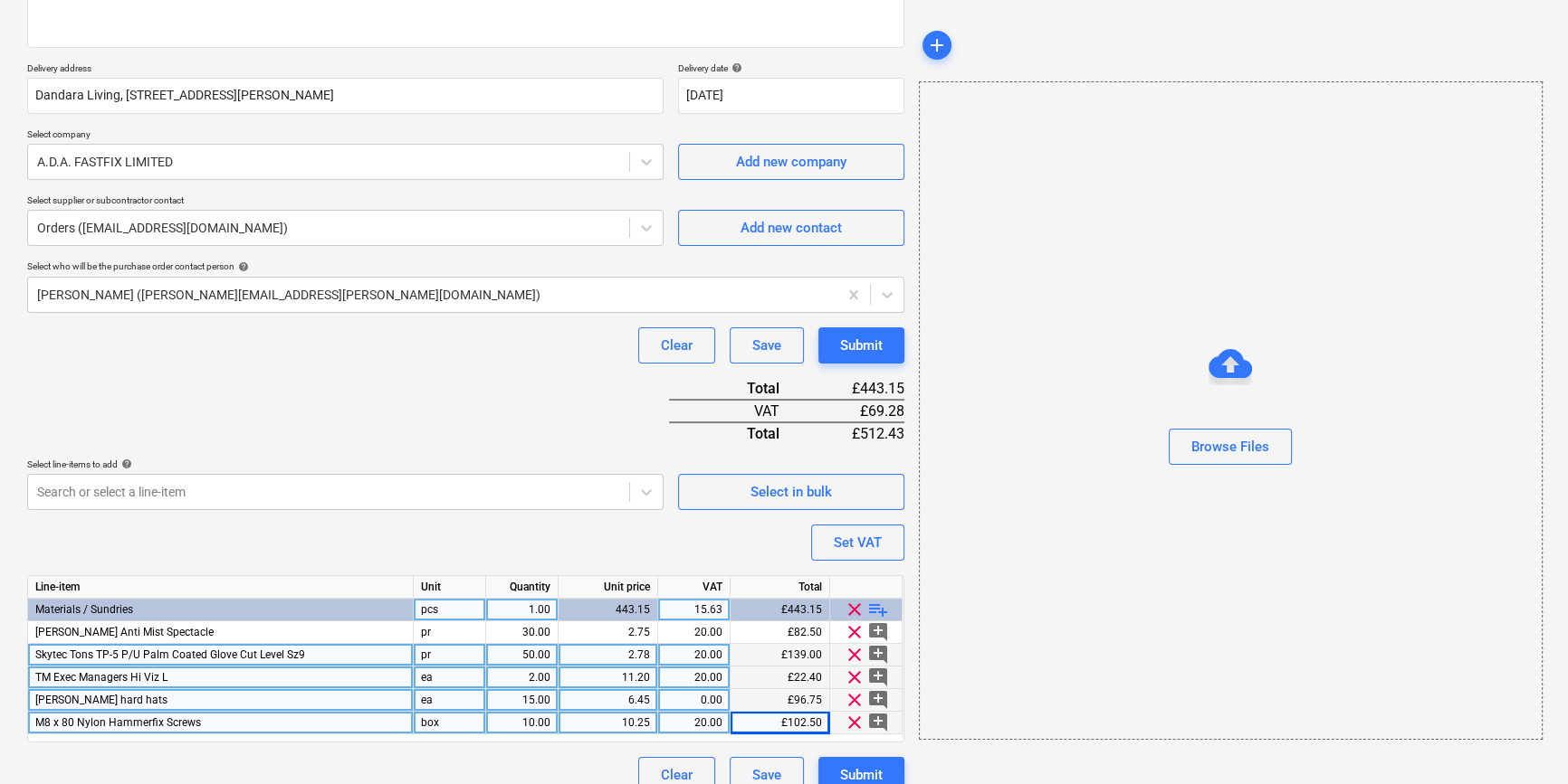
click at [219, 721] on div "M8 x 80 Nylon Hammerfix Screws" at bounding box center [220, 722] width 385 height 22
click at [244, 724] on input "M8 x 80 Nylon Hammerfix Screws" at bounding box center [220, 722] width 385 height 21
type input "M8 x 80 Nylon Hammerfix Screws (100)"
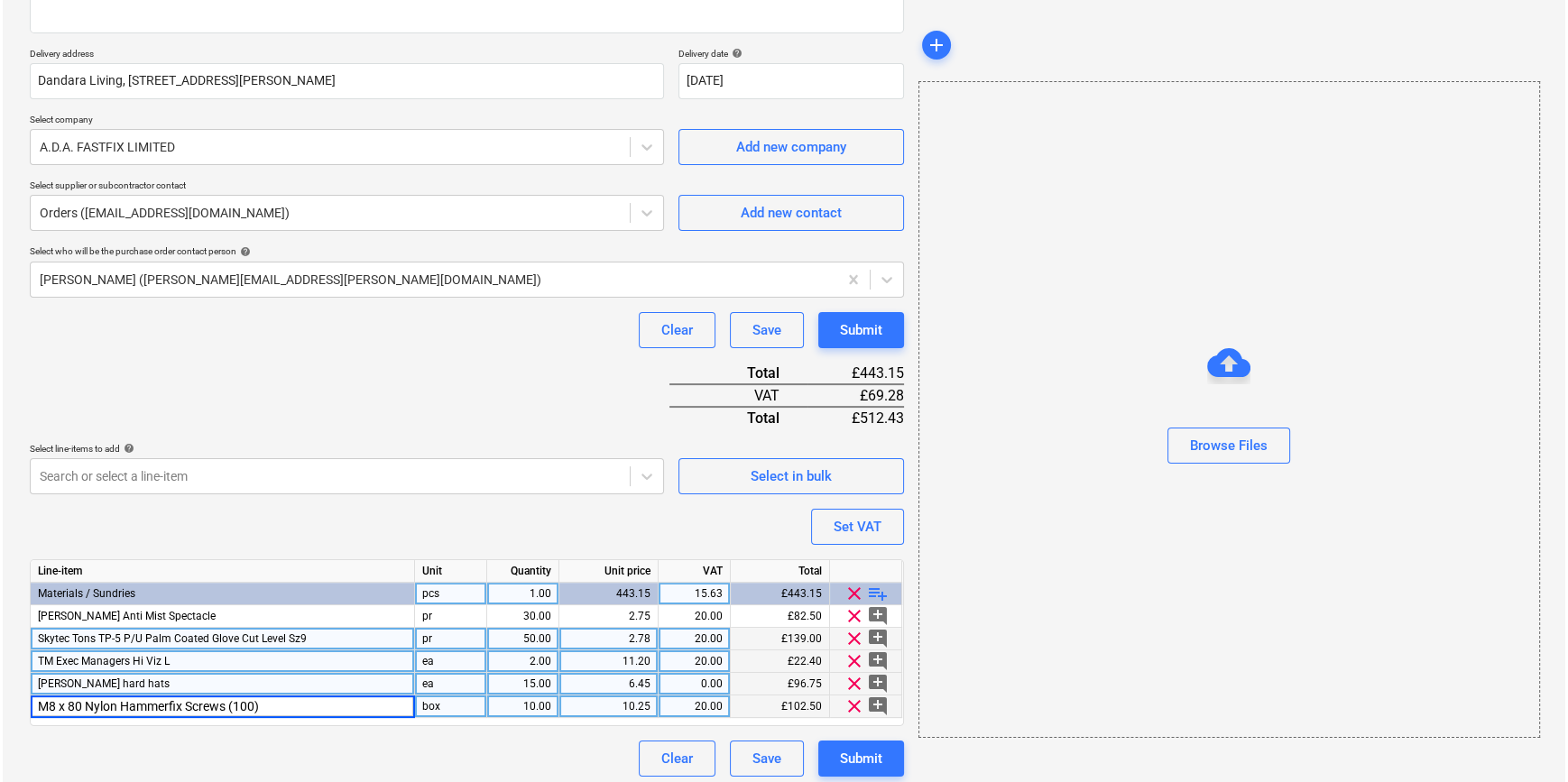
scroll to position [298, 0]
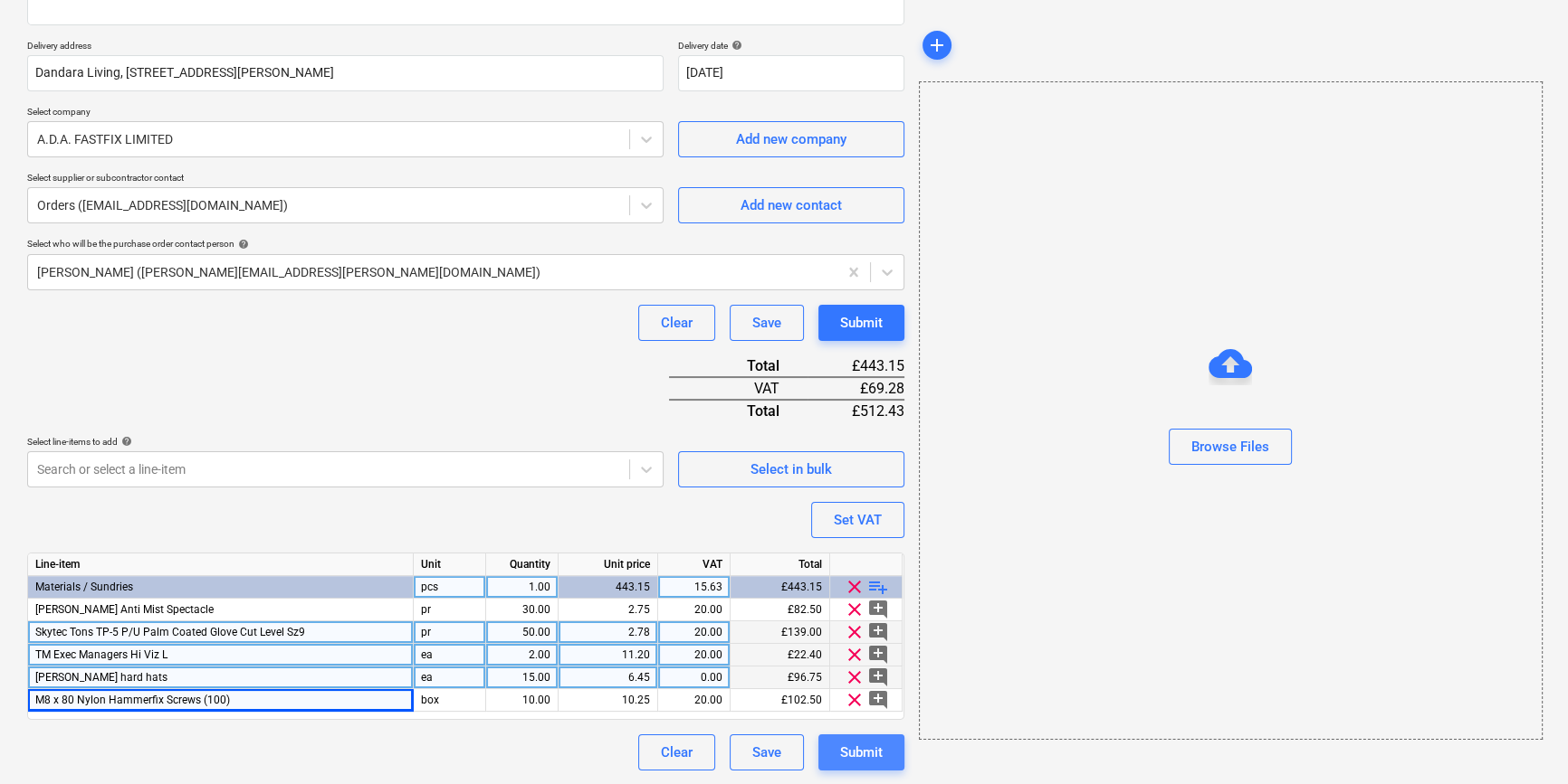
click at [858, 752] on div "Submit" at bounding box center [862, 752] width 43 height 23
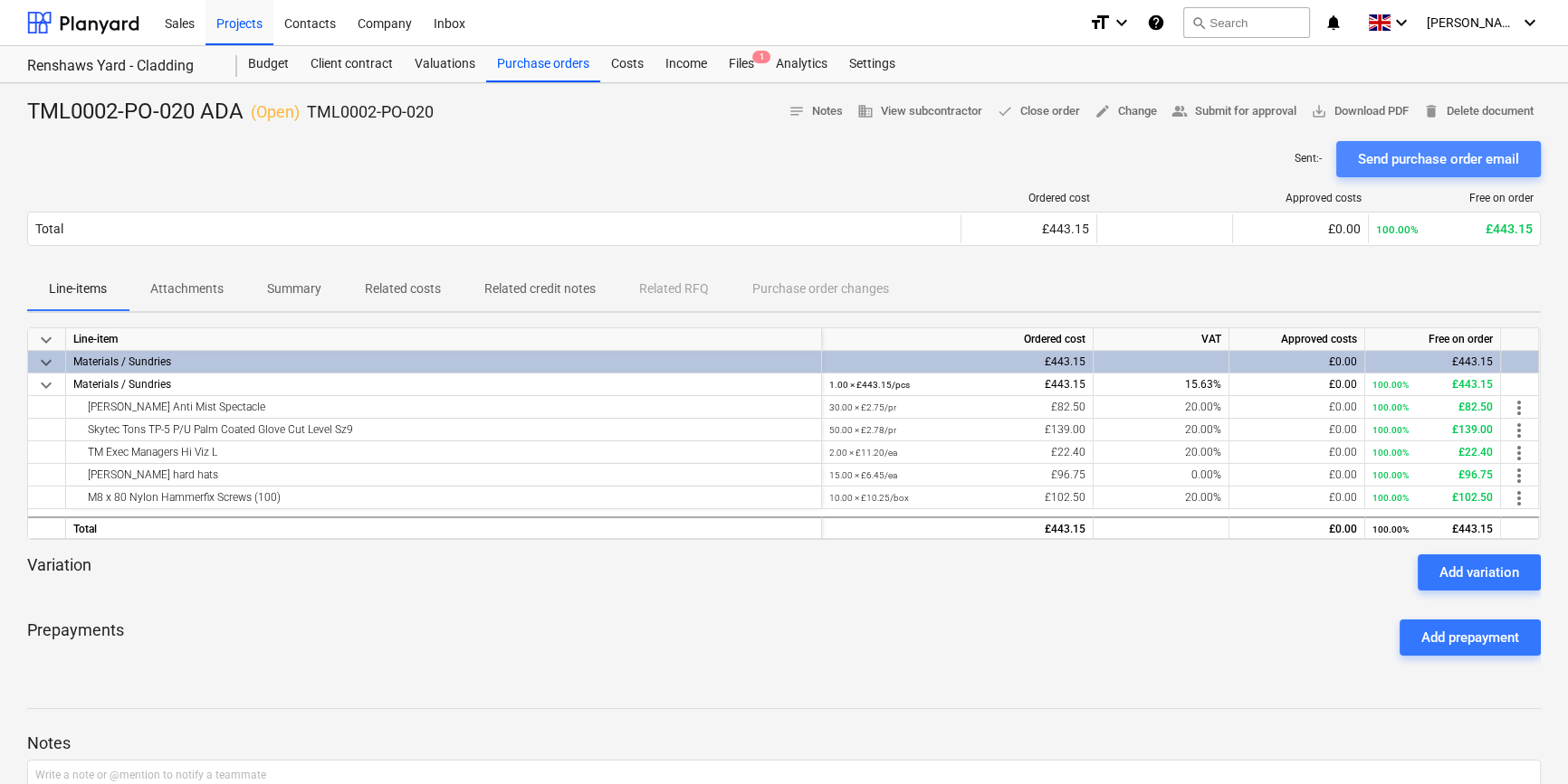
click at [1249, 163] on div "Send purchase order email" at bounding box center [1439, 159] width 161 height 23
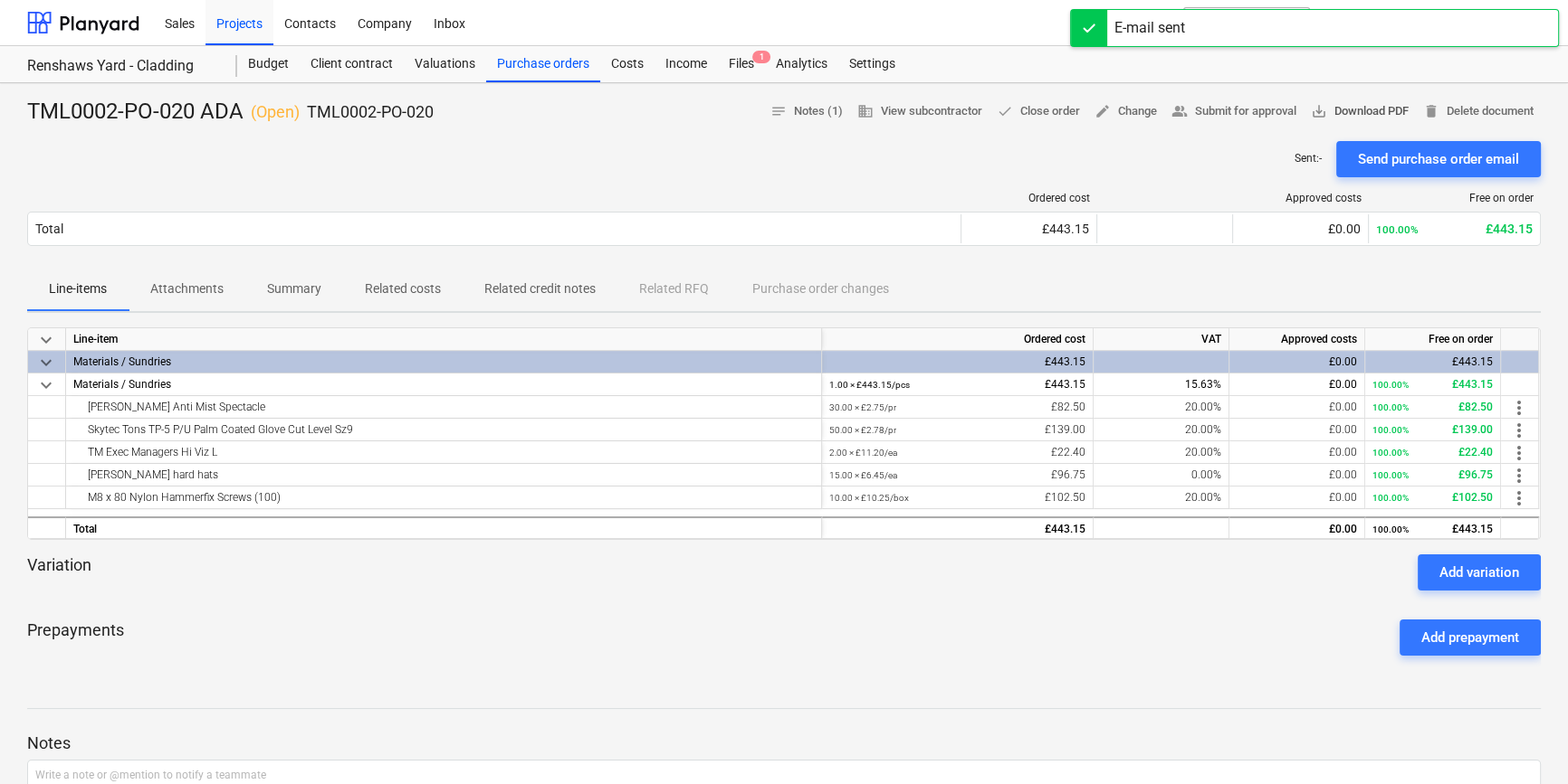
click at [1249, 112] on span "save_alt Download PDF" at bounding box center [1359, 112] width 98 height 21
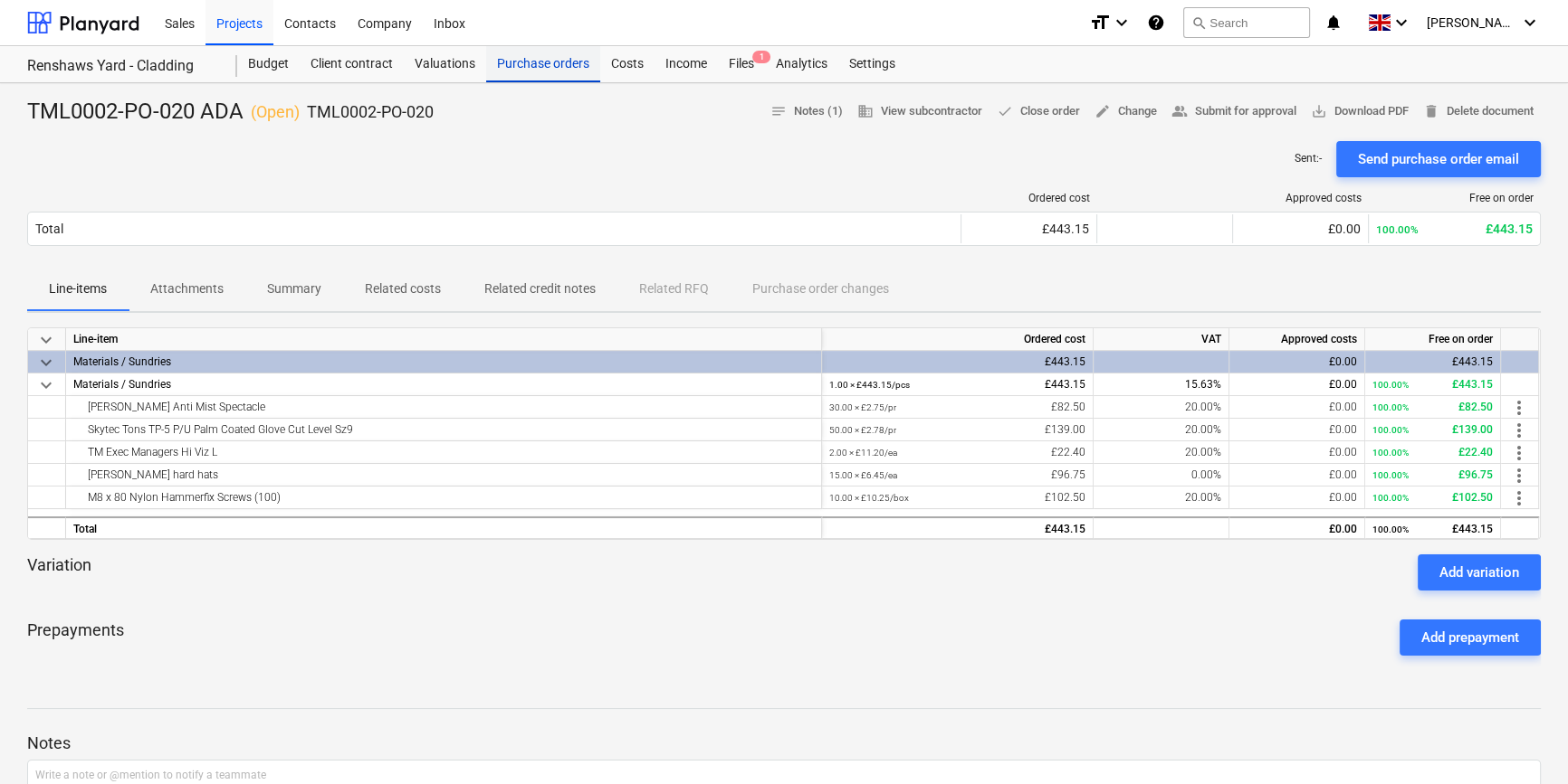
click at [525, 73] on div "Purchase orders" at bounding box center [543, 64] width 114 height 36
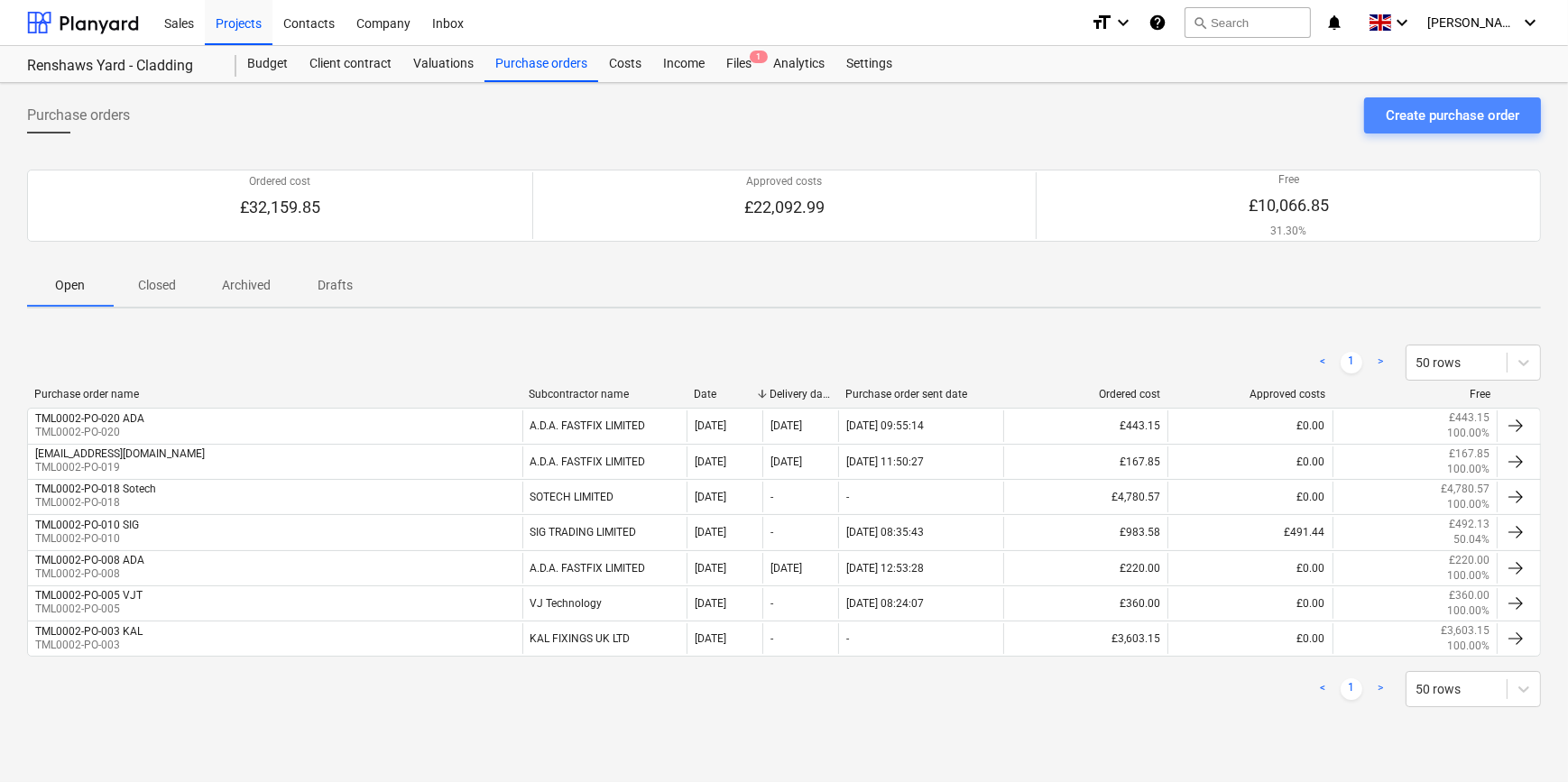
click at [1245, 118] on div "Create purchase order" at bounding box center [1452, 116] width 134 height 23
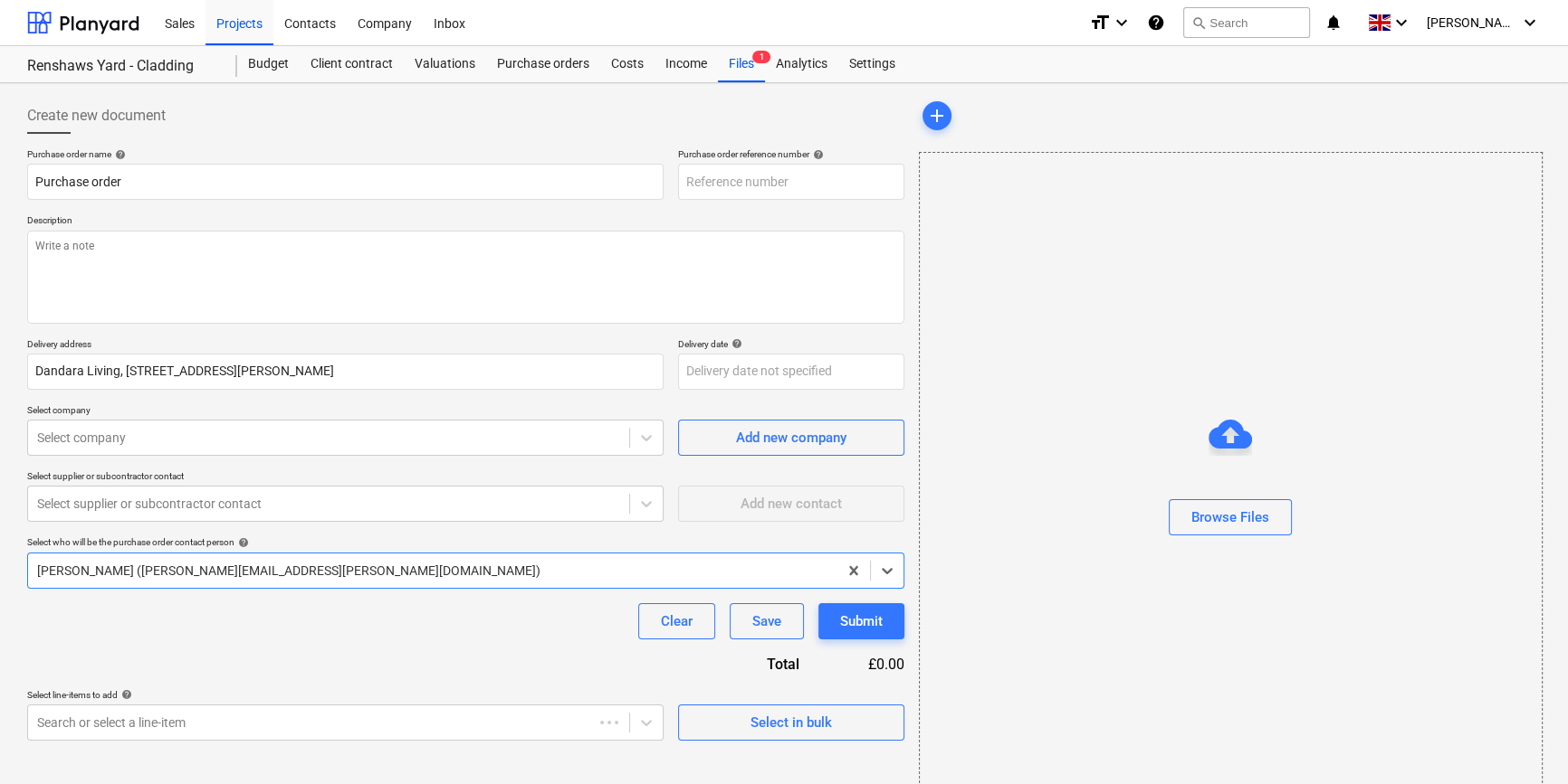
type textarea "x"
type input "TML0002-PO-021"
drag, startPoint x: 786, startPoint y: 182, endPoint x: 688, endPoint y: 181, distance: 98.0
click at [688, 181] on input "TML0002-PO-021" at bounding box center [791, 182] width 226 height 36
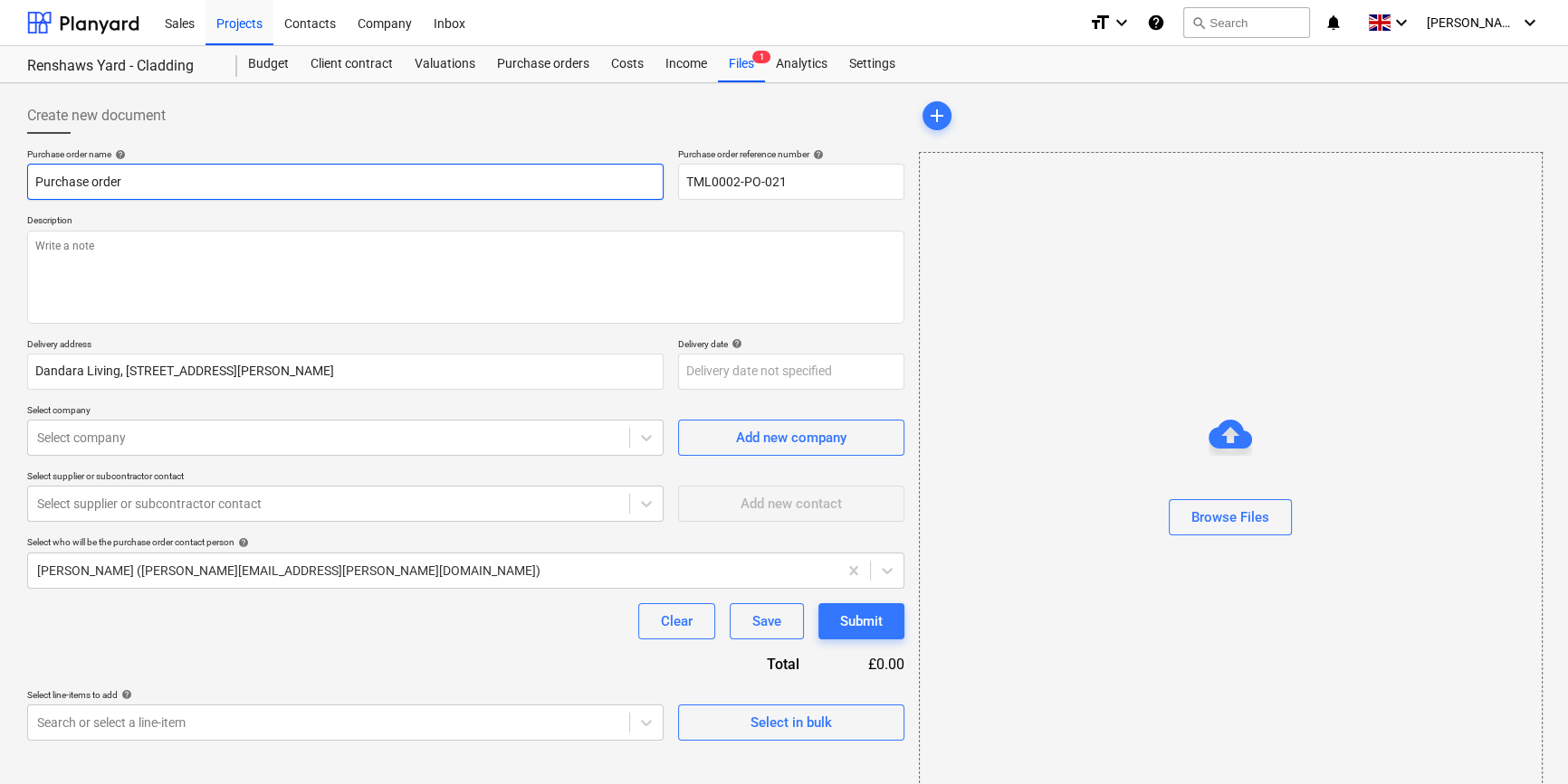
drag, startPoint x: 128, startPoint y: 179, endPoint x: 23, endPoint y: 178, distance: 105.0
click at [23, 178] on div "Create new document Purchase order name help Purchase order Purchase order refe…" at bounding box center [466, 454] width 892 height 727
type textarea "x"
paste input "TML0002-PO-021"
type textarea "x"
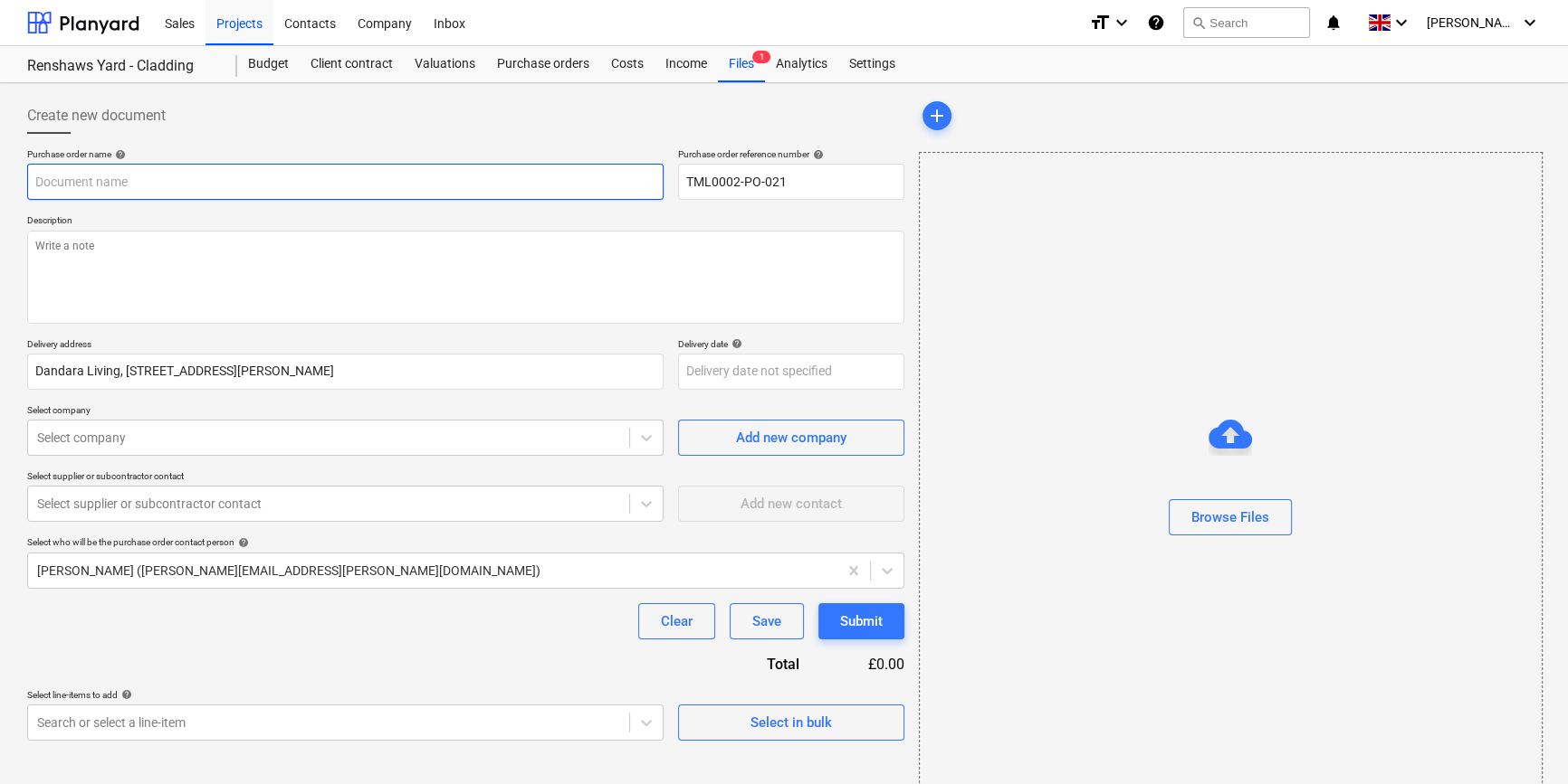
type input "TML0002-PO-021"
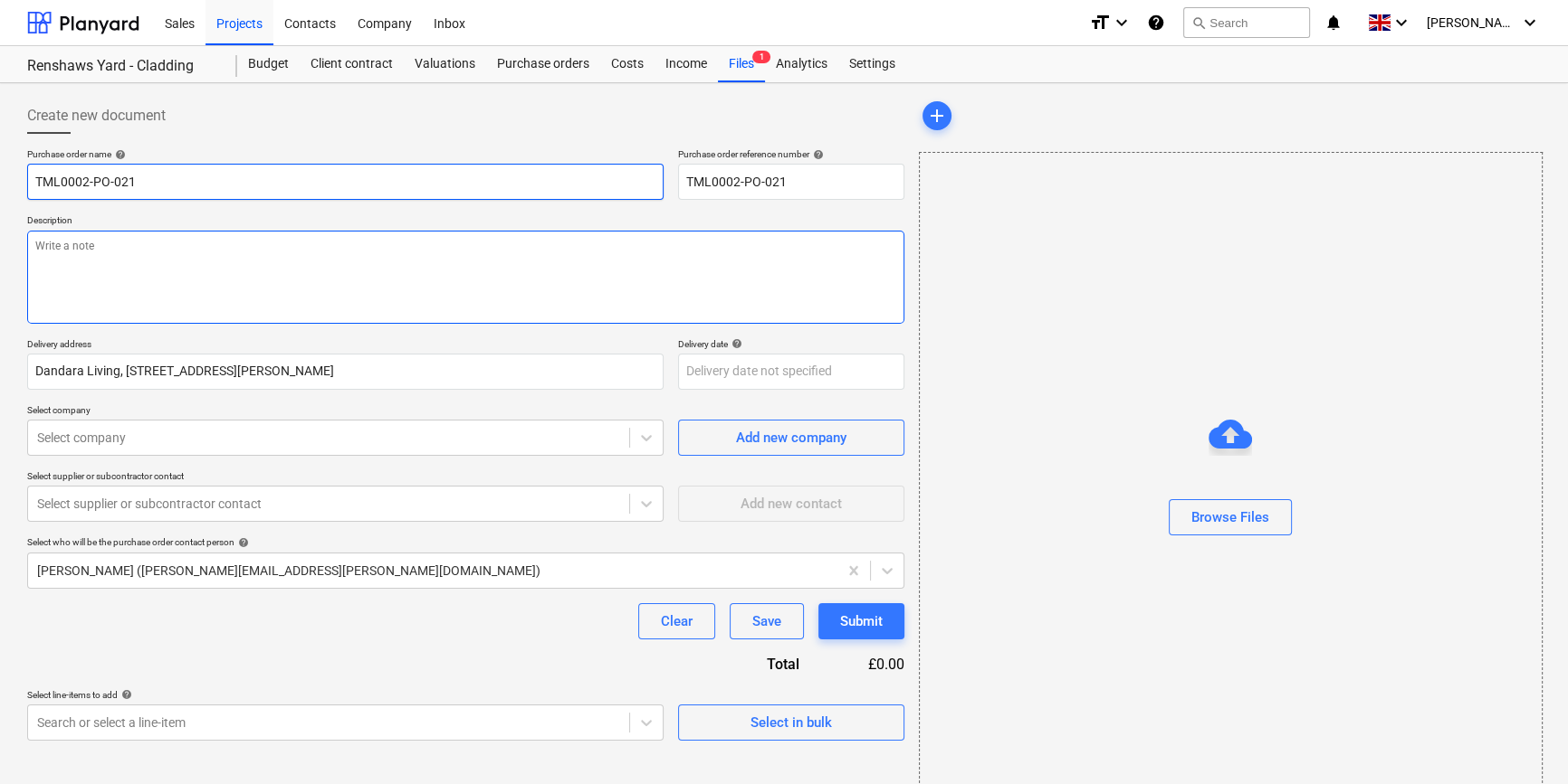
type textarea "x"
type input "TML0002-PO-021"
type textarea "x"
type input "TML0002-PO-021 U"
type textarea "x"
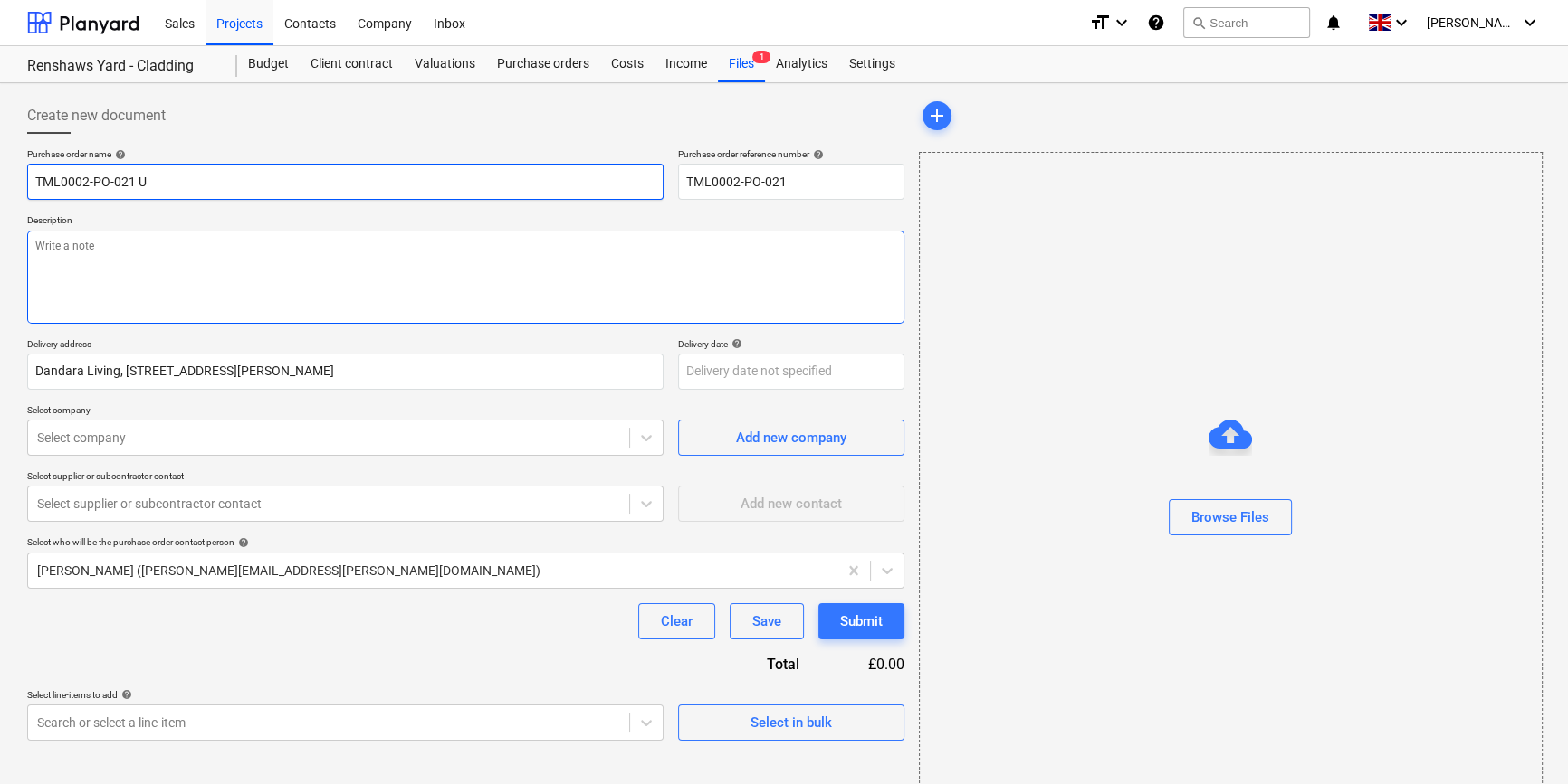
type input "TML0002-PO-021 [GEOGRAPHIC_DATA]"
type textarea "x"
type input "TML0002-PO-021 UKF"
type textarea "x"
type input "TML0002-PO-021 UKFS"
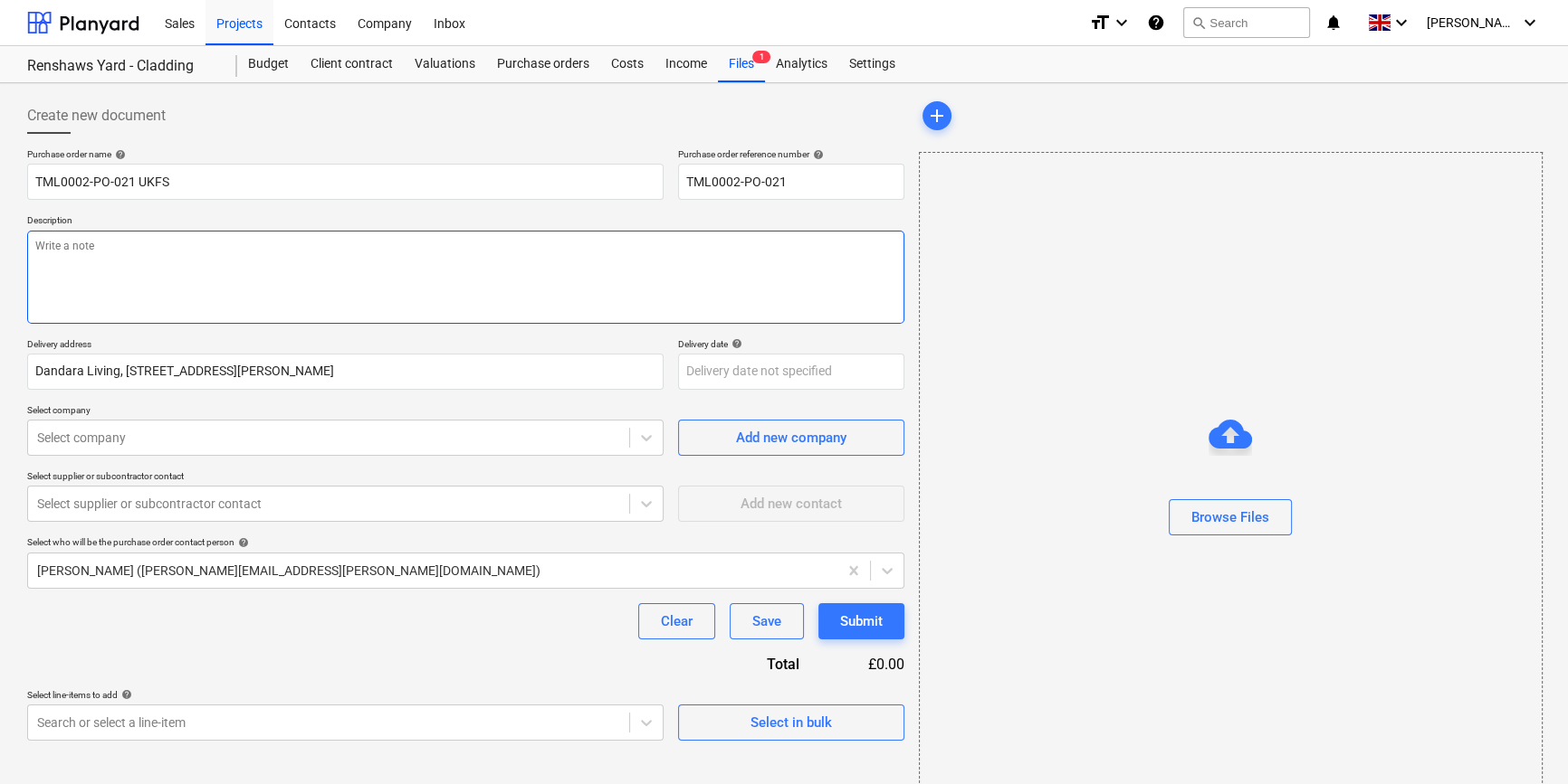
click at [61, 275] on textarea at bounding box center [466, 277] width 877 height 94
type textarea "x"
type textarea "S"
type textarea "x"
type textarea "Si"
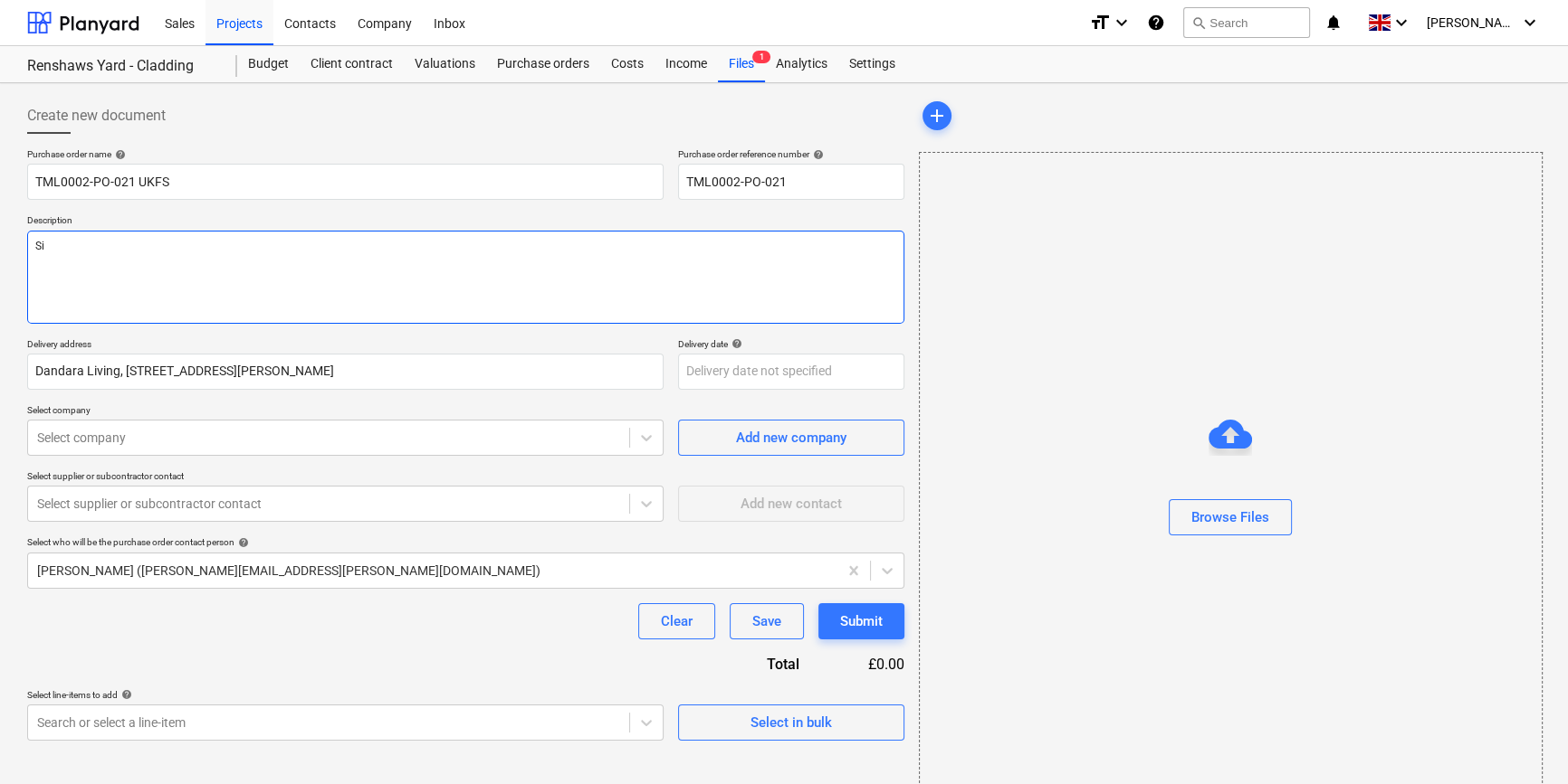
type textarea "x"
type textarea "Sit"
type textarea "x"
type textarea "Site"
type textarea "x"
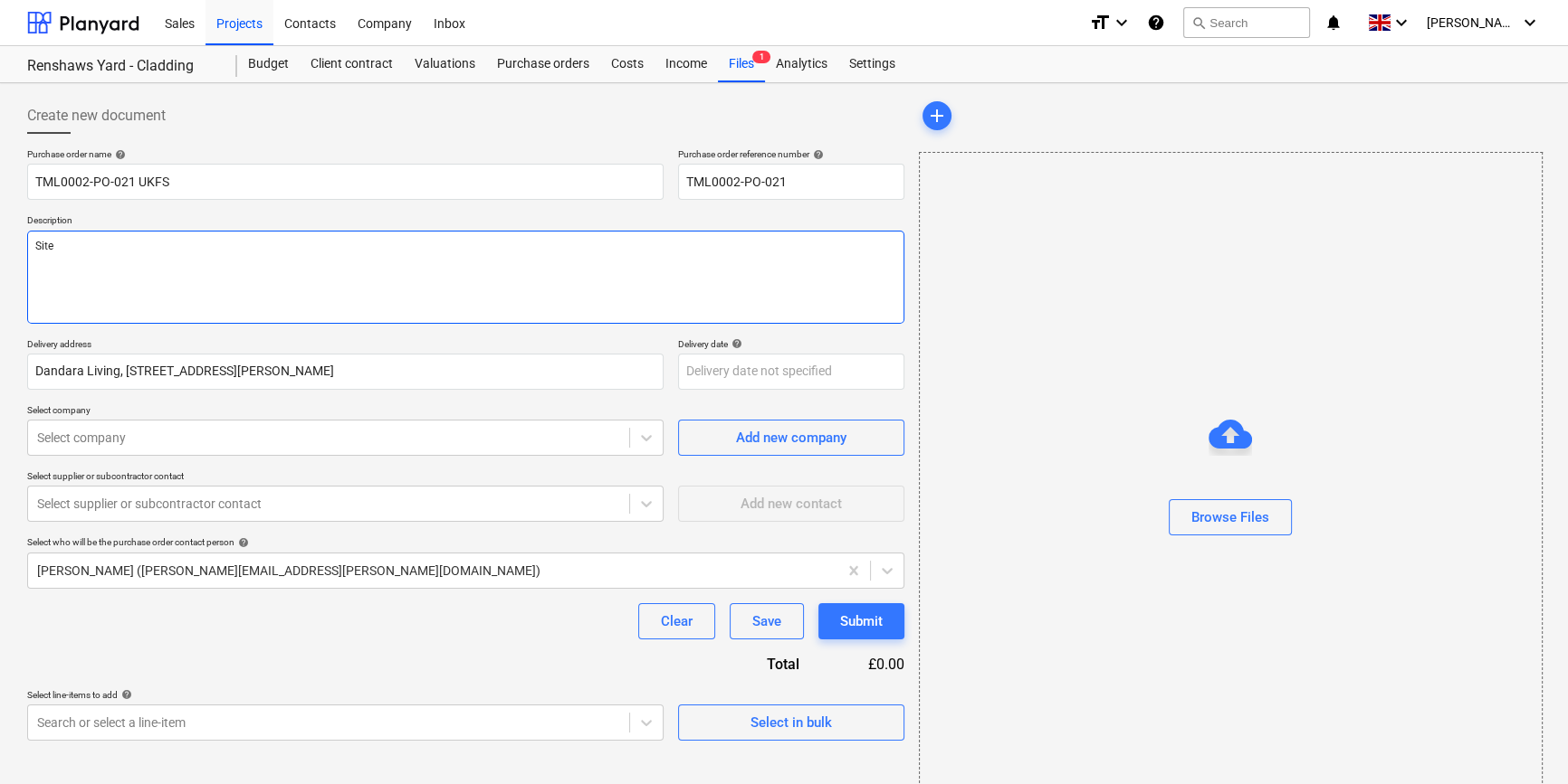
type textarea "Site"
type textarea "x"
type textarea "Site c"
type textarea "x"
type textarea "Site co"
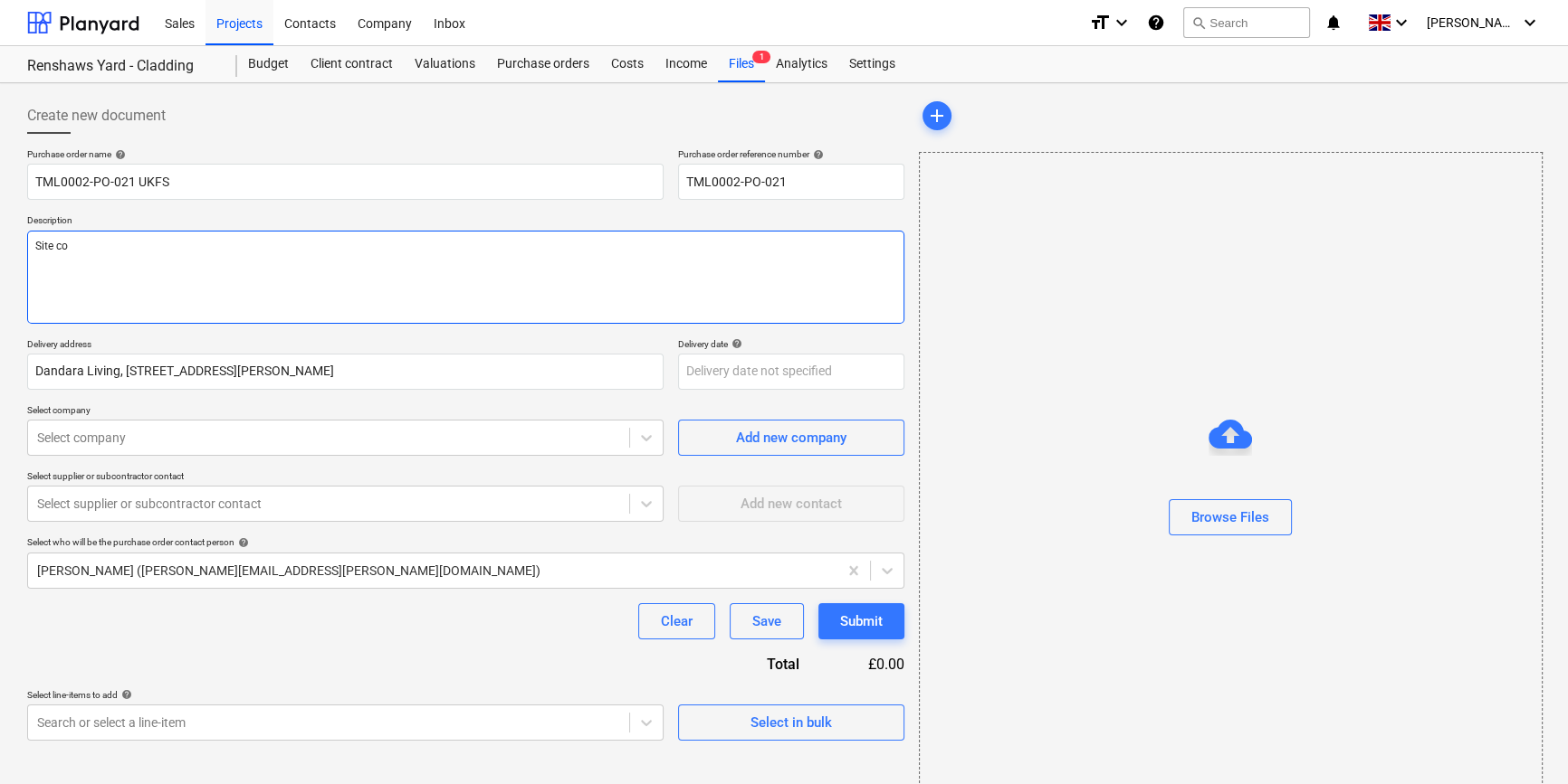
type textarea "x"
type textarea "Site con"
type textarea "x"
type textarea "Site cont"
type textarea "x"
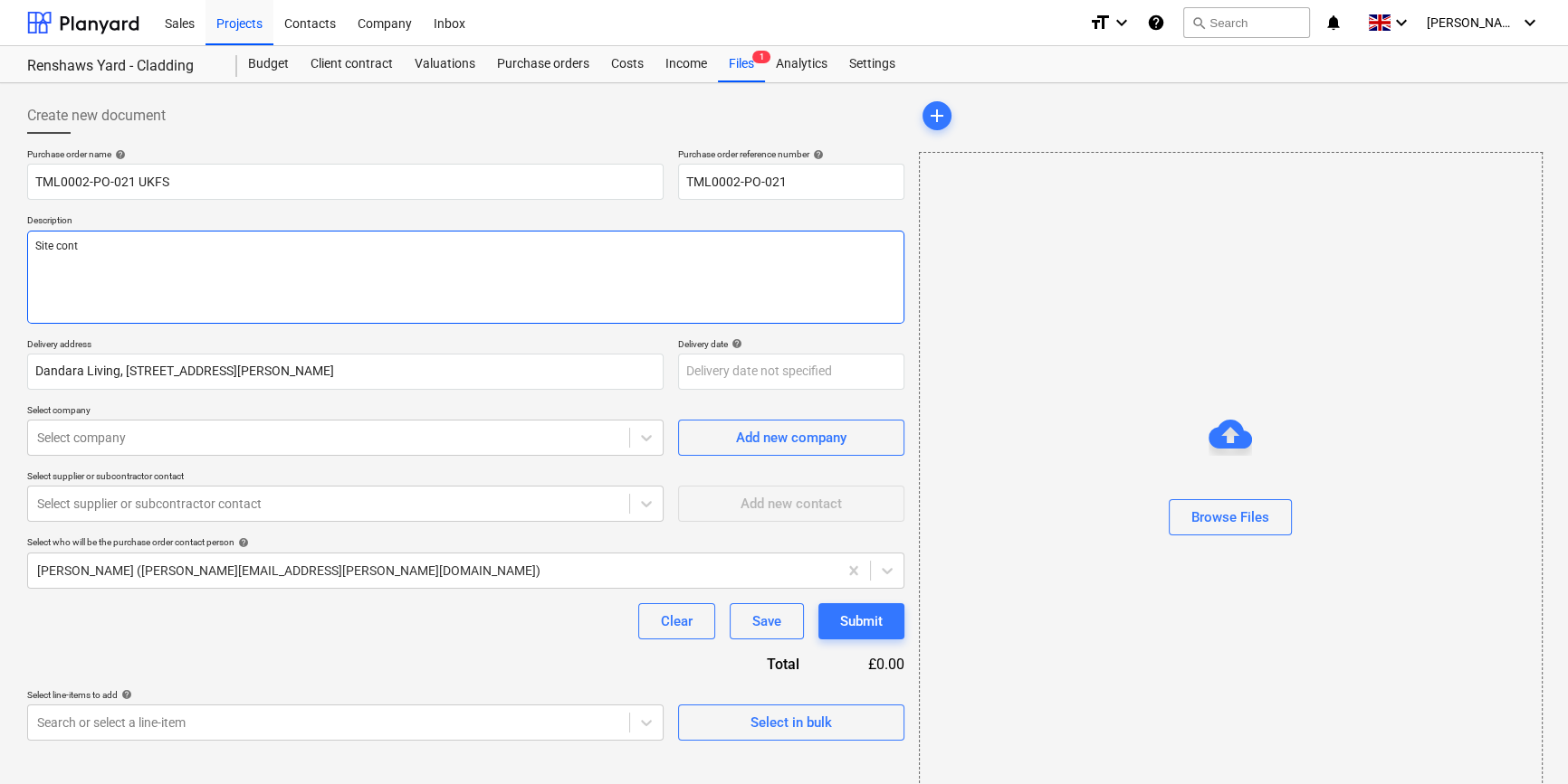
type textarea "Site conta"
type textarea "x"
type textarea "Site contac"
type textarea "x"
type textarea "Site contact"
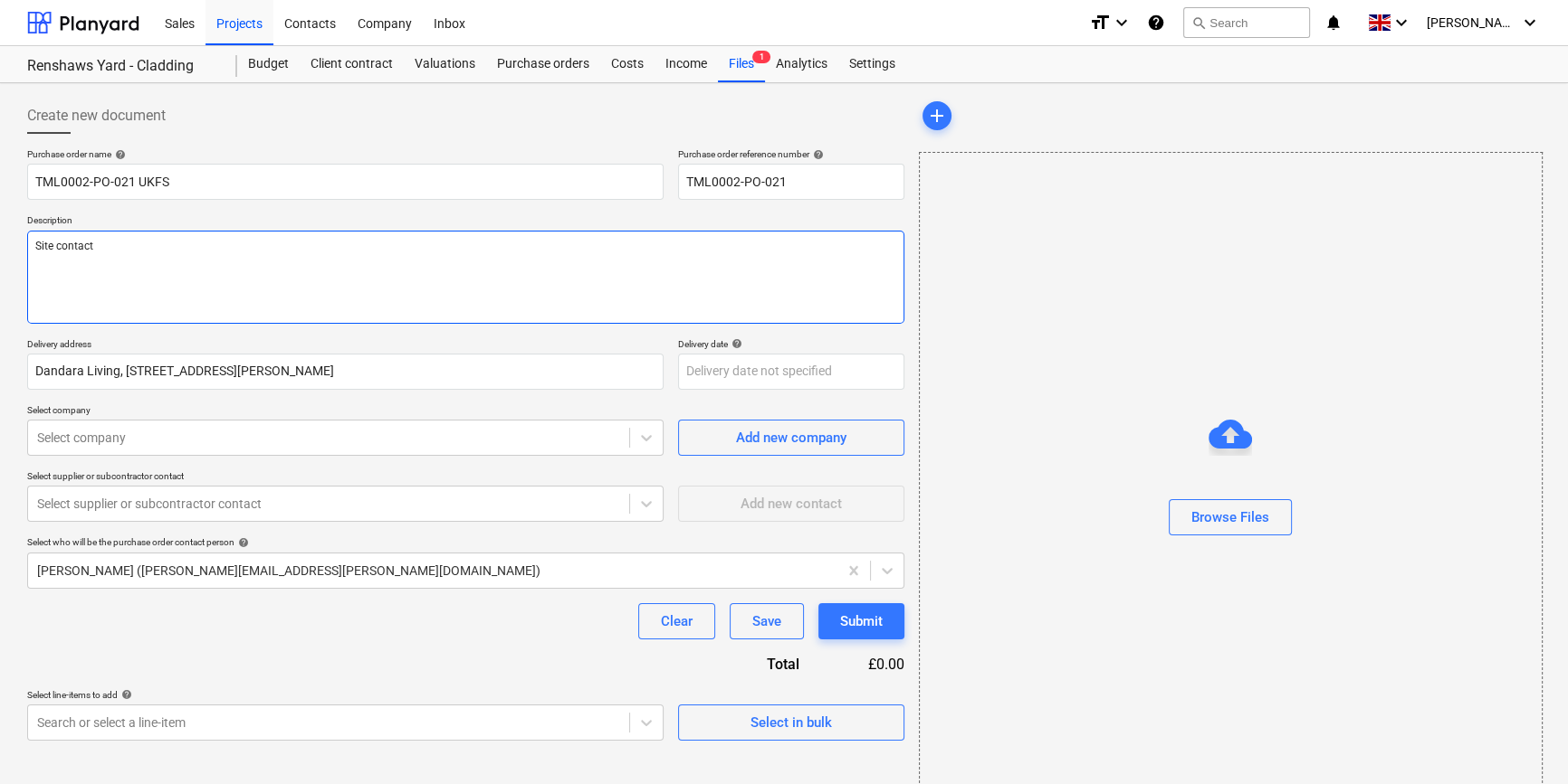
type textarea "x"
type textarea "Site contact"
type textarea "x"
type textarea "Site contact P"
type textarea "x"
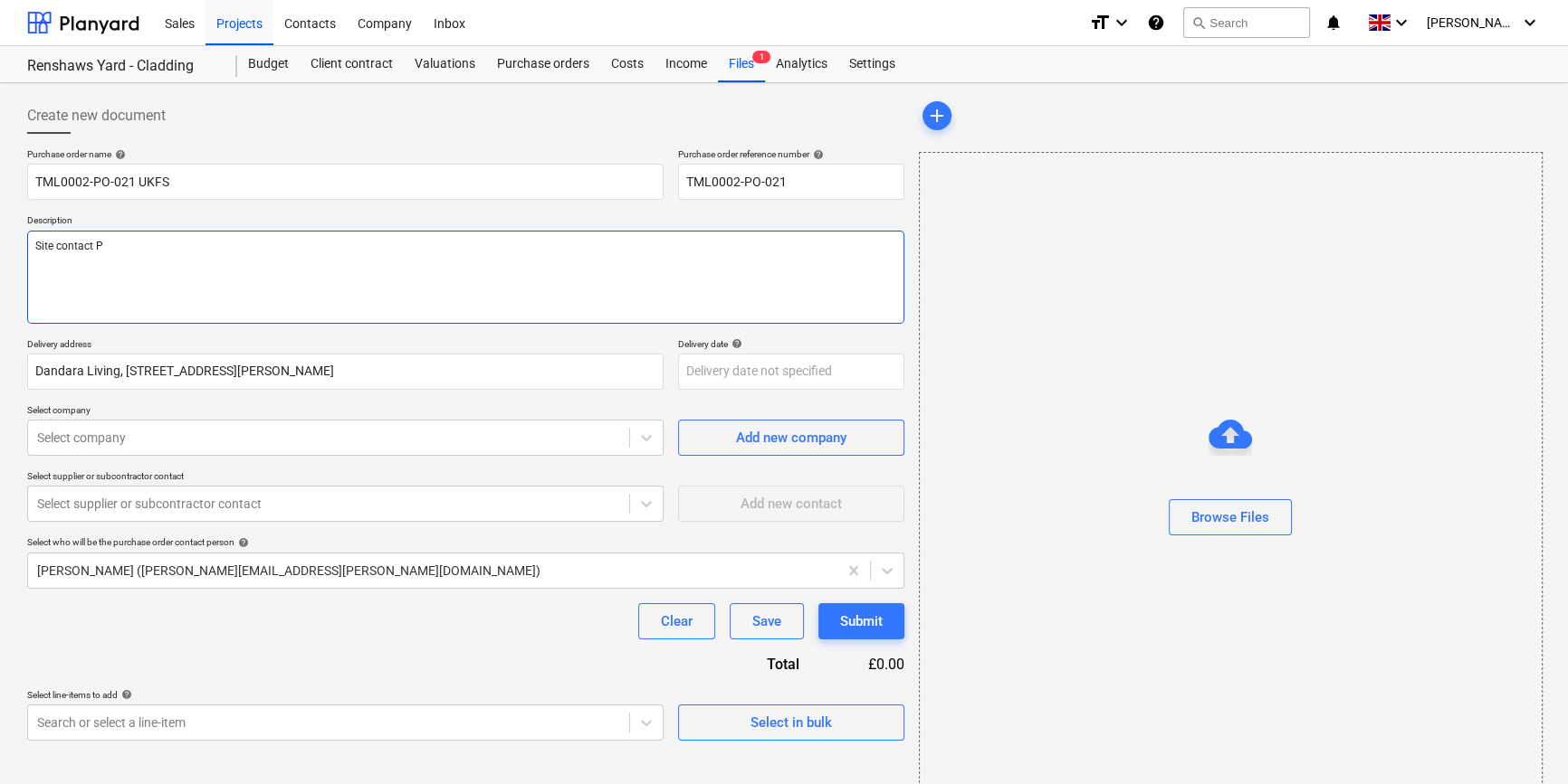
type textarea "Site contact Pe"
type textarea "x"
type textarea "Site contact Ped"
type textarea "x"
type textarea "Site contact Pedz"
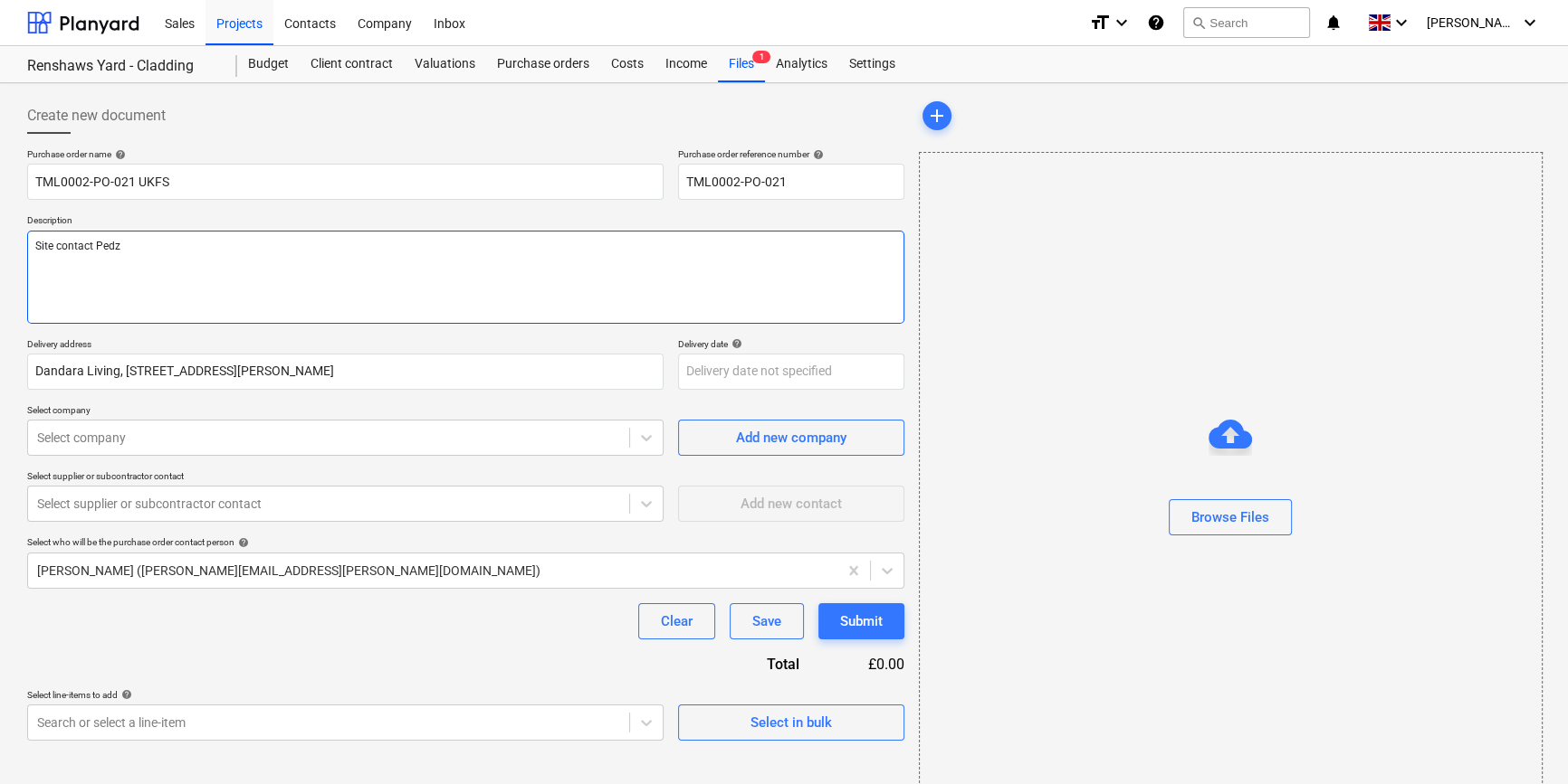
type textarea "x"
type textarea "Site contact Pedzi"
type textarea "x"
type textarea "Site contact Pedzi"
paste textarea "07547 691710"
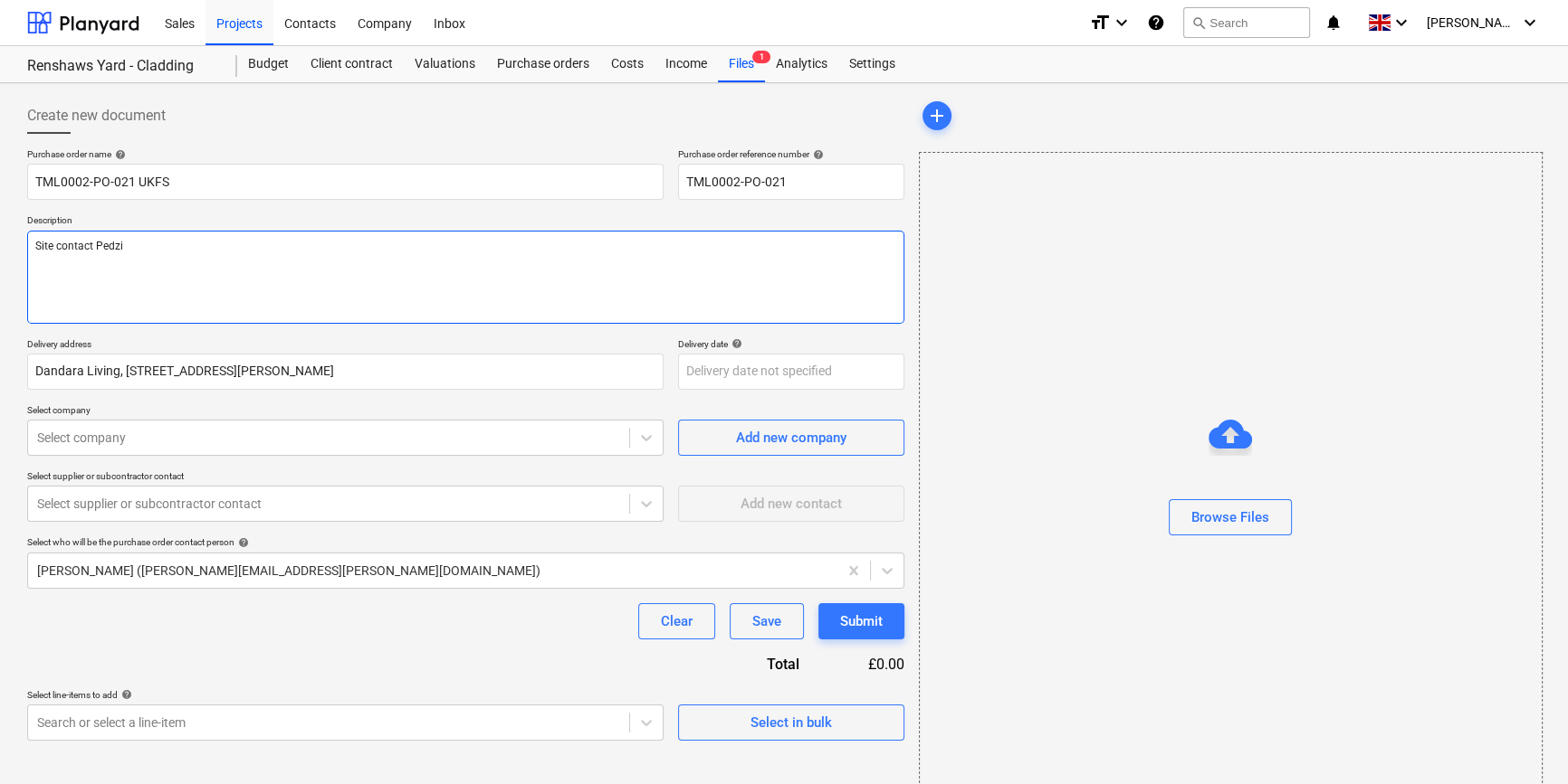
type textarea "x"
type textarea "Site contact Pedzi [PHONE_NUMBER]"
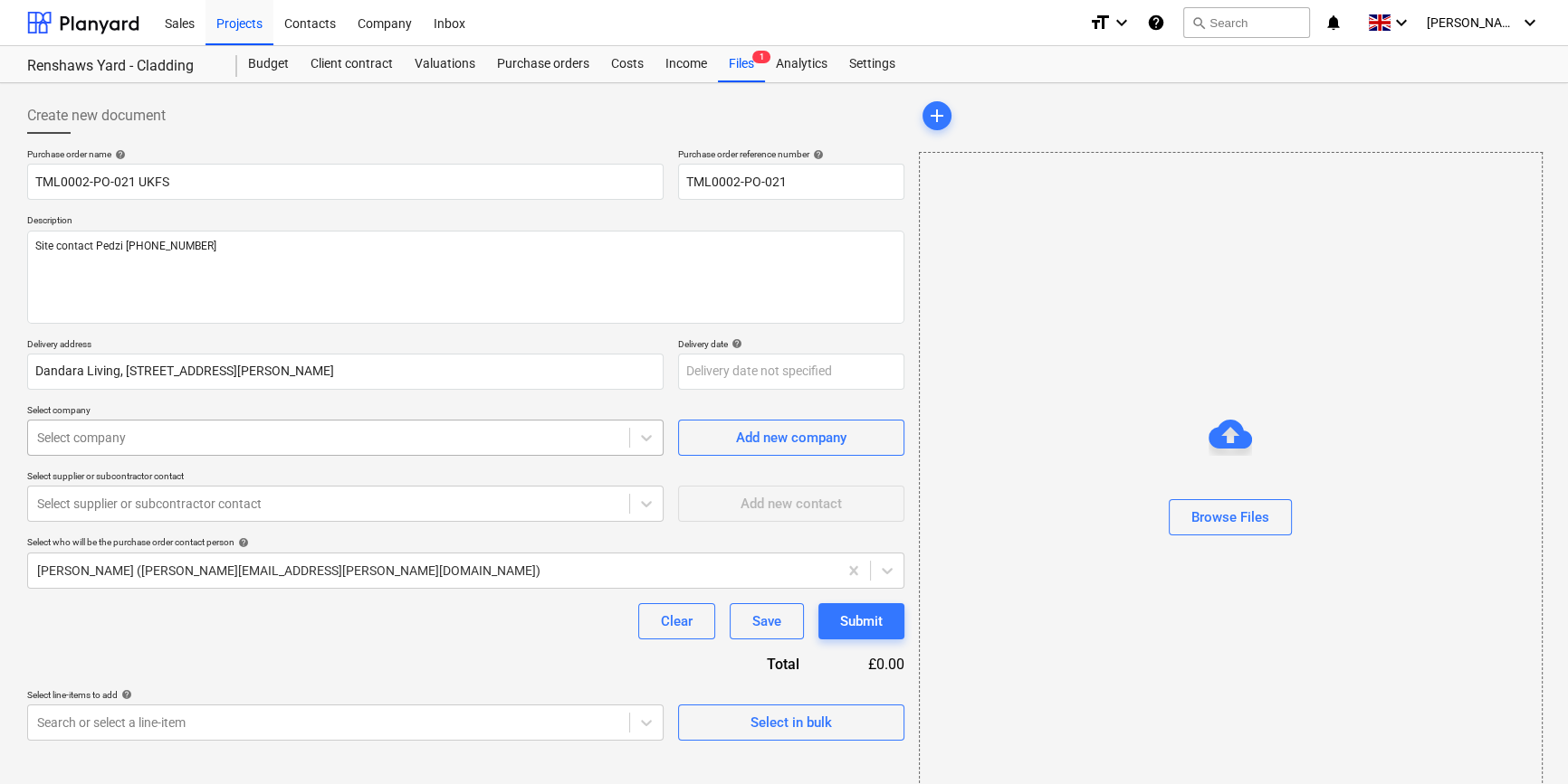
type textarea "x"
click at [91, 444] on div at bounding box center [328, 437] width 583 height 18
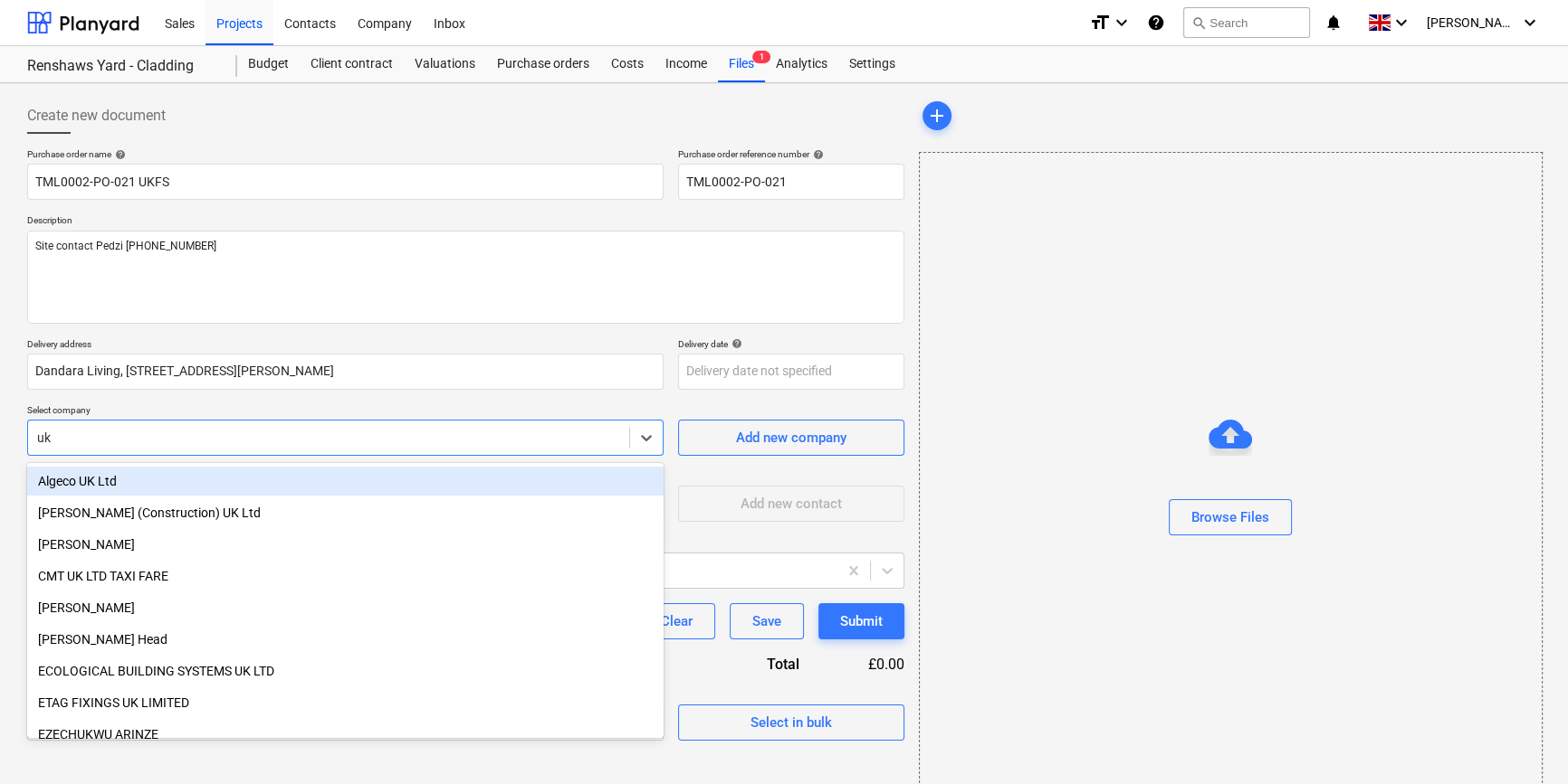
type input "u"
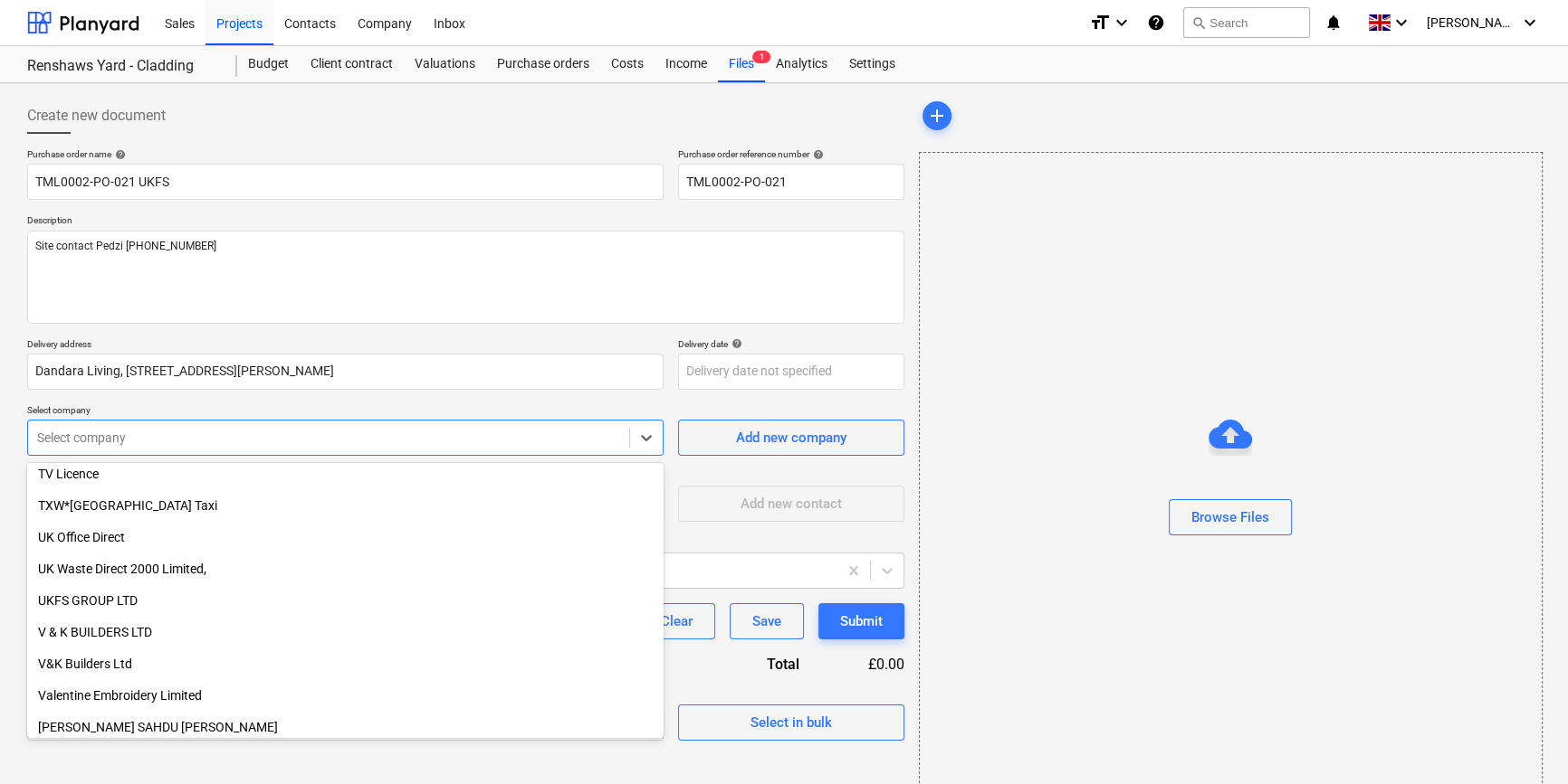
scroll to position [14114, 0]
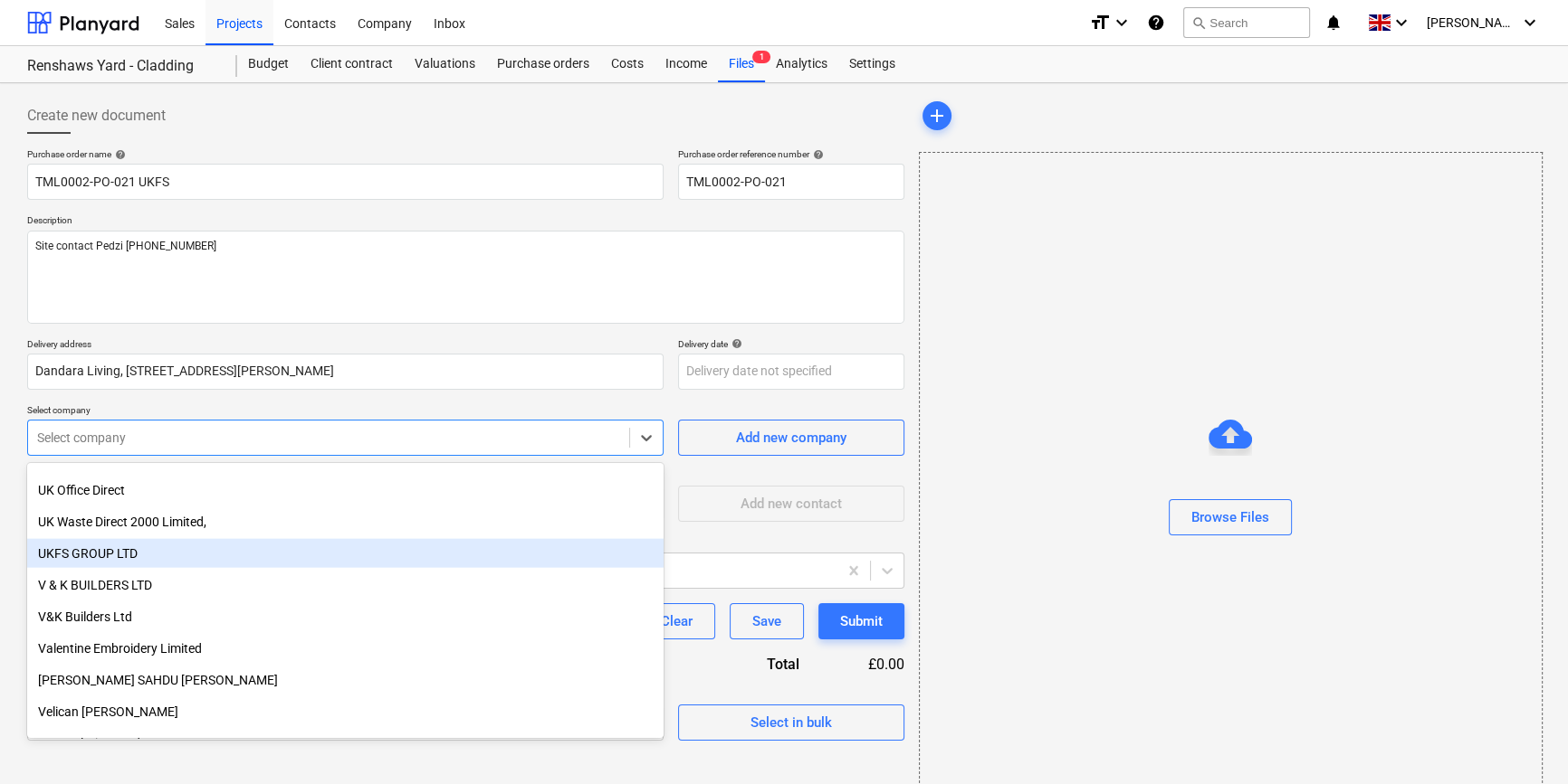
click at [171, 550] on div "UKFS GROUP LTD" at bounding box center [345, 553] width 637 height 29
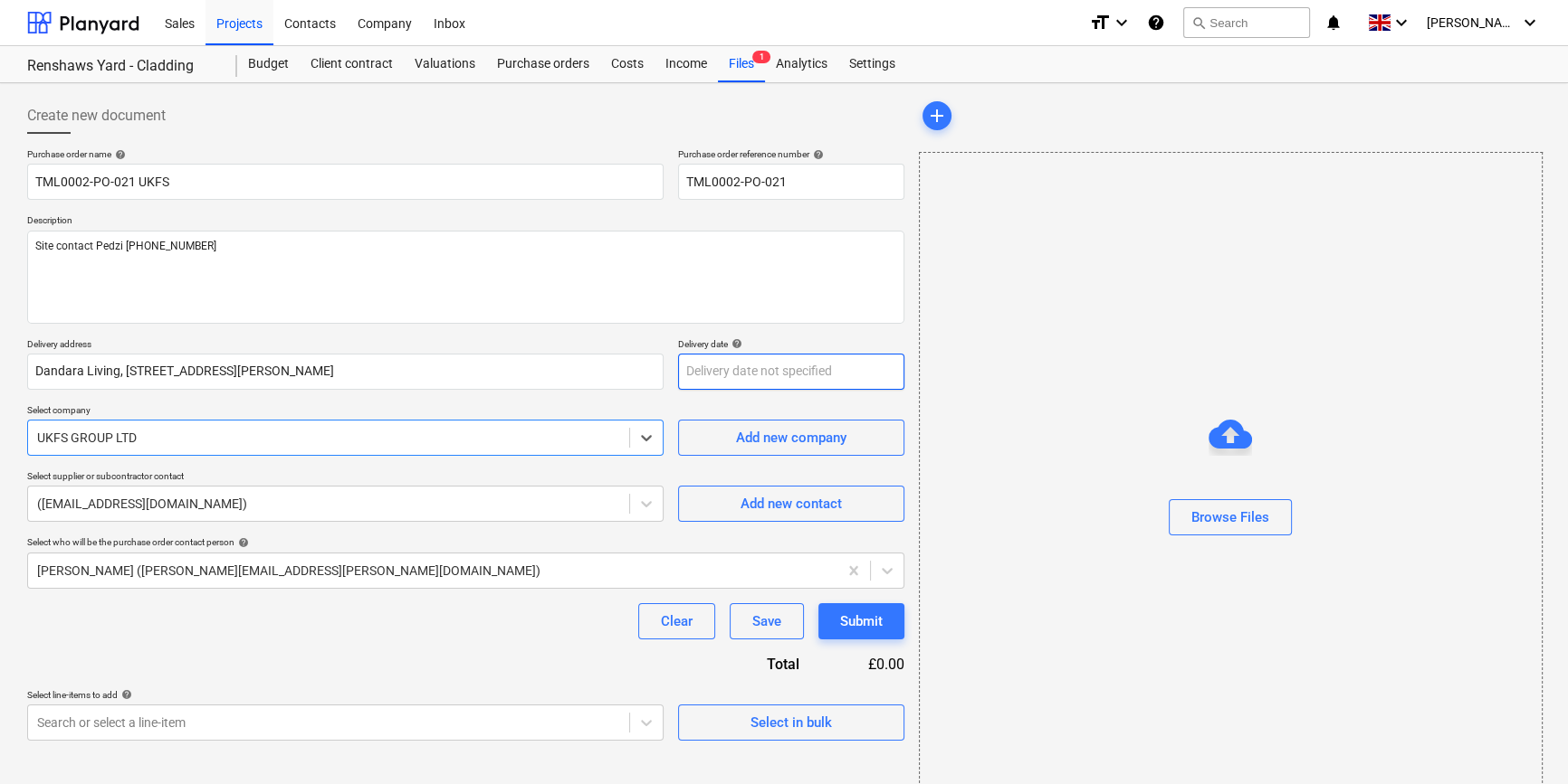
click at [777, 378] on body "Sales Projects Contacts Company Inbox format_size keyboard_arrow_down help sear…" at bounding box center [784, 392] width 1568 height 784
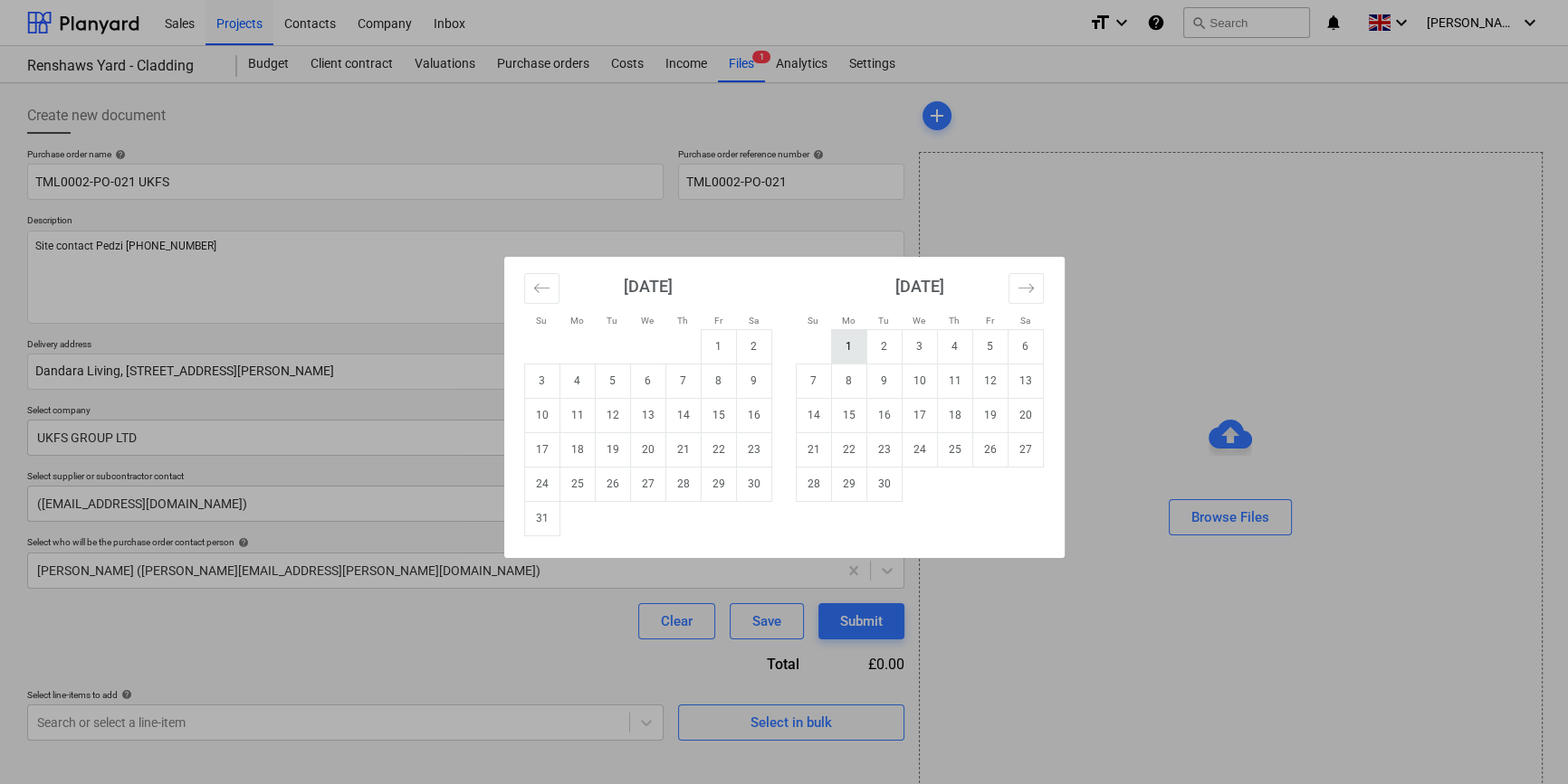
click at [841, 338] on td "1" at bounding box center [848, 347] width 36 height 35
type textarea "x"
type input "[DATE]"
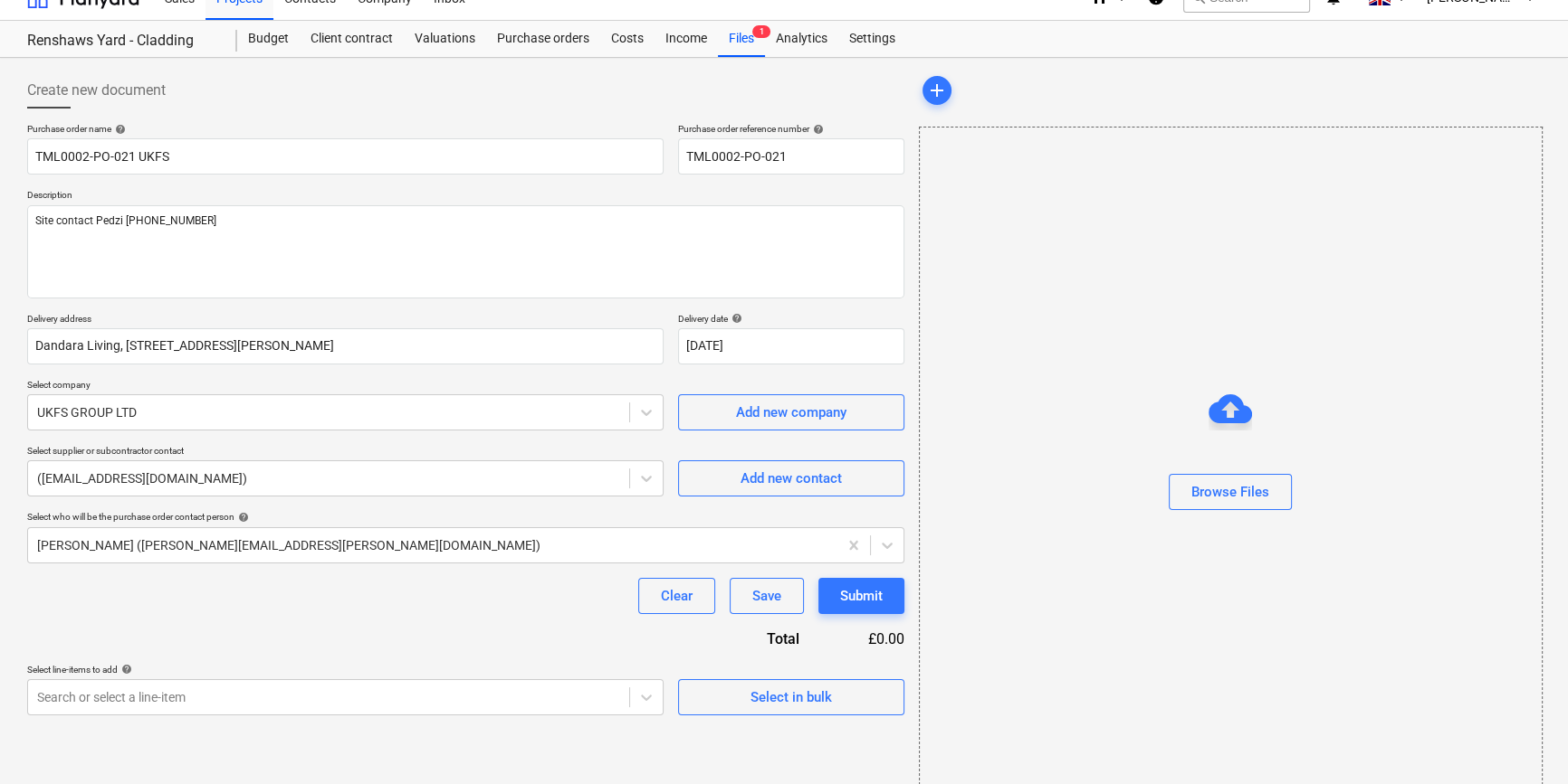
scroll to position [39, 0]
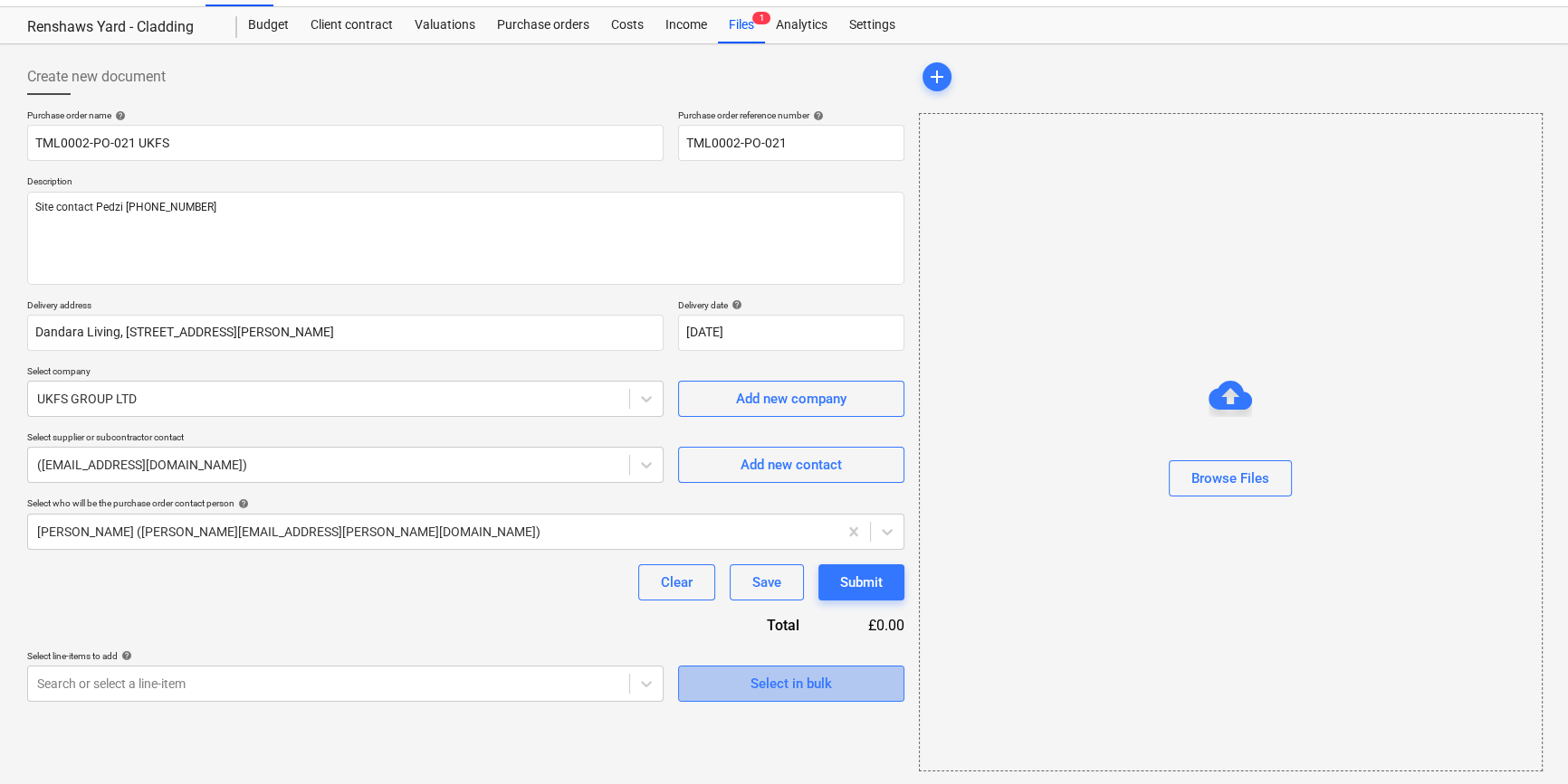
click at [760, 691] on div "Select in bulk" at bounding box center [791, 684] width 81 height 23
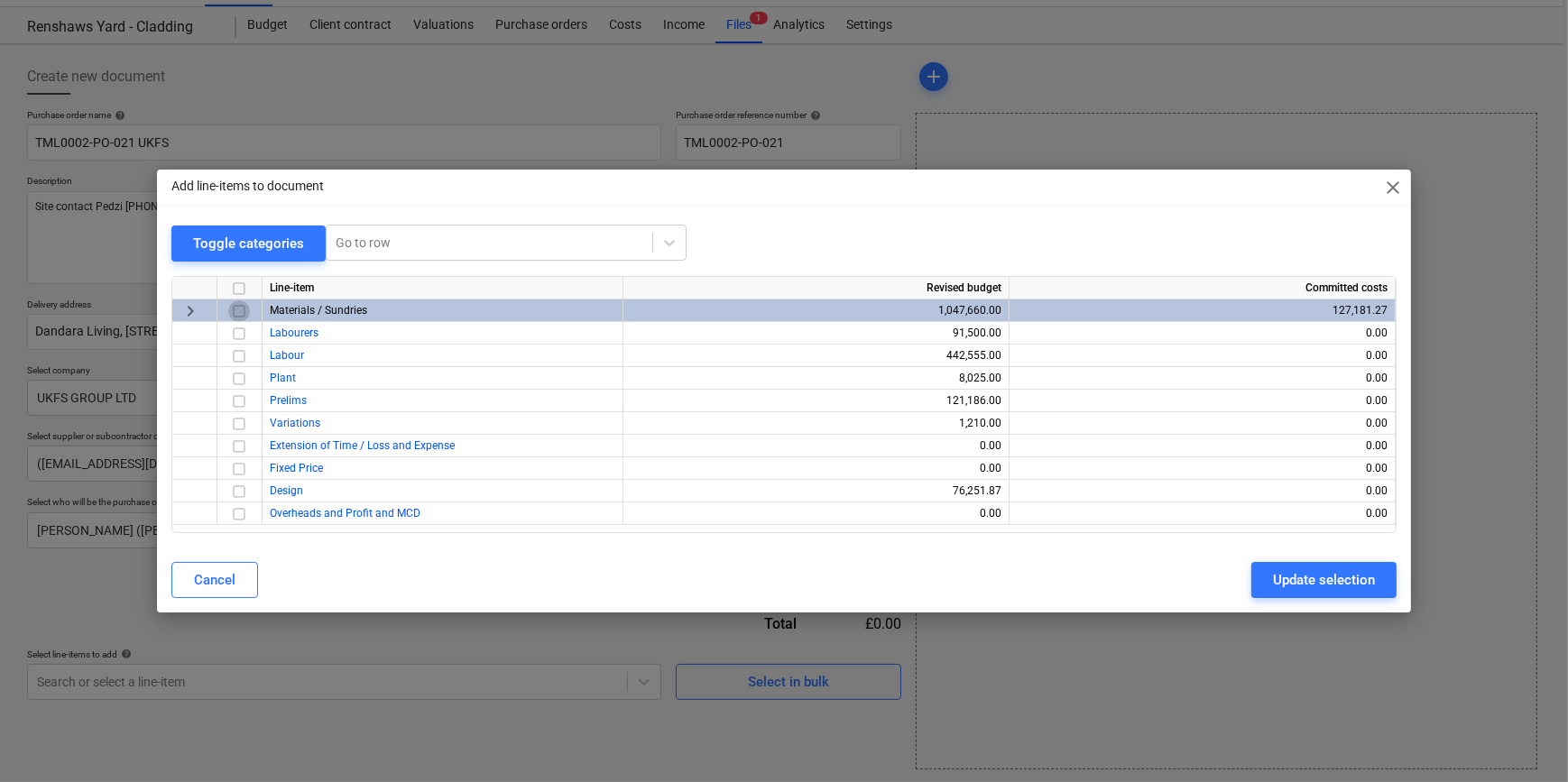
click at [237, 307] on input "checkbox" at bounding box center [239, 311] width 21 height 21
click at [1245, 580] on div "Update selection" at bounding box center [1324, 580] width 102 height 23
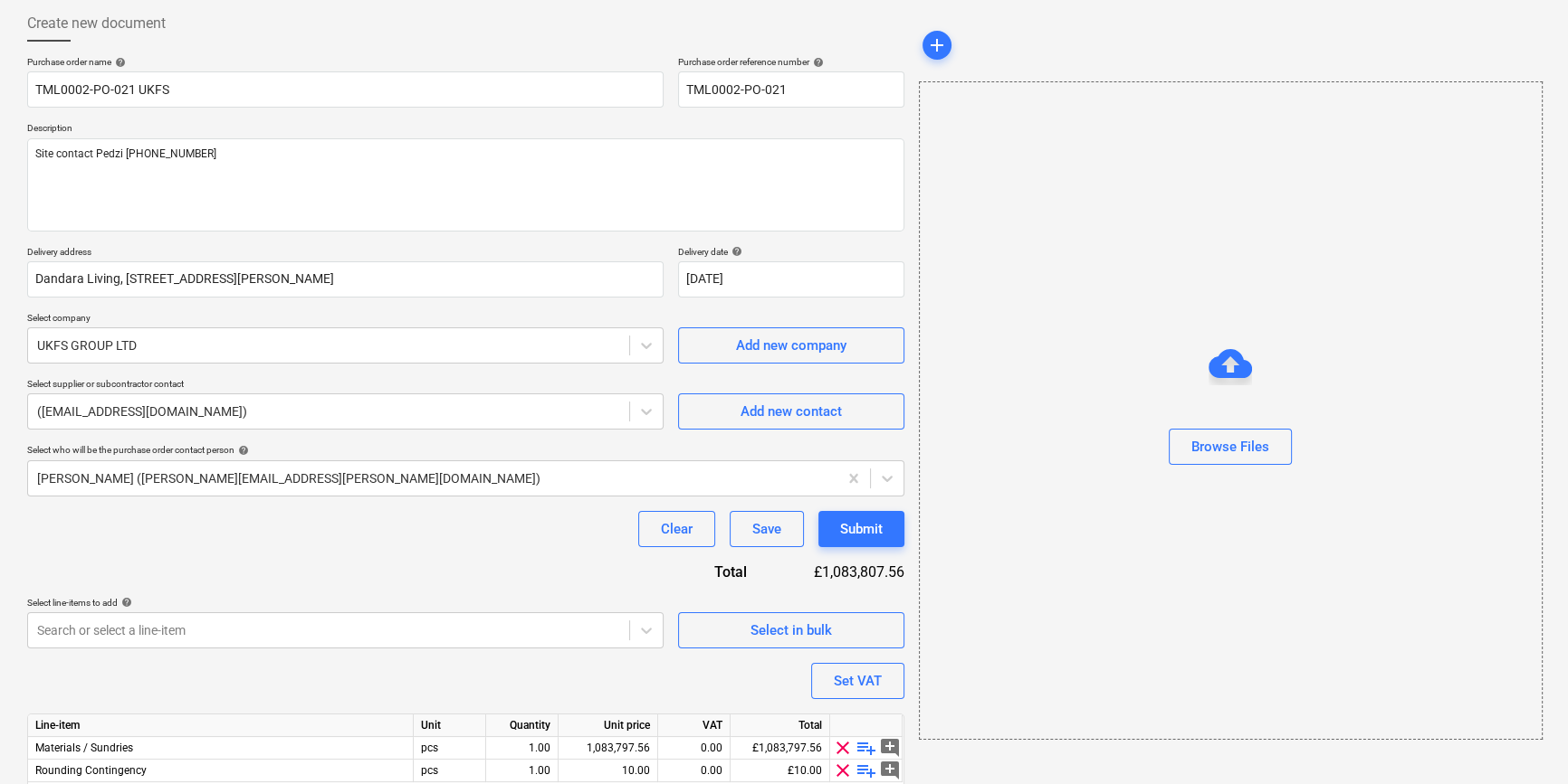
scroll to position [122, 0]
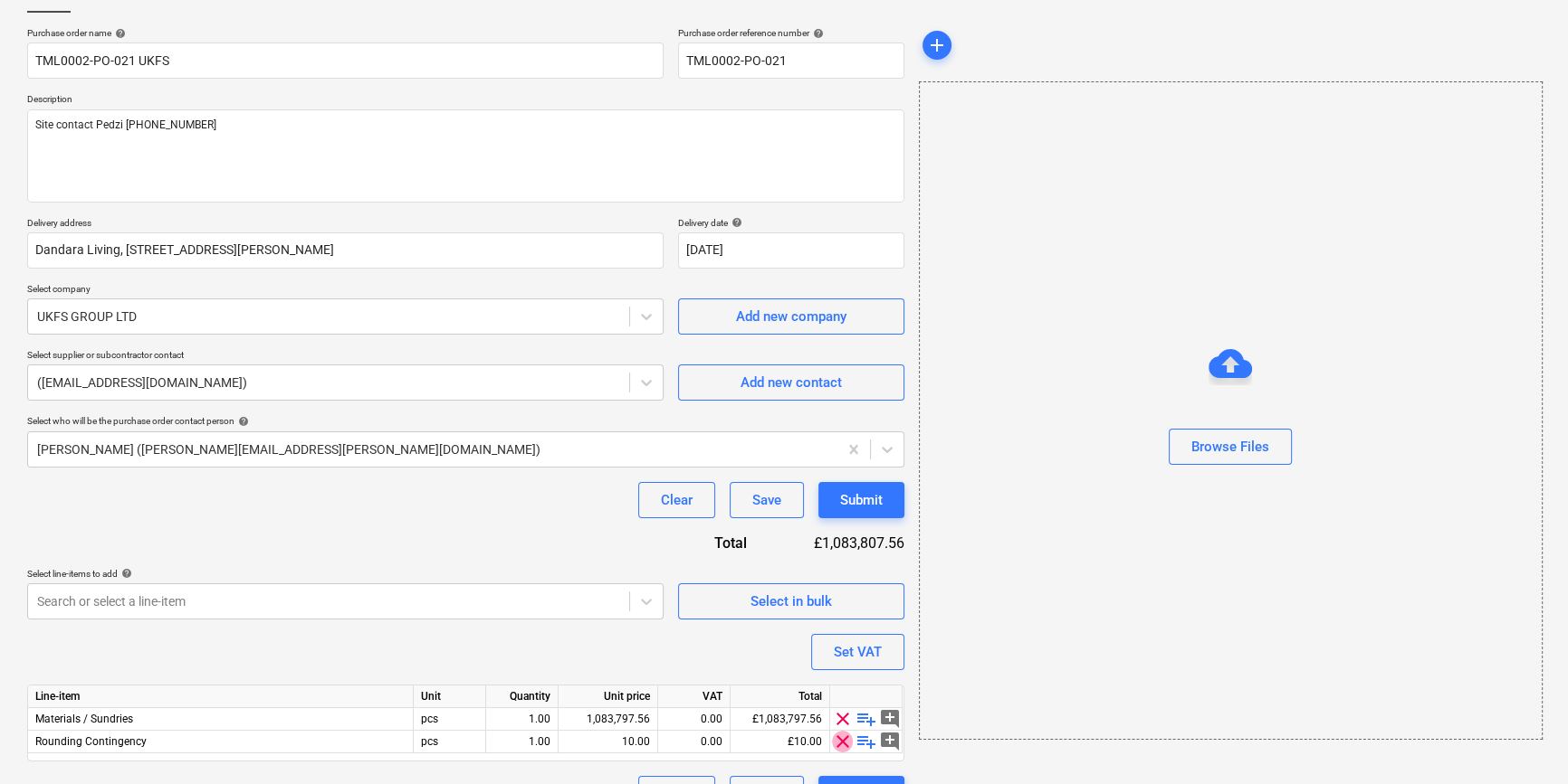
click at [840, 739] on span "clear" at bounding box center [842, 742] width 21 height 21
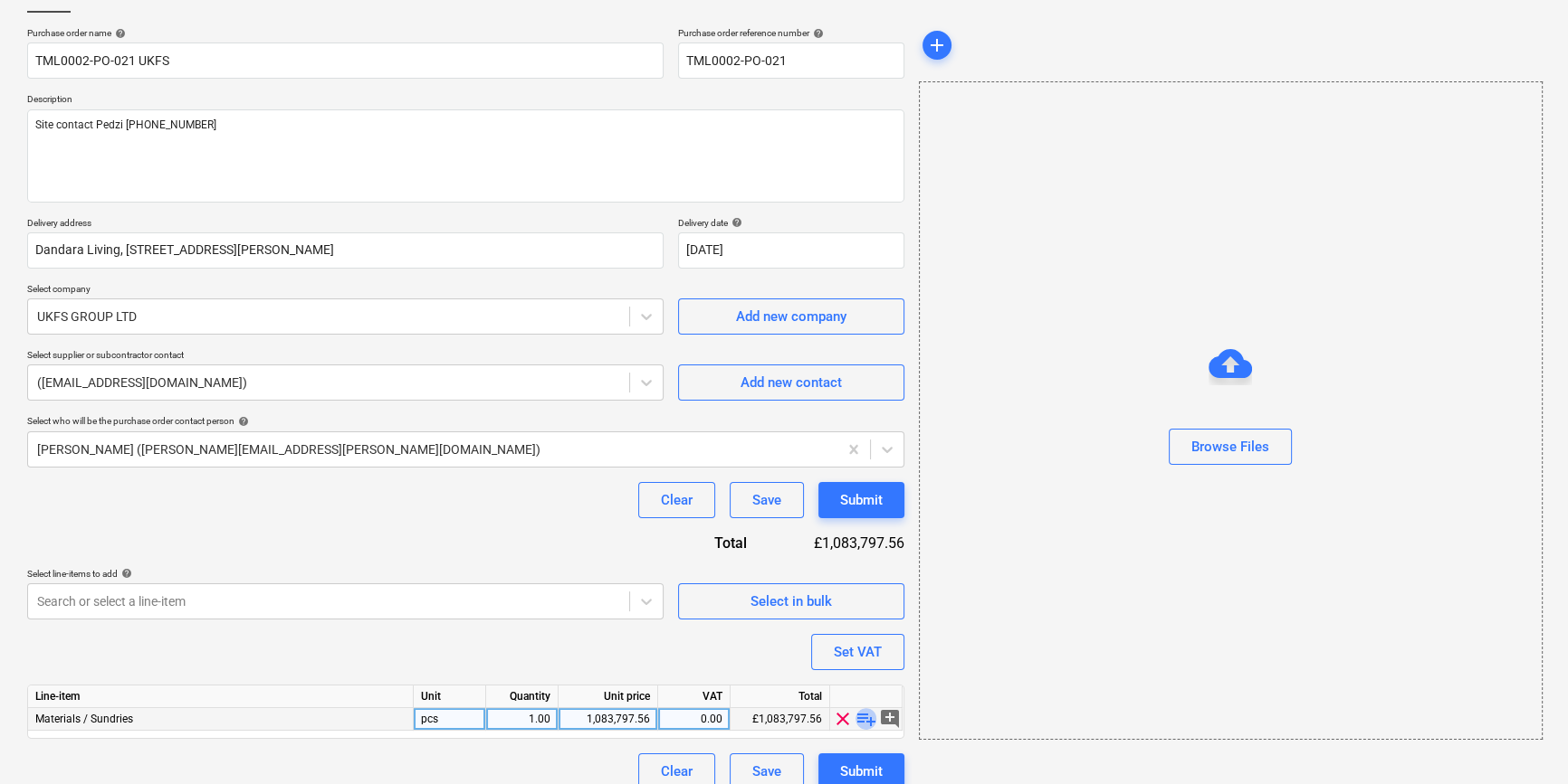
click at [859, 718] on span "playlist_add" at bounding box center [866, 719] width 21 height 21
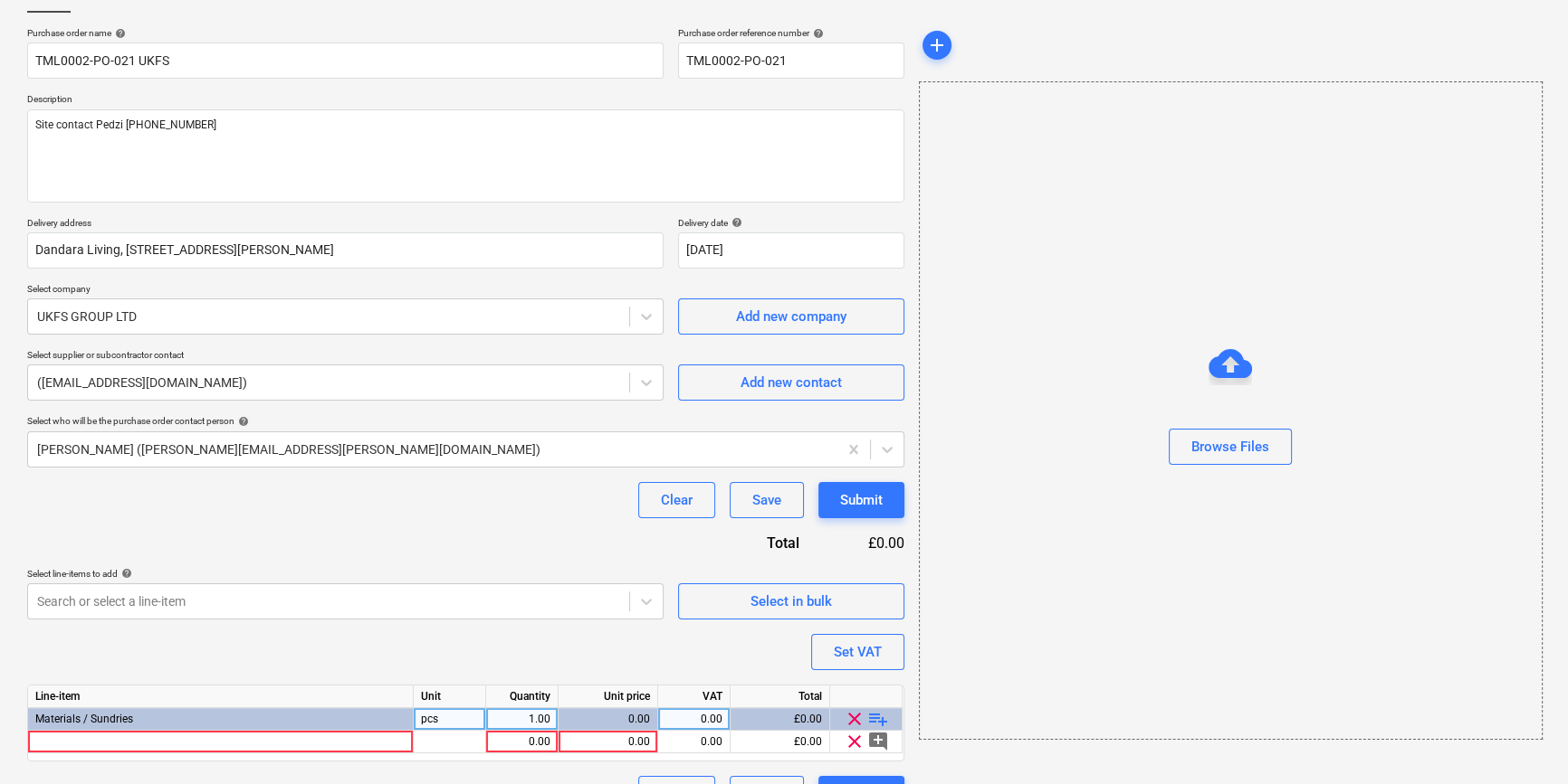
type textarea "x"
click at [59, 741] on div at bounding box center [220, 742] width 385 height 22
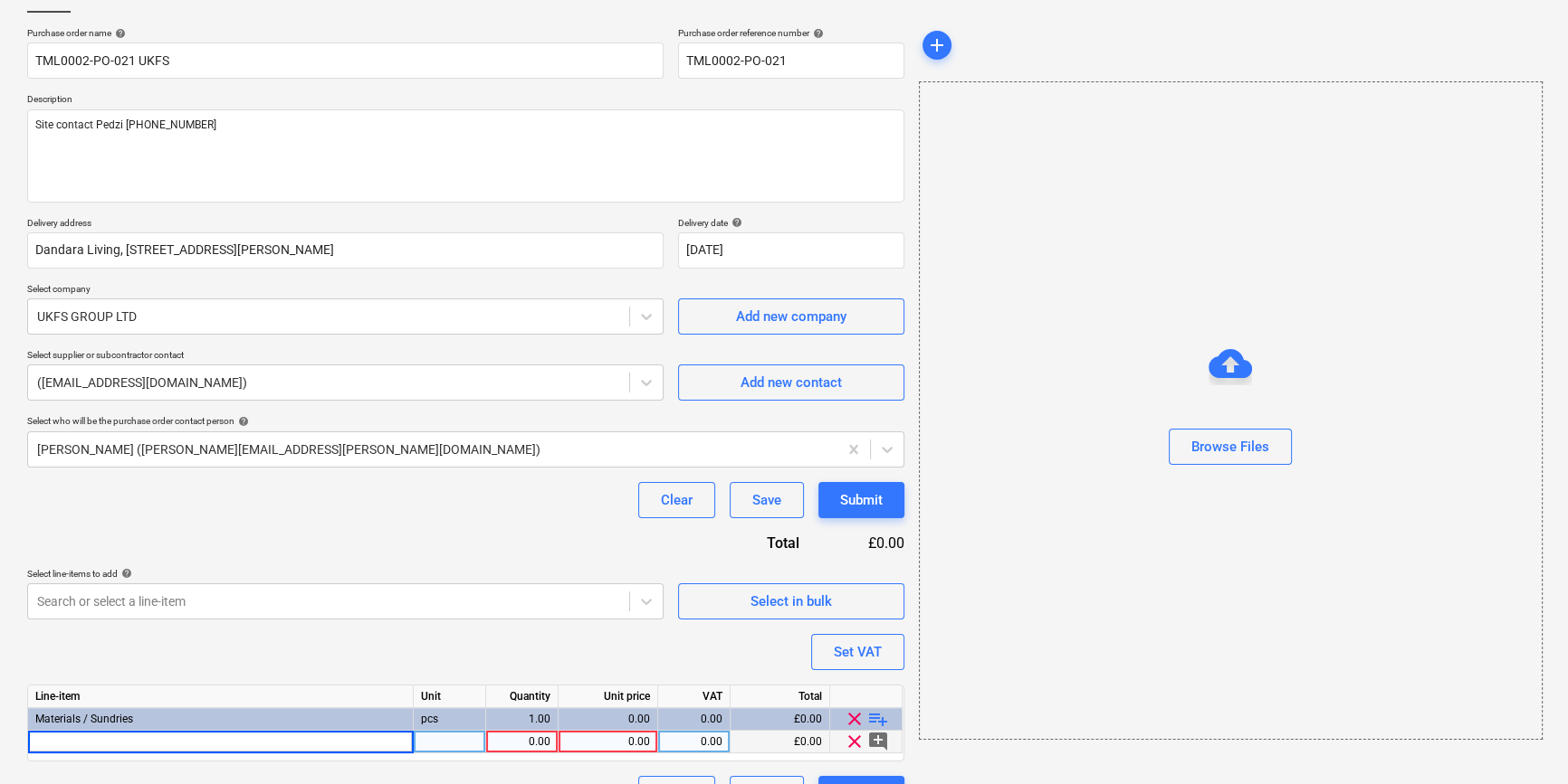
type input "EVT Prime Colour Silicone RAL 7006 Beige Grey"
type textarea "x"
type input "120"
type textarea "x"
type input "6.94"
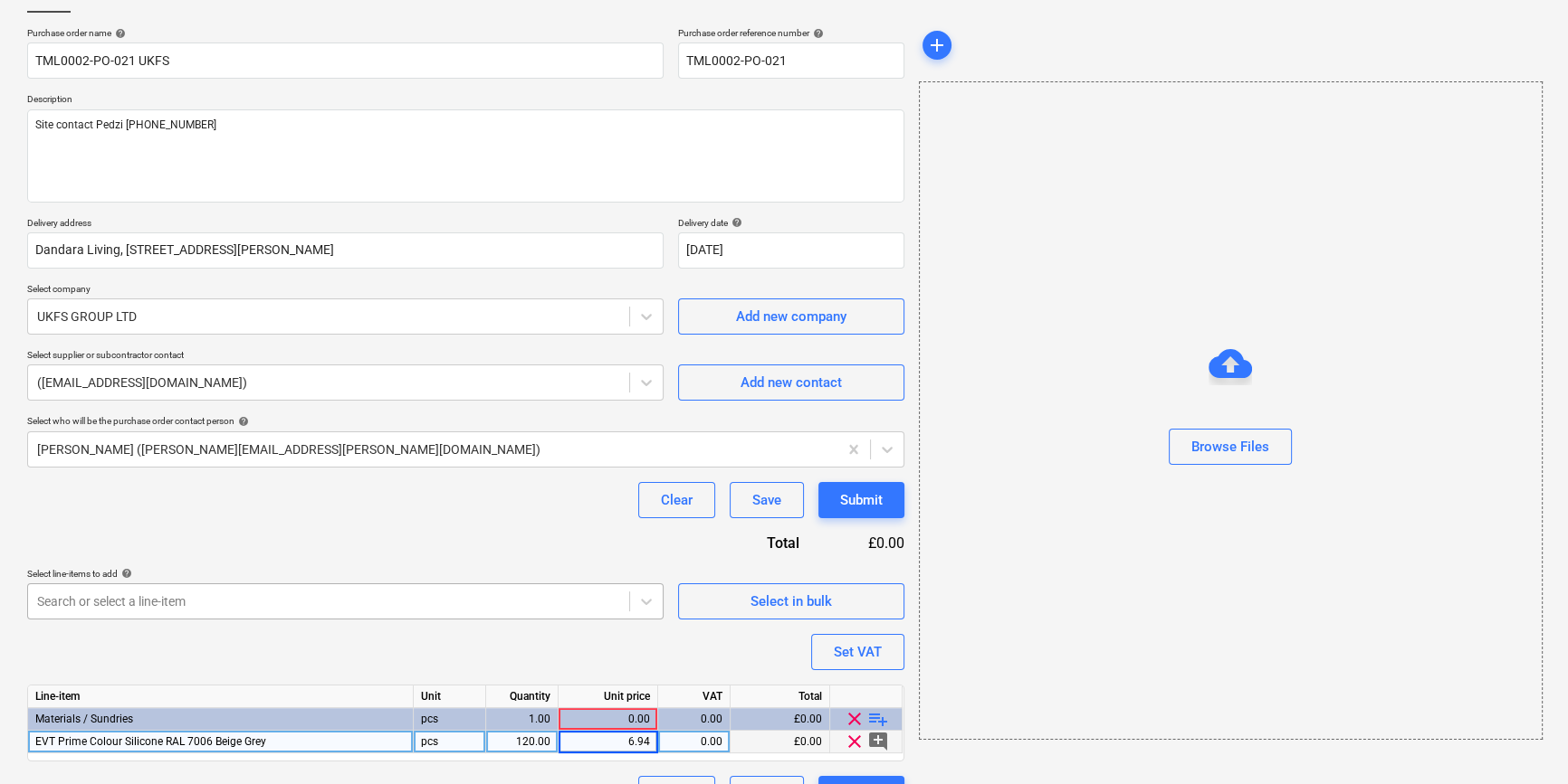
type textarea "x"
type input "20"
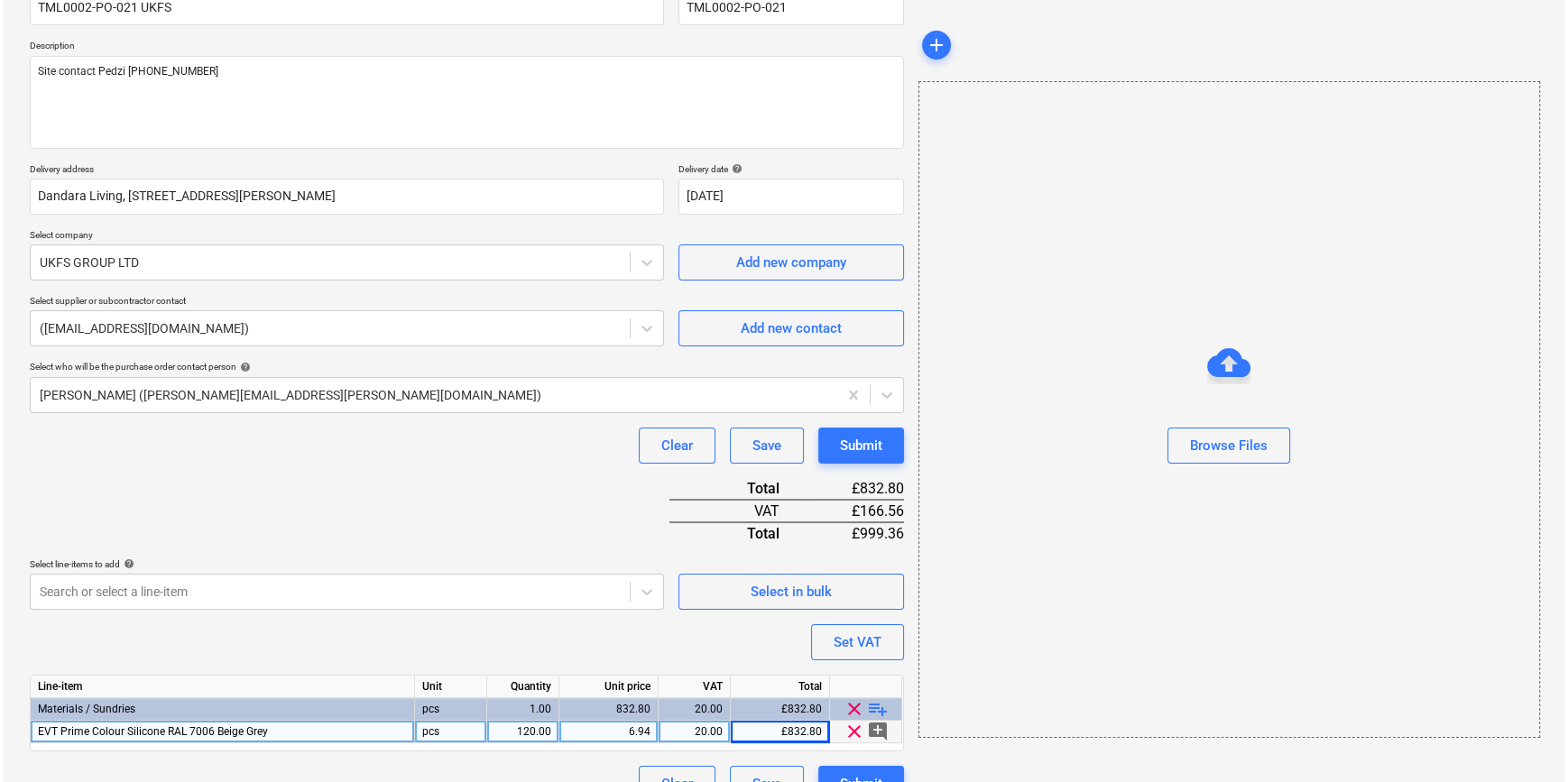
scroll to position [203, 0]
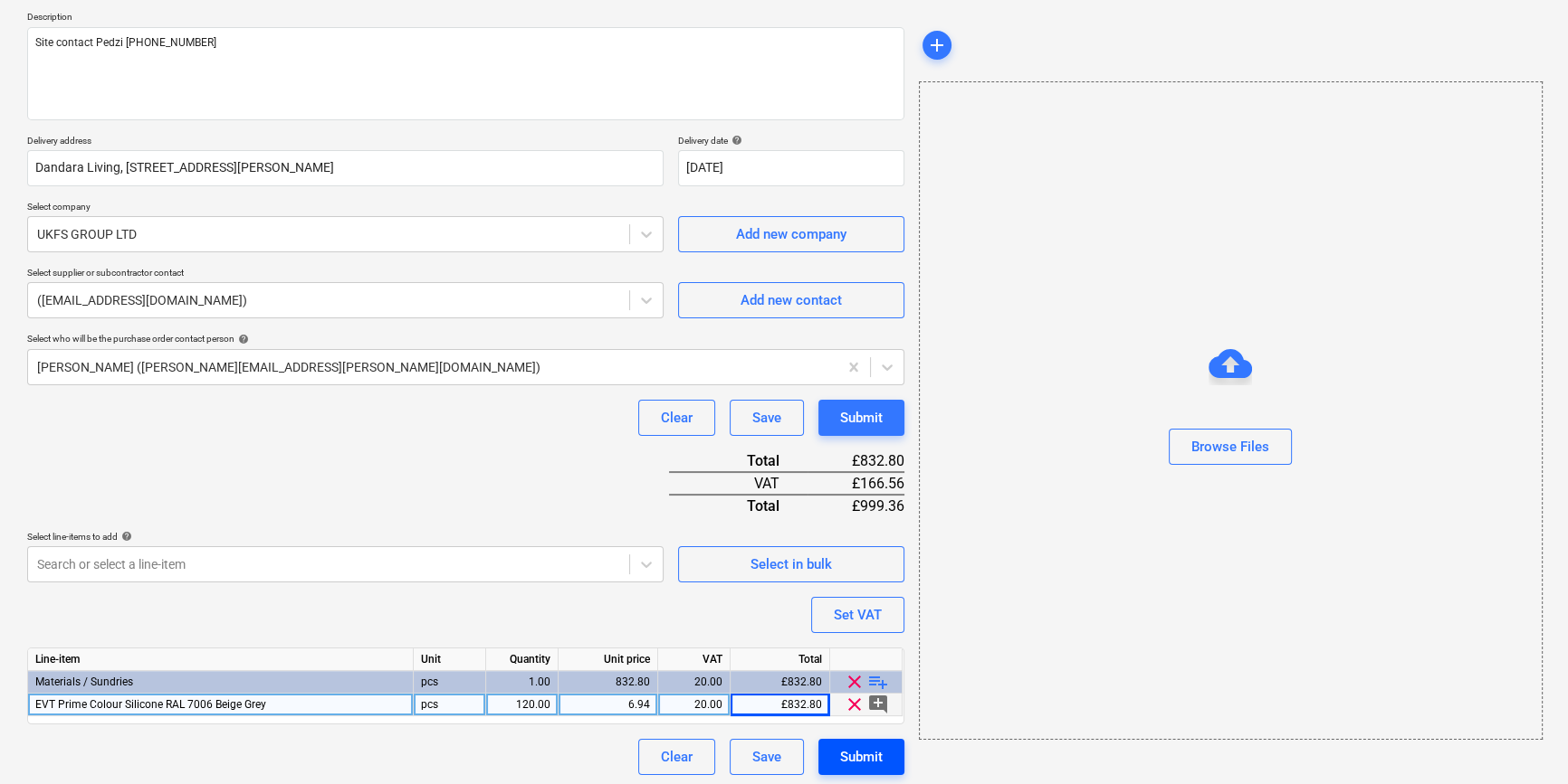
click at [869, 753] on div "Submit" at bounding box center [862, 757] width 43 height 23
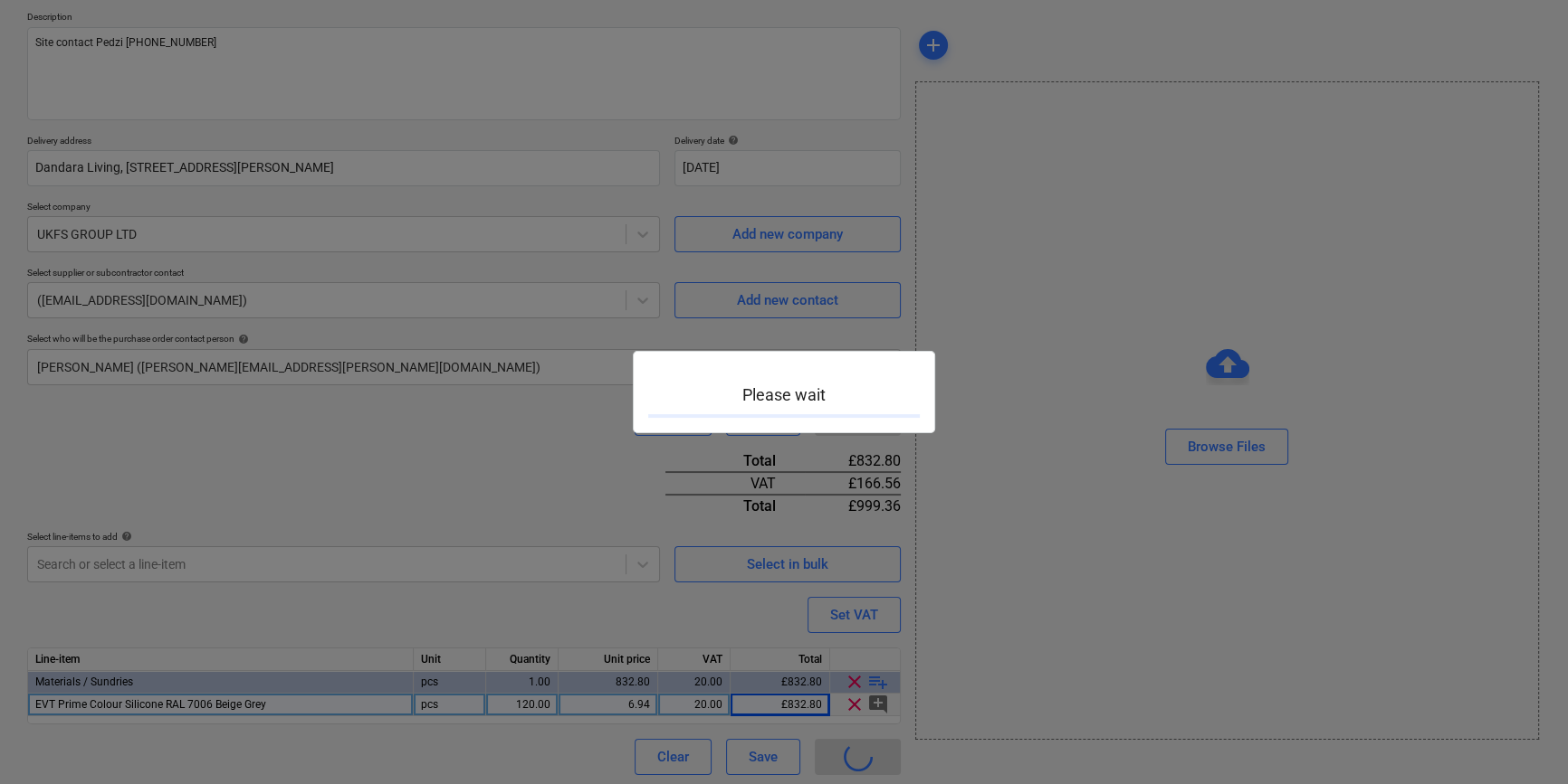
type textarea "x"
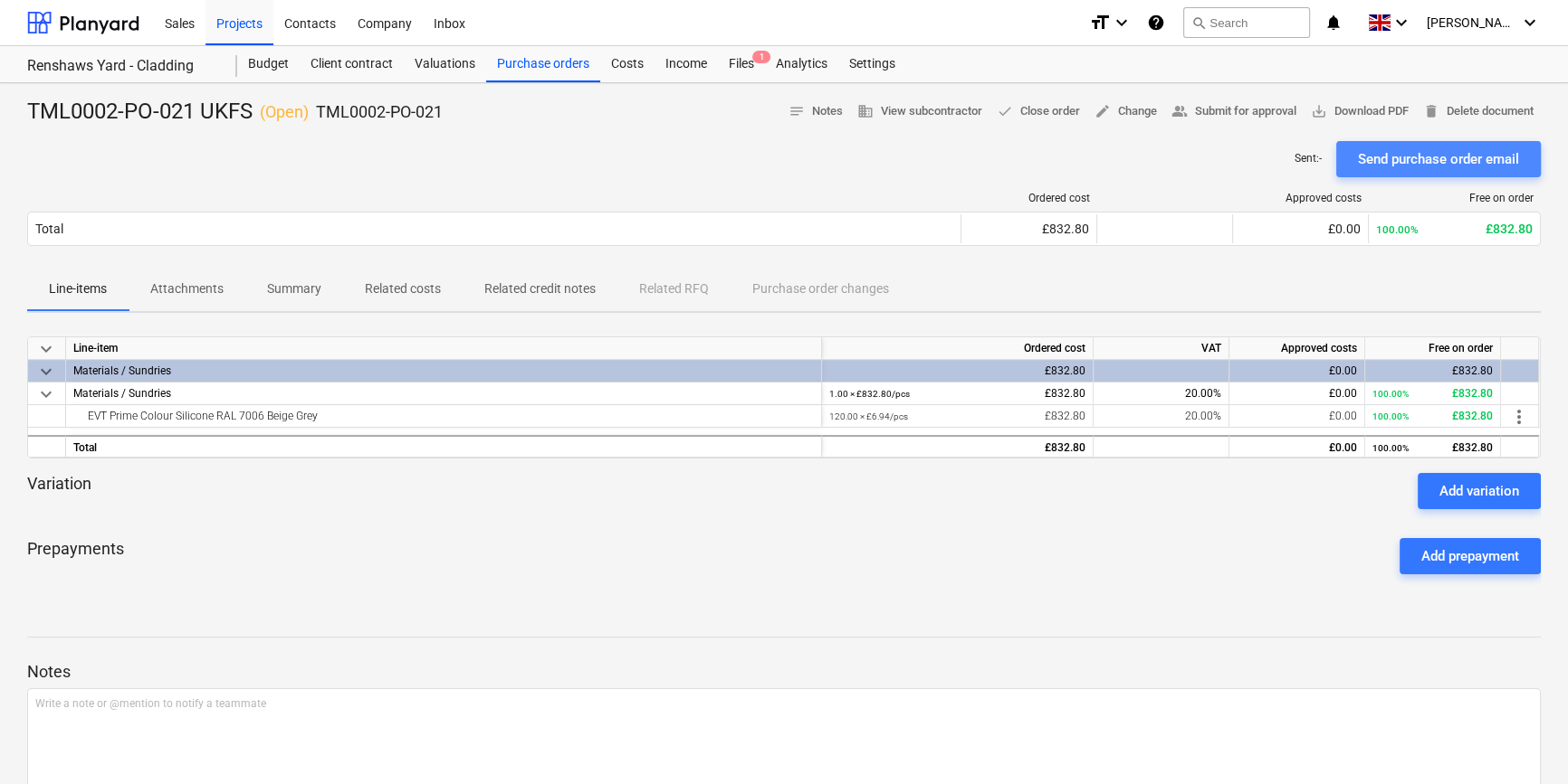
click at [1249, 165] on div "Send purchase order email" at bounding box center [1439, 159] width 161 height 23
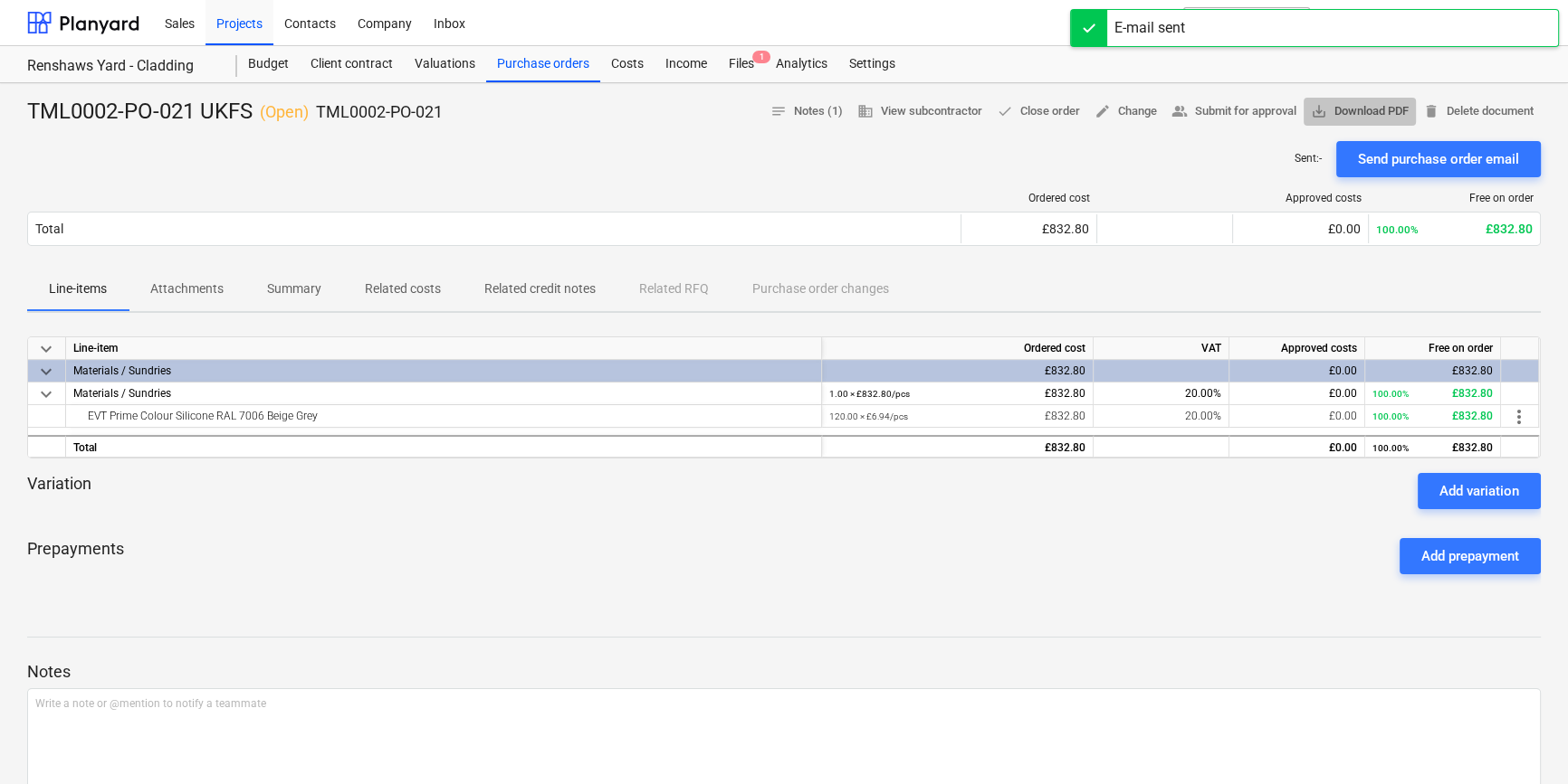
click at [1249, 105] on span "save_alt Download PDF" at bounding box center [1359, 112] width 98 height 21
